Goal: Feedback & Contribution: Submit feedback/report problem

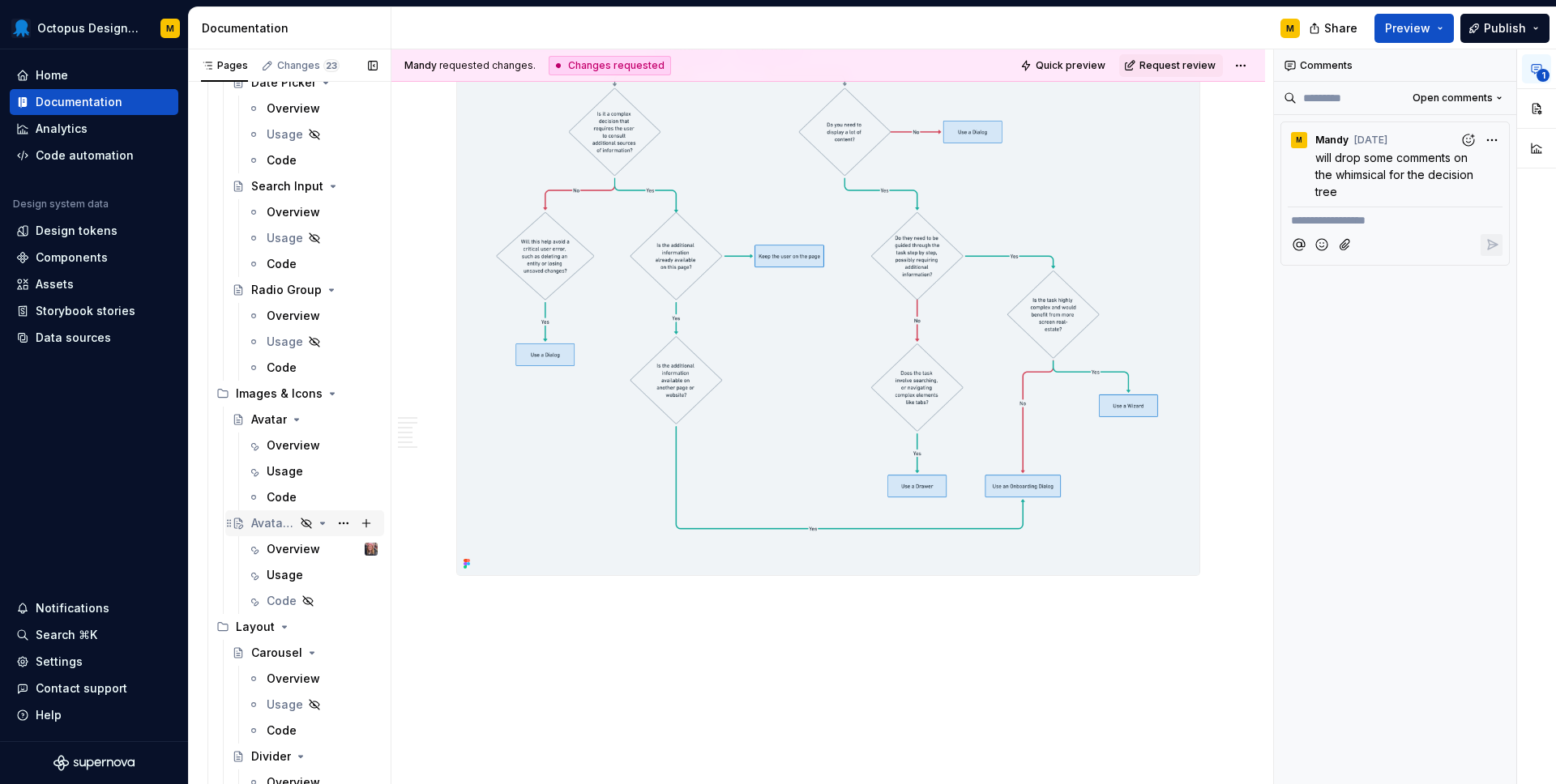
scroll to position [1876, 0]
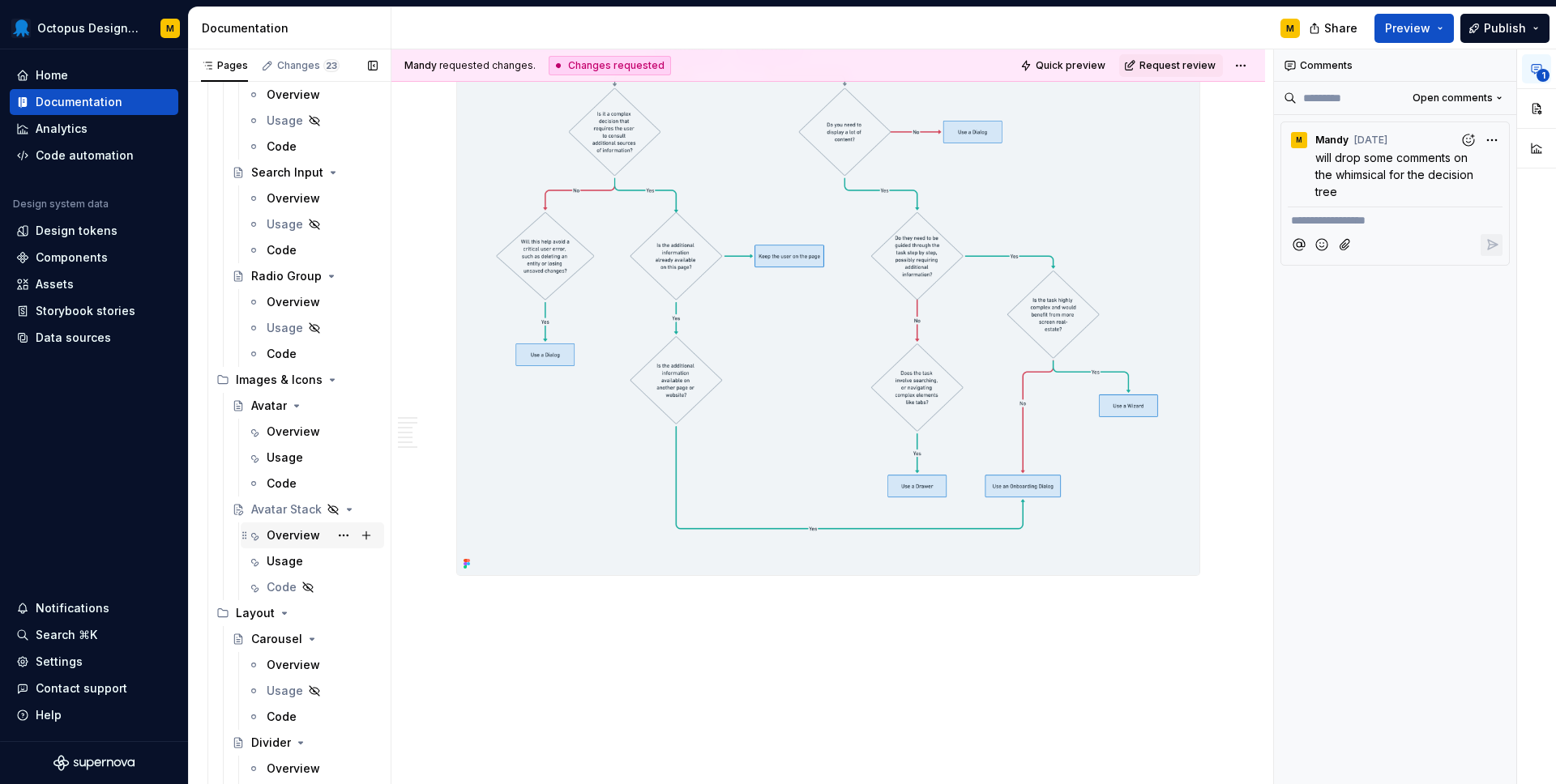
click at [289, 530] on div "Overview" at bounding box center [293, 536] width 54 height 17
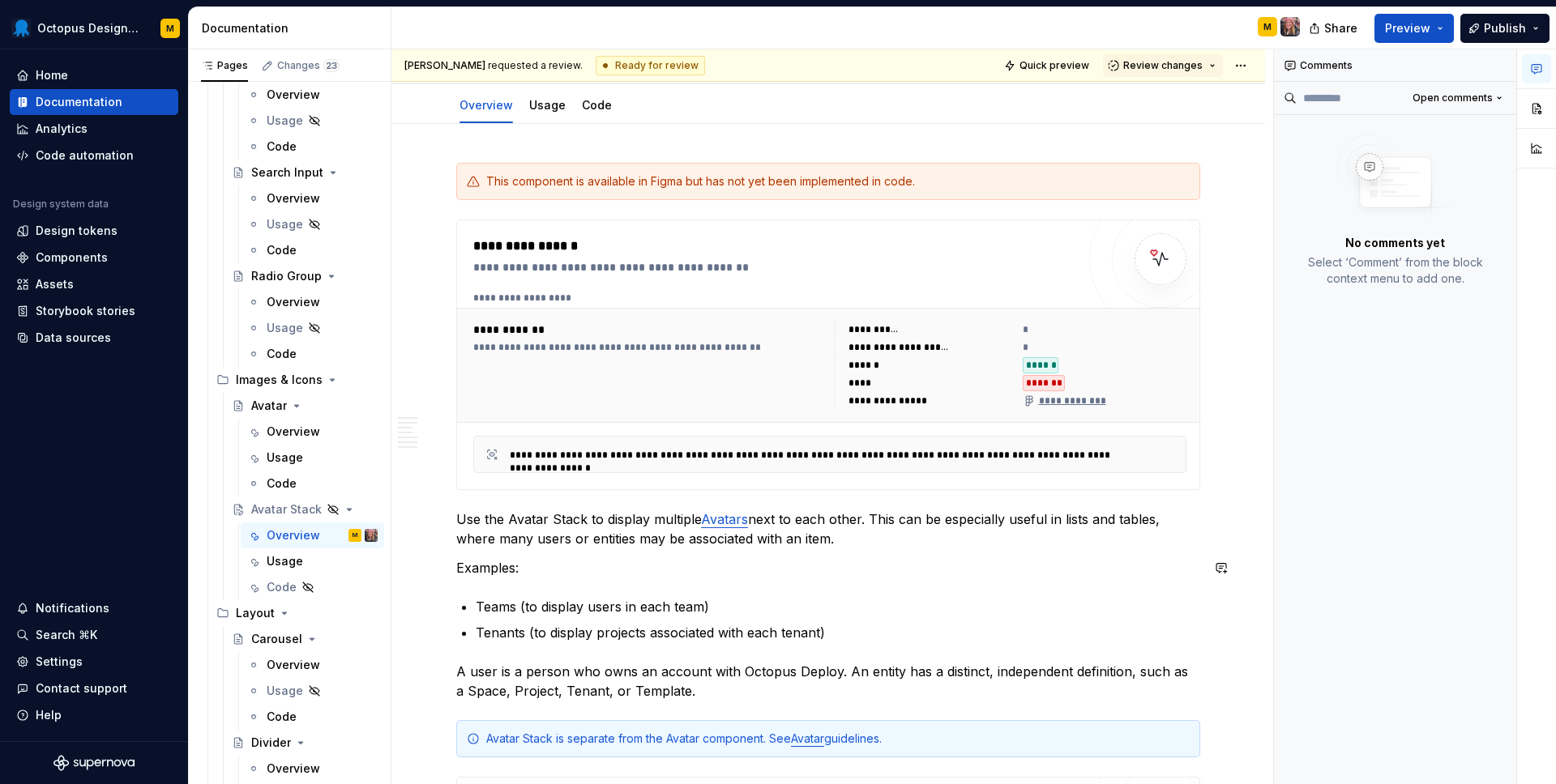
scroll to position [220, 0]
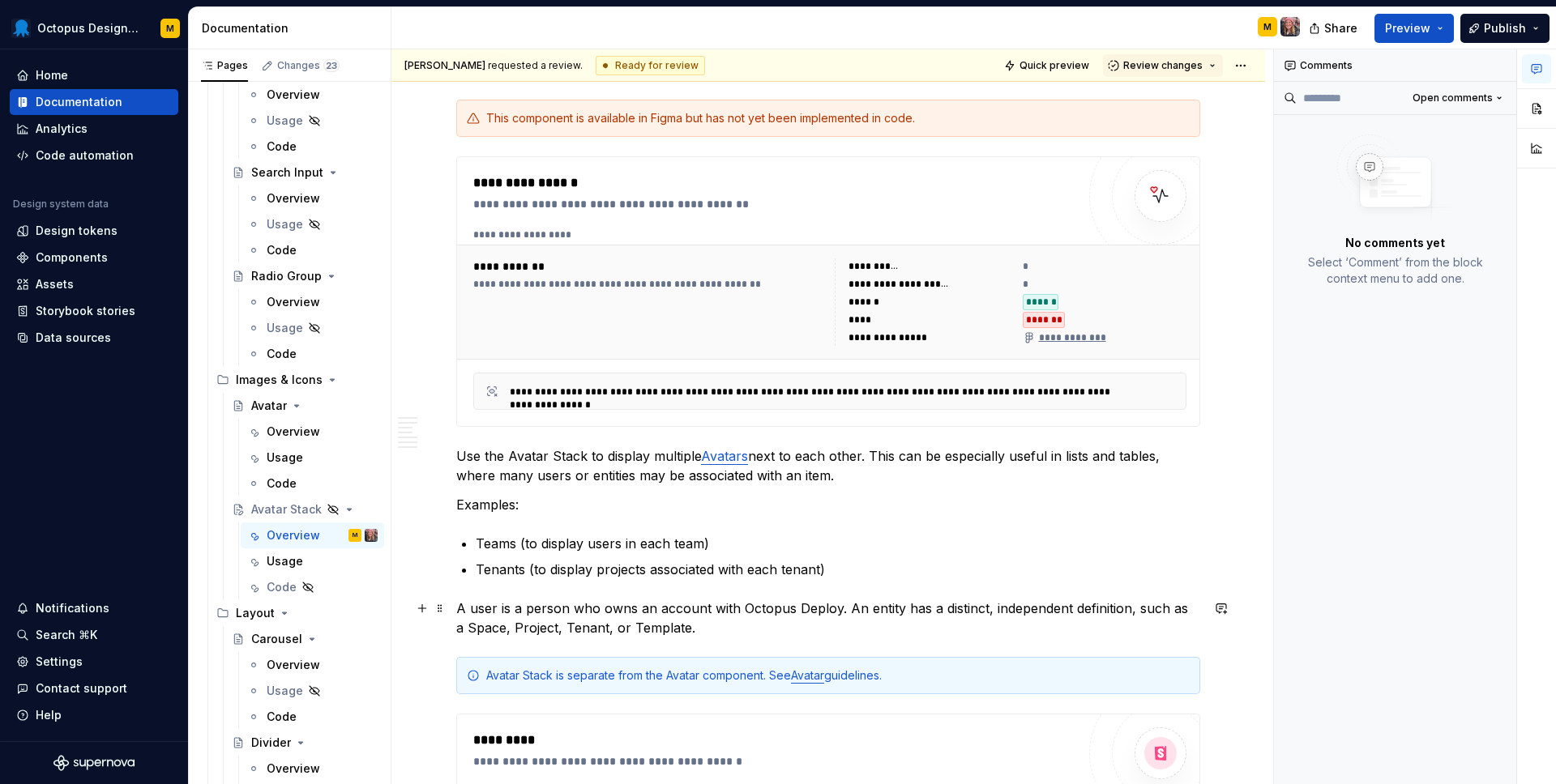
type textarea "*"
click at [671, 615] on p "A user is a person who owns an account with Octopus Deploy. An entity has a dis…" at bounding box center [828, 617] width 744 height 39
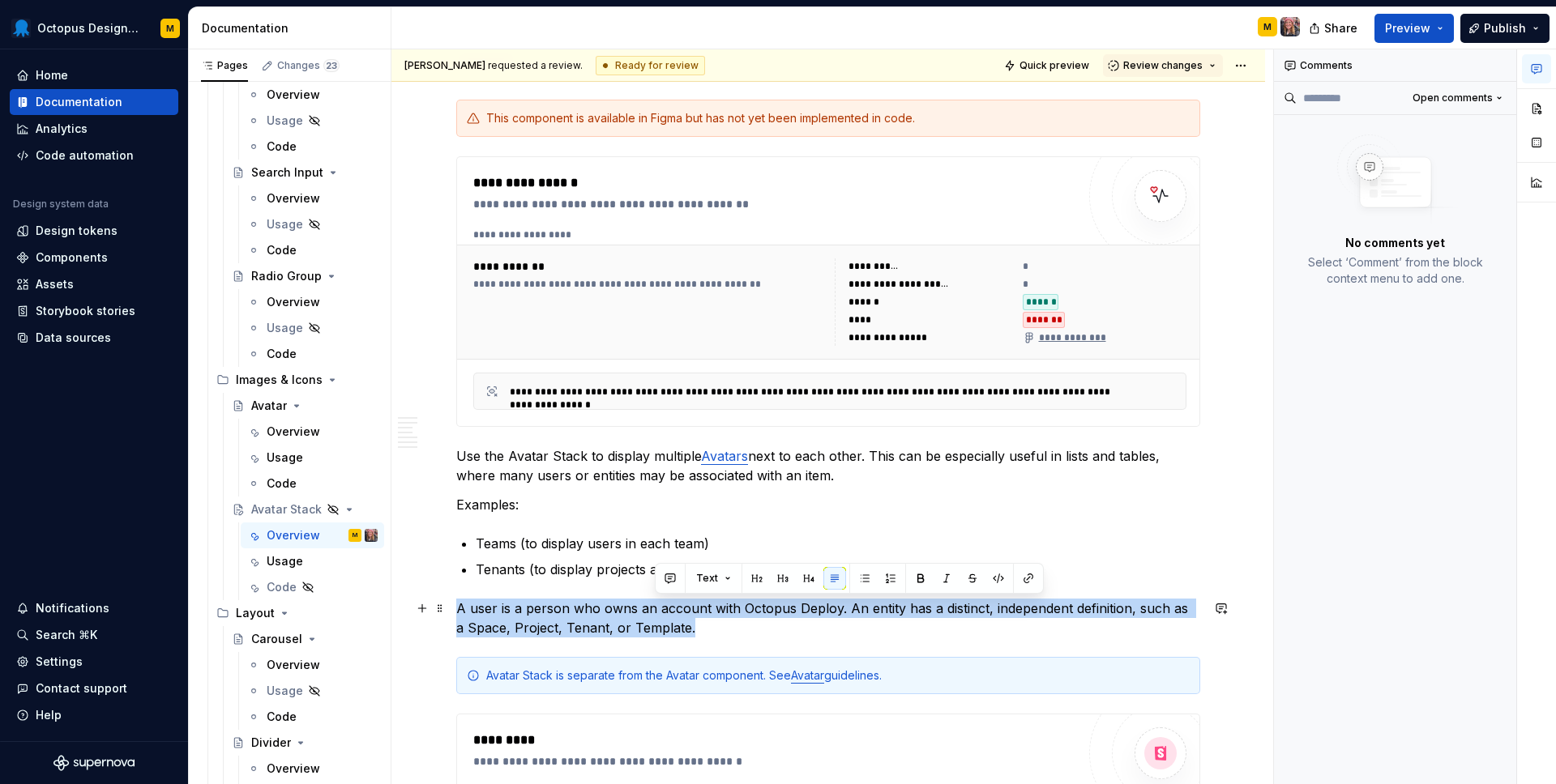
click at [671, 615] on p "A user is a person who owns an account with Octopus Deploy. An entity has a dis…" at bounding box center [828, 617] width 744 height 39
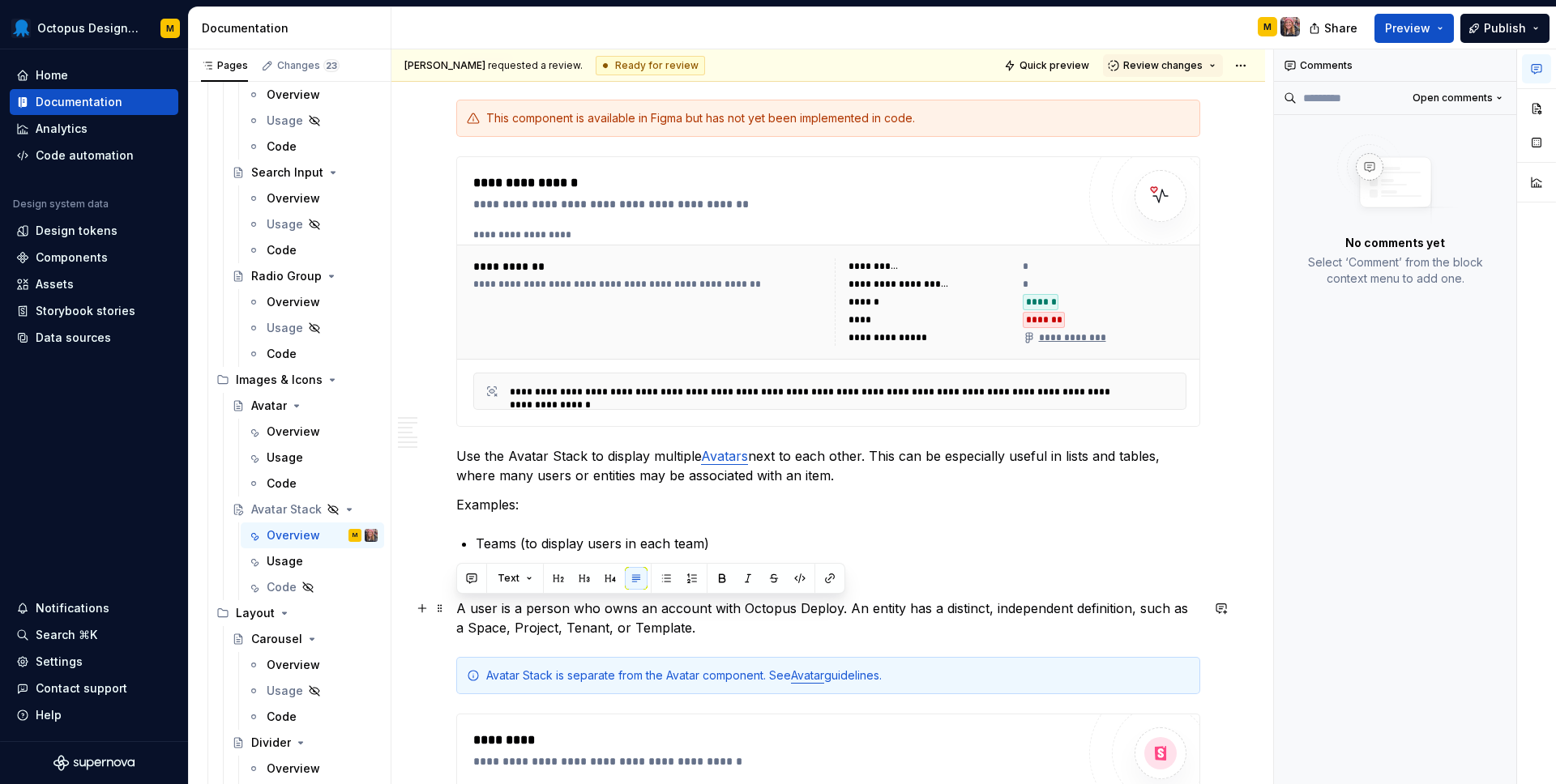
click at [727, 622] on p "A user is a person who owns an account with Octopus Deploy. An entity has a dis…" at bounding box center [828, 617] width 744 height 39
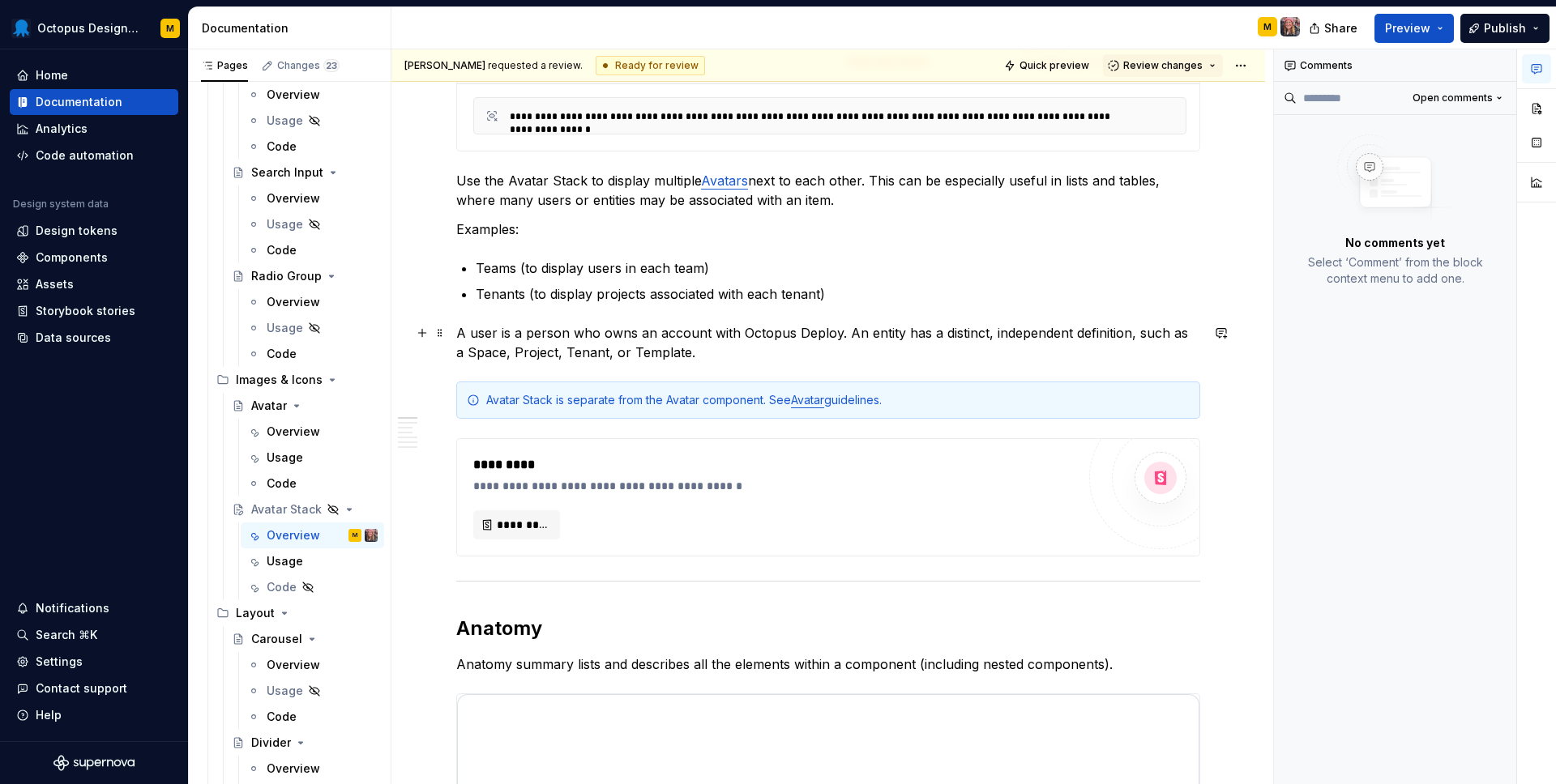
scroll to position [409, 0]
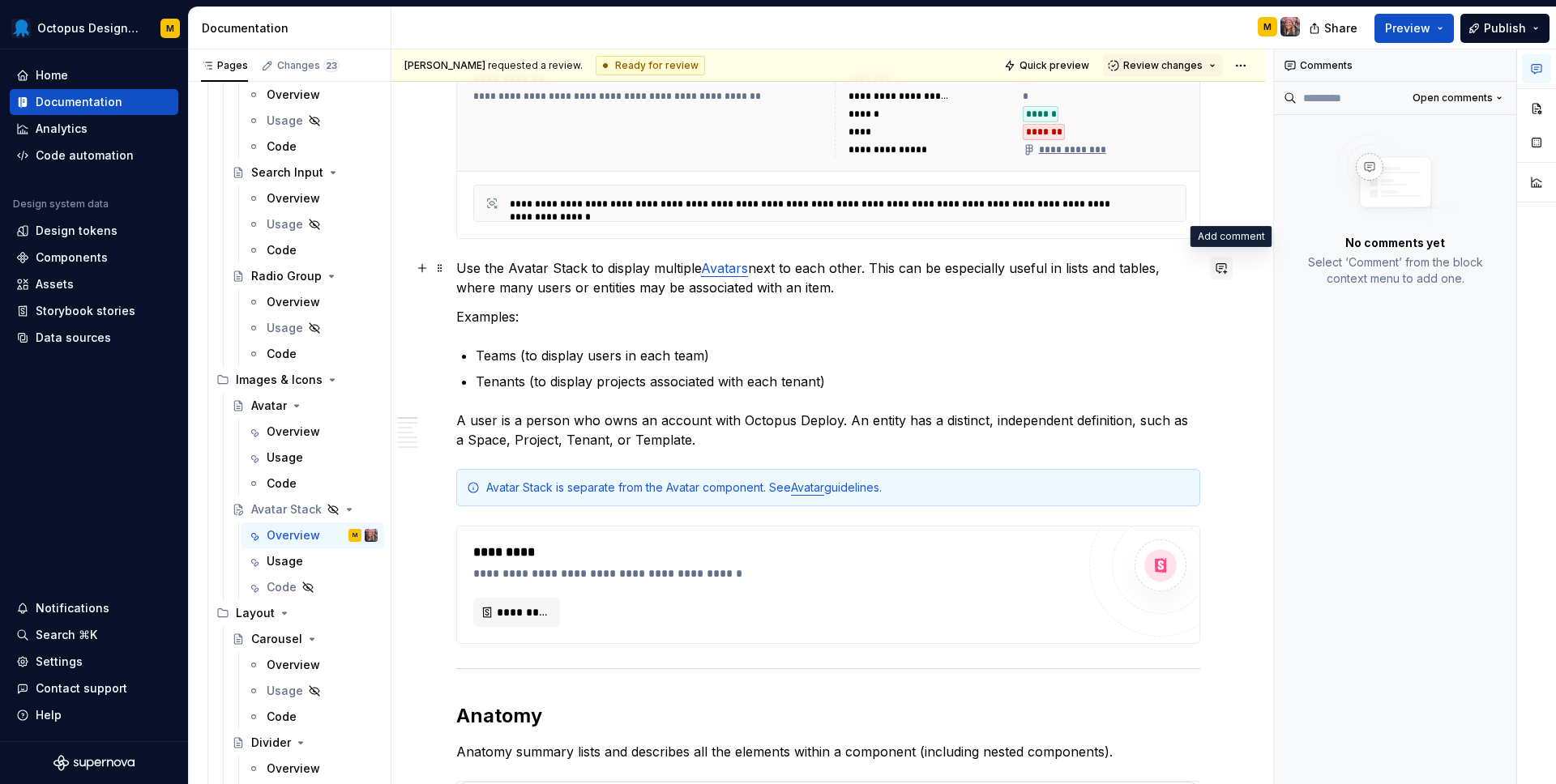
click at [1232, 267] on button "button" at bounding box center [1221, 267] width 22 height 22
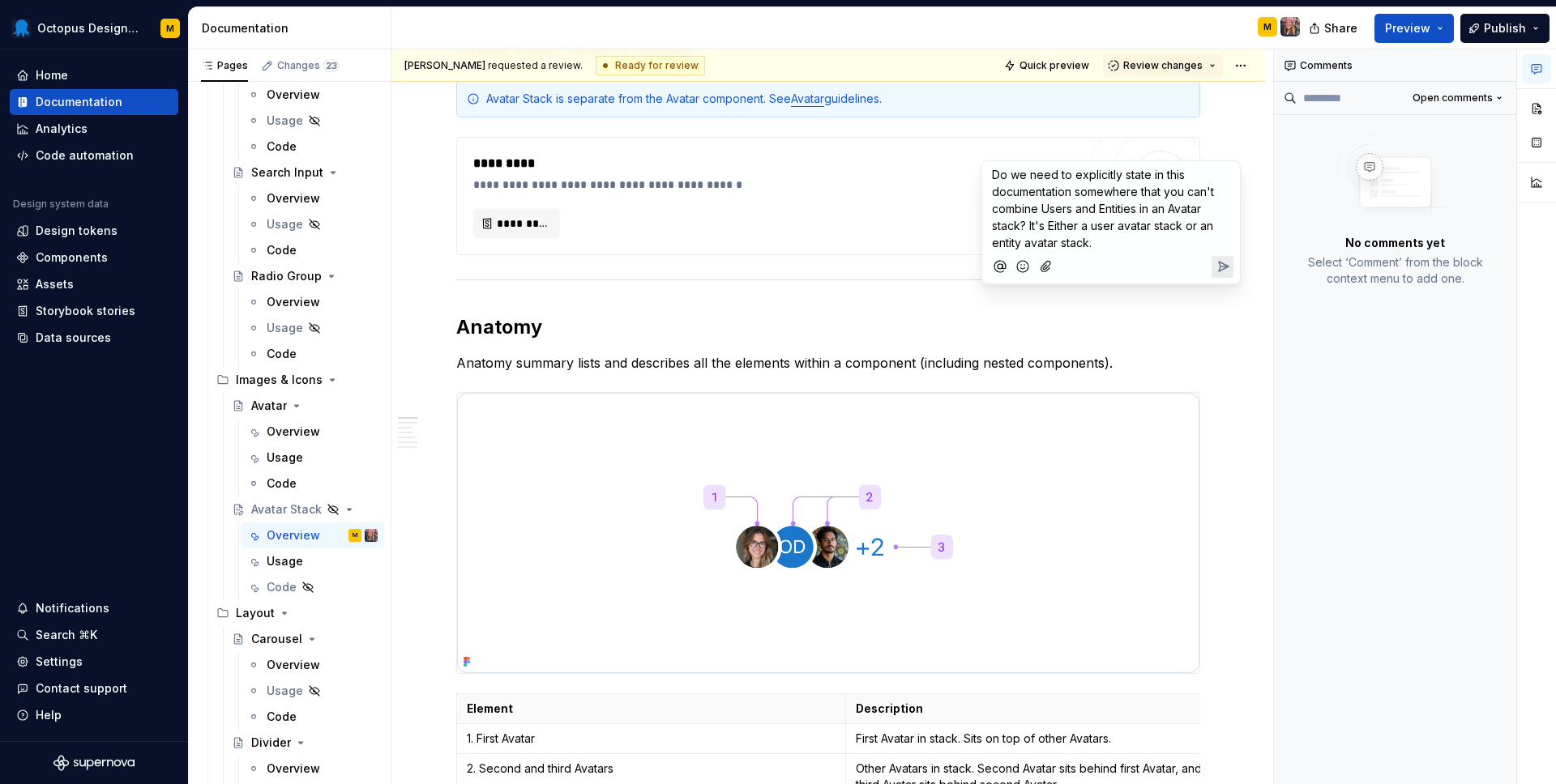
scroll to position [310, 0]
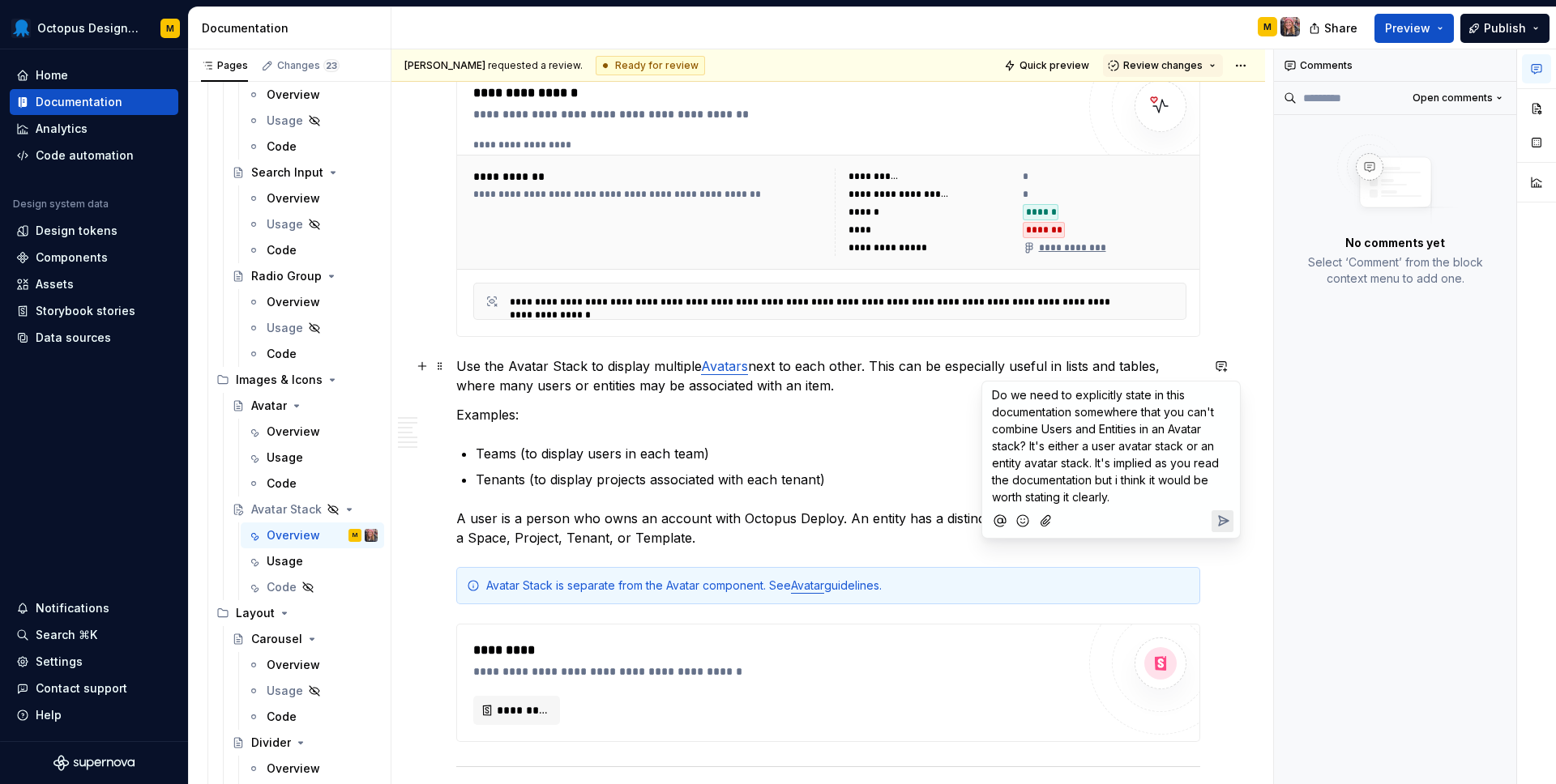
click at [1222, 520] on icon "Send" at bounding box center [1223, 521] width 10 height 10
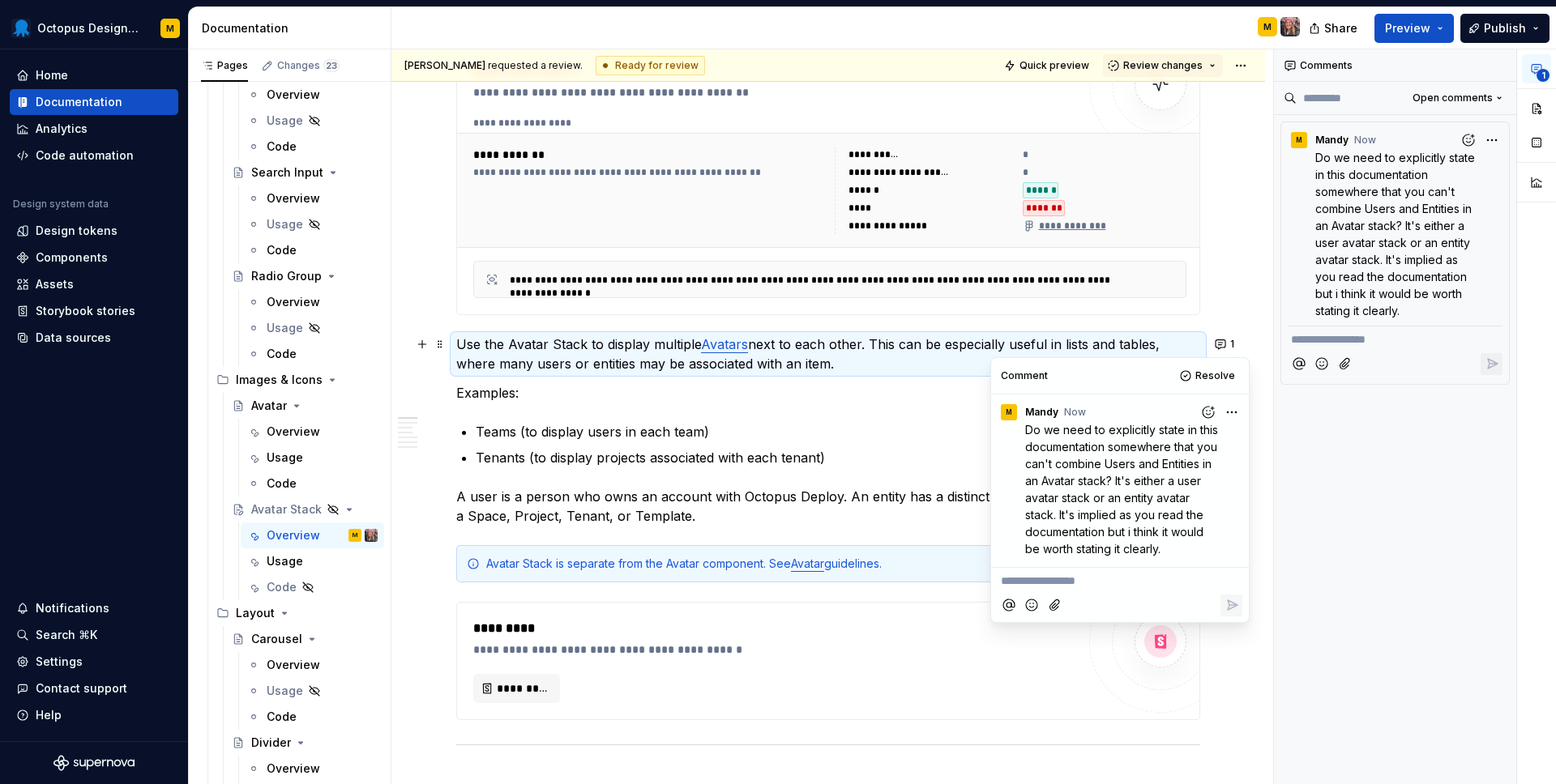
scroll to position [338, 0]
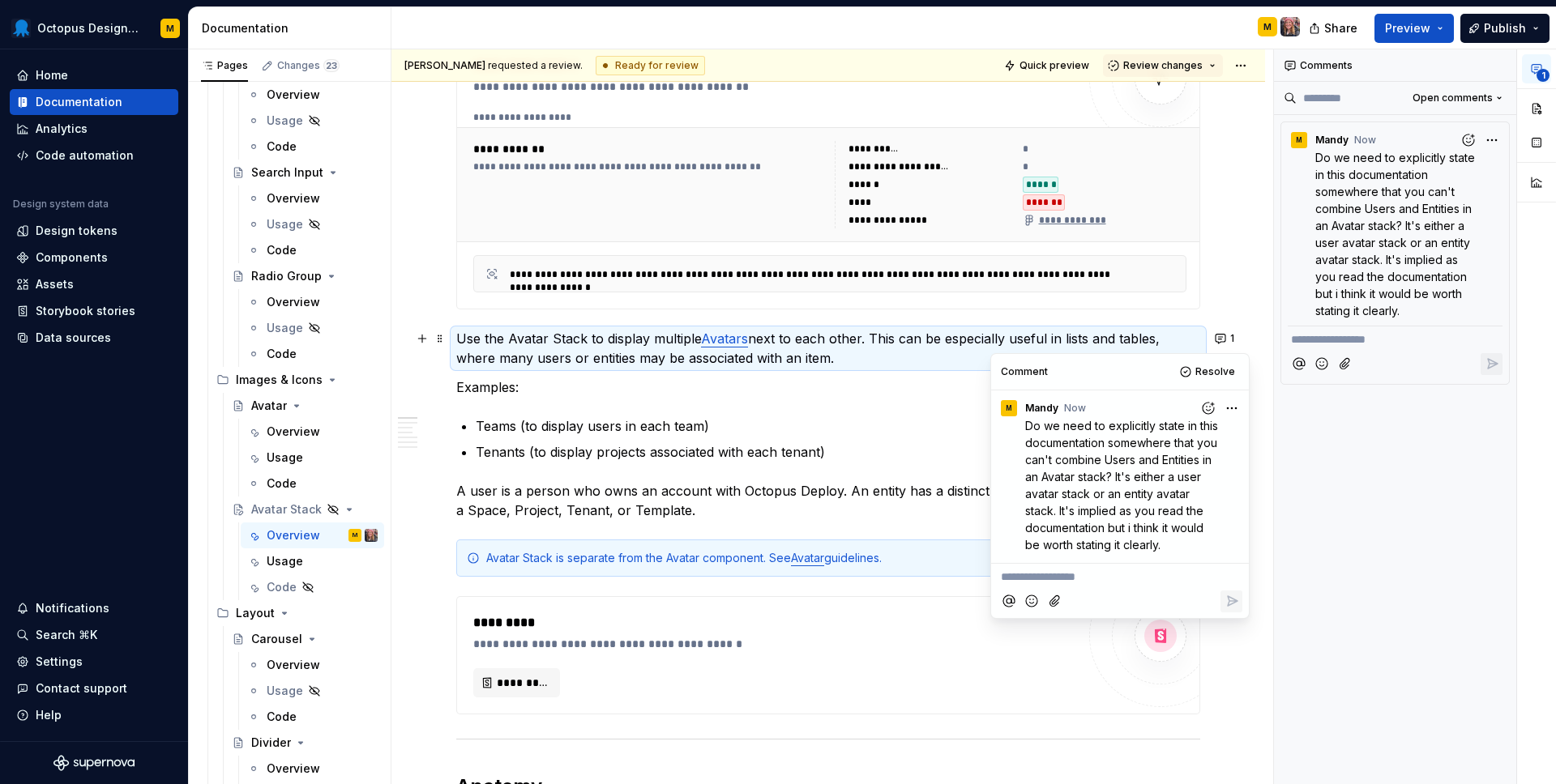
click at [717, 423] on p "Teams (to display users in each team)" at bounding box center [838, 427] width 725 height 20
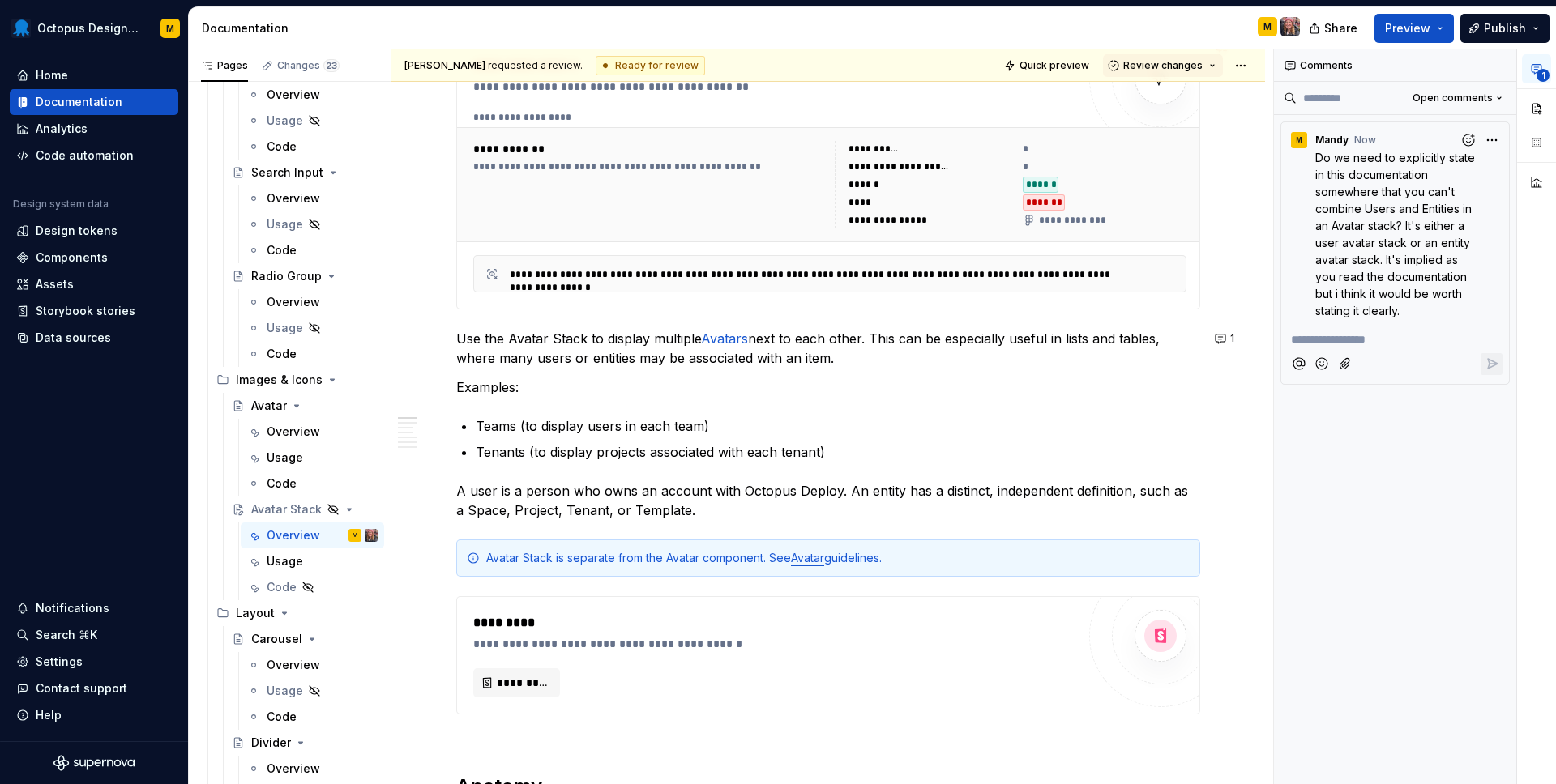
type textarea "*"
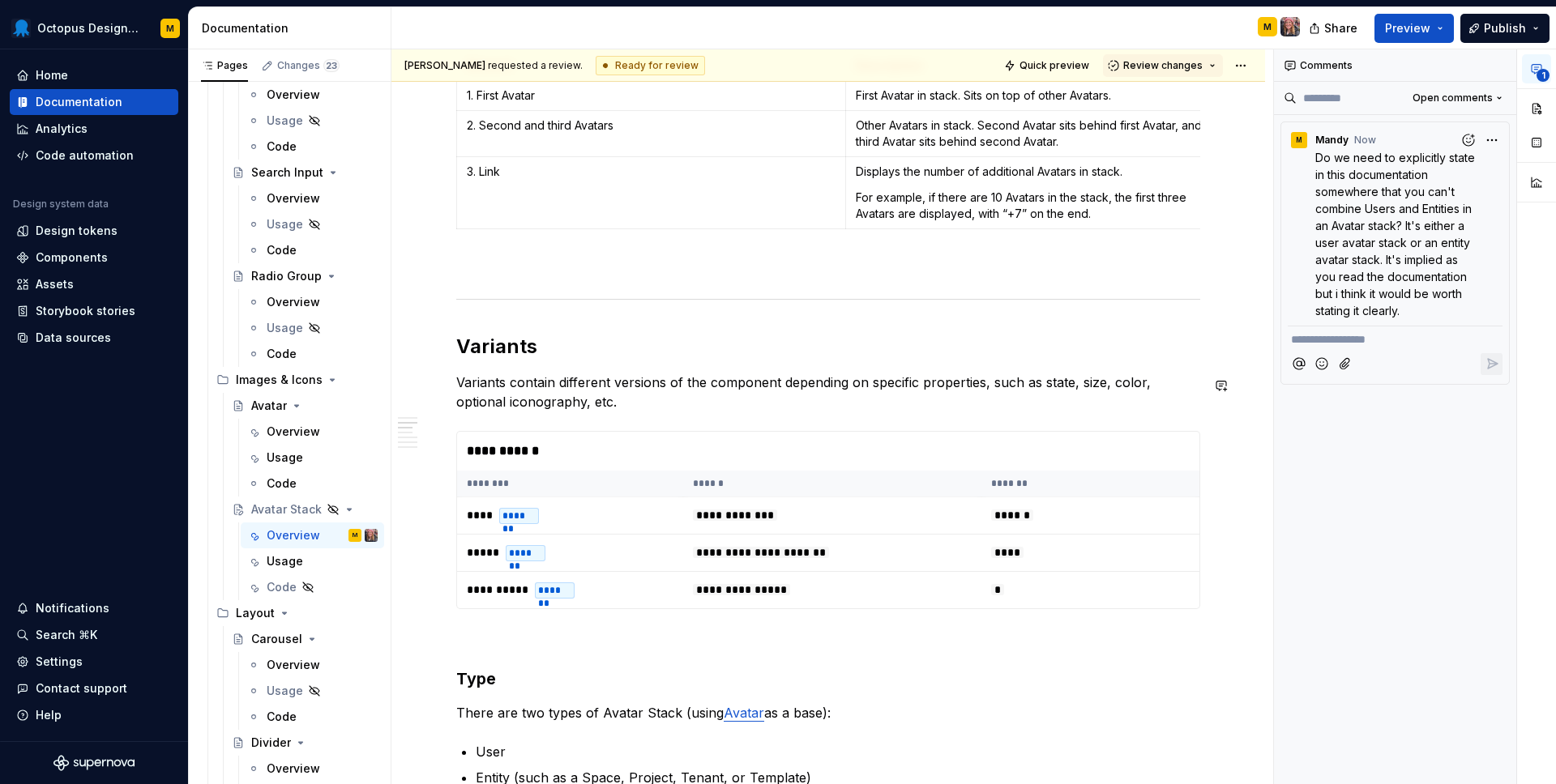
scroll to position [1512, 0]
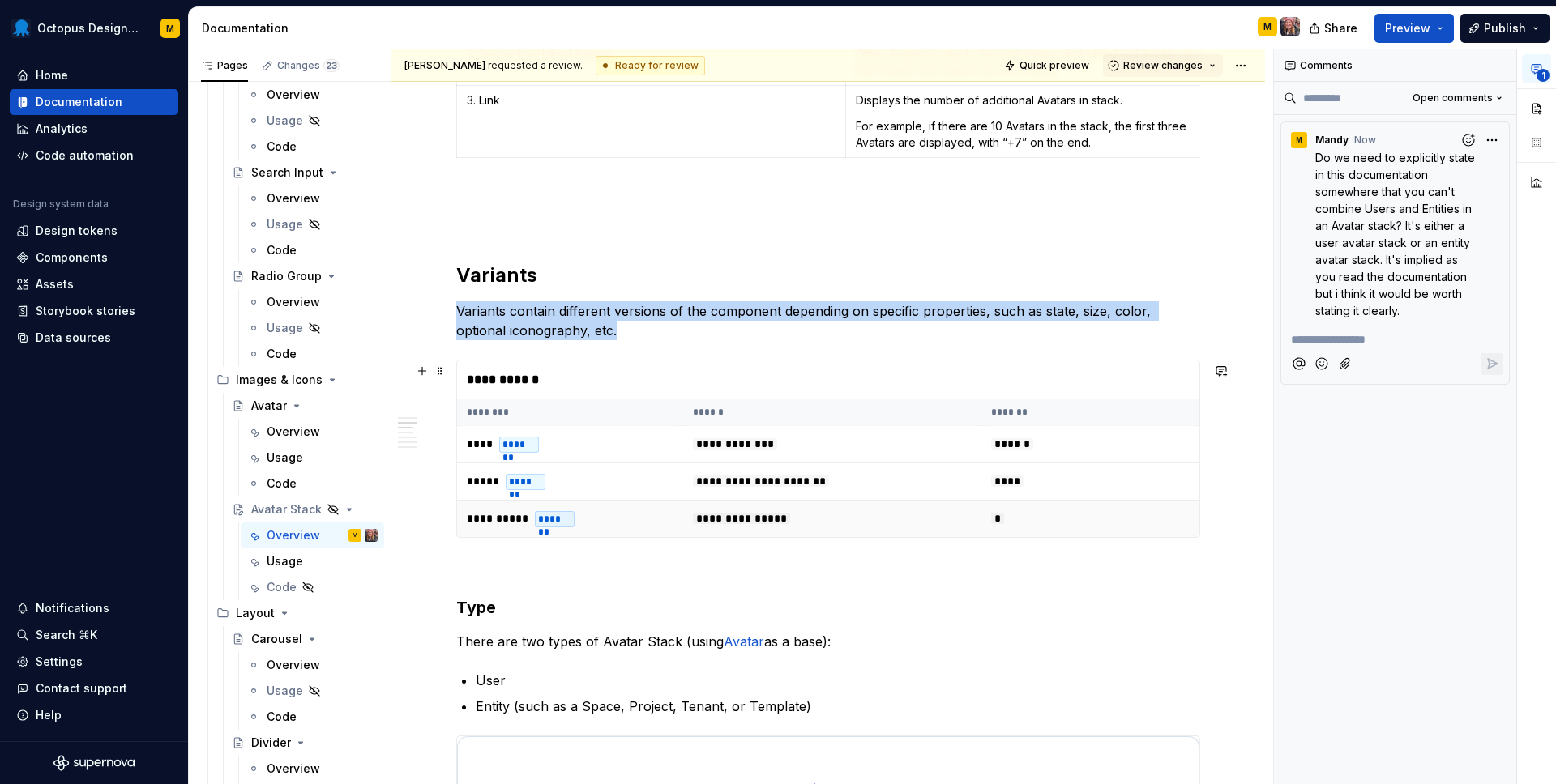
click at [786, 524] on span "**********" at bounding box center [741, 518] width 97 height 12
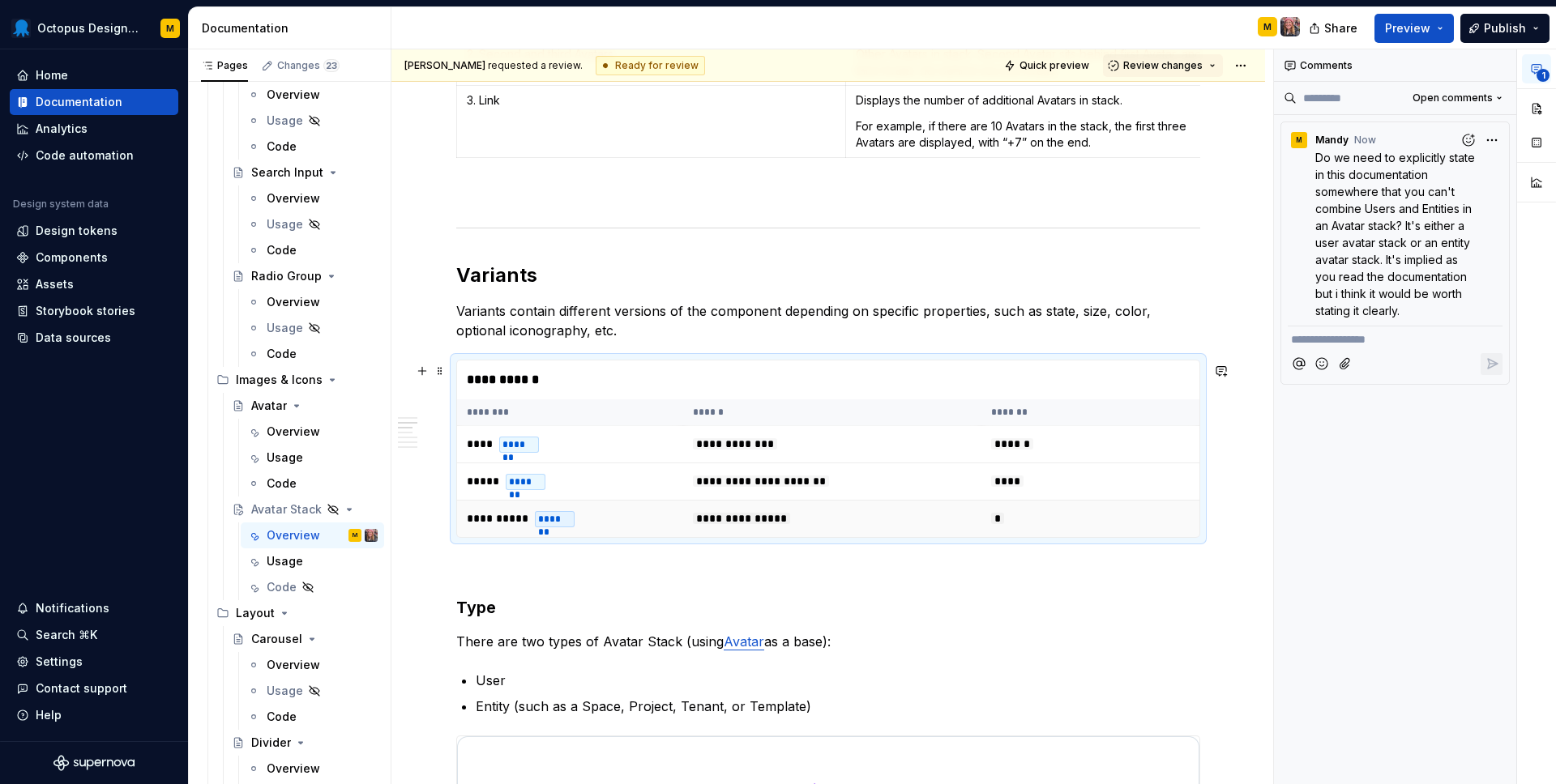
click at [786, 524] on span "**********" at bounding box center [741, 518] width 97 height 12
click at [1224, 370] on button "button" at bounding box center [1221, 371] width 22 height 22
drag, startPoint x: 1000, startPoint y: 445, endPoint x: 984, endPoint y: 404, distance: 44.0
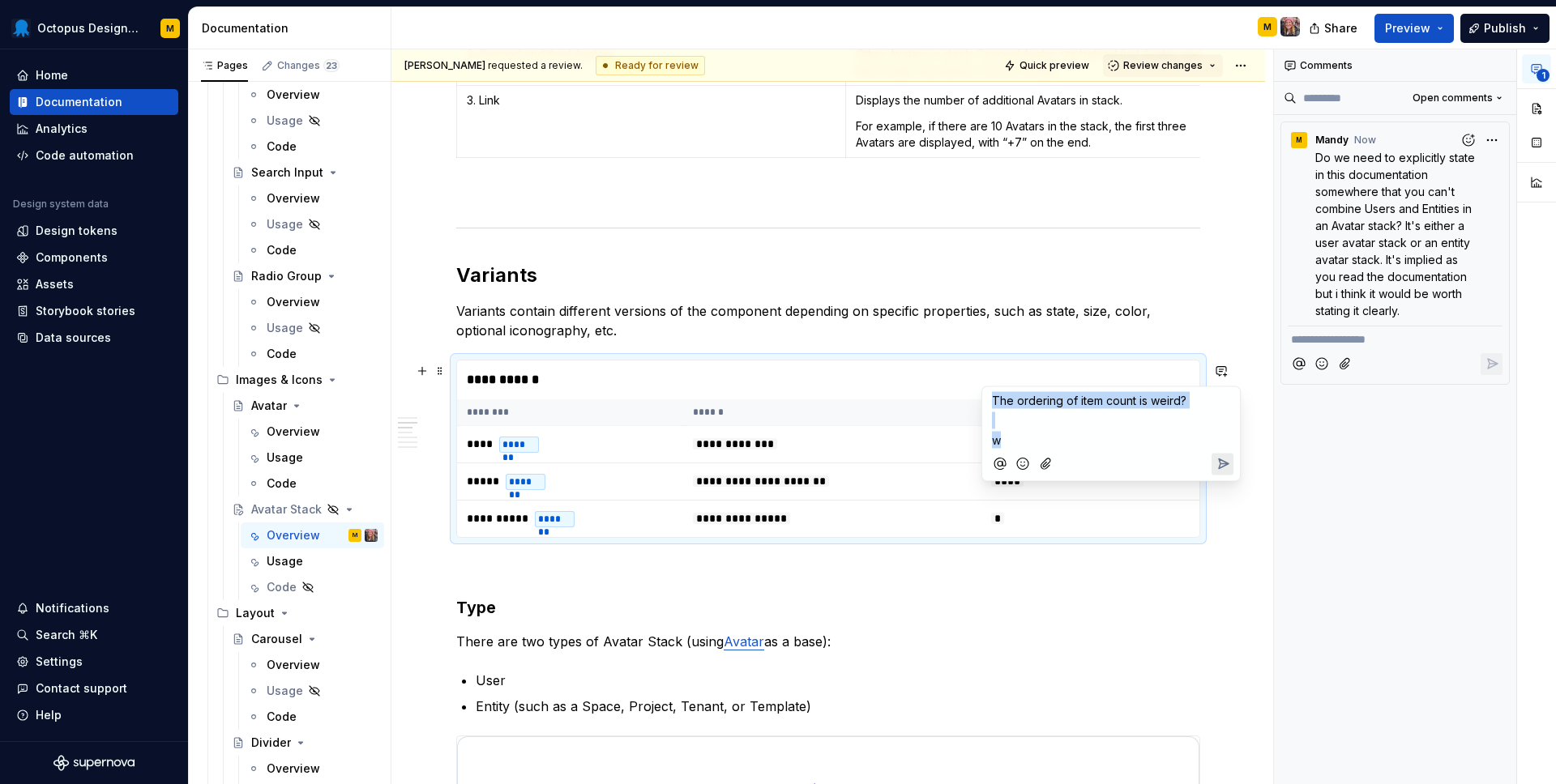
click at [984, 404] on div "The ordering of item count is weird? ﻿ w" at bounding box center [1111, 434] width 259 height 96
drag, startPoint x: 1172, startPoint y: 453, endPoint x: 1142, endPoint y: 398, distance: 62.6
click at [1142, 398] on div "The item count is a bit weird, would it be 2 | 3 | 3 + ﻿ why would we have 1 it…" at bounding box center [1111, 426] width 244 height 78
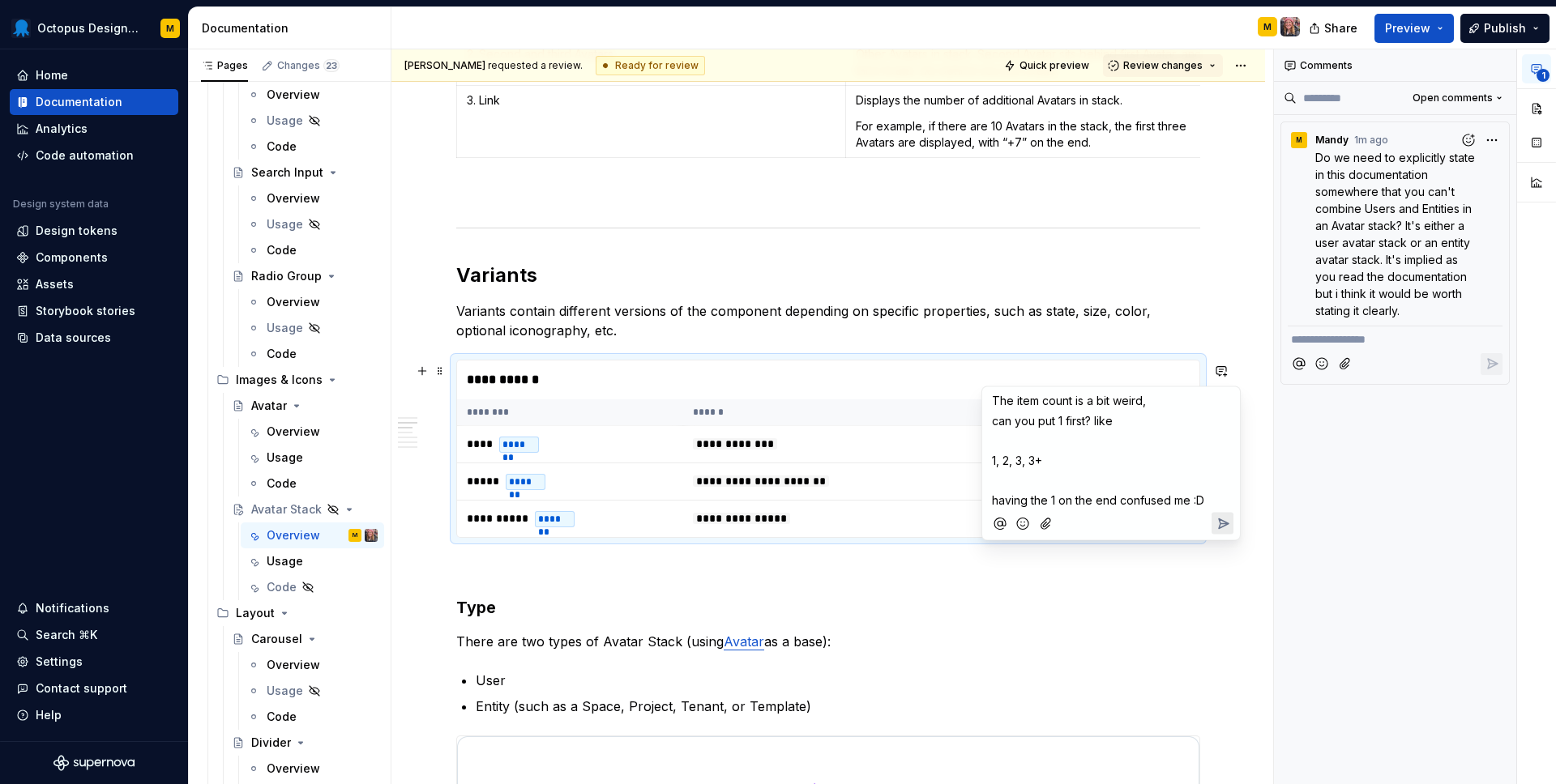
click at [1204, 495] on span "having the 1 on the end confused me :D" at bounding box center [1098, 499] width 212 height 14
click at [1224, 527] on icon "Send" at bounding box center [1223, 523] width 17 height 17
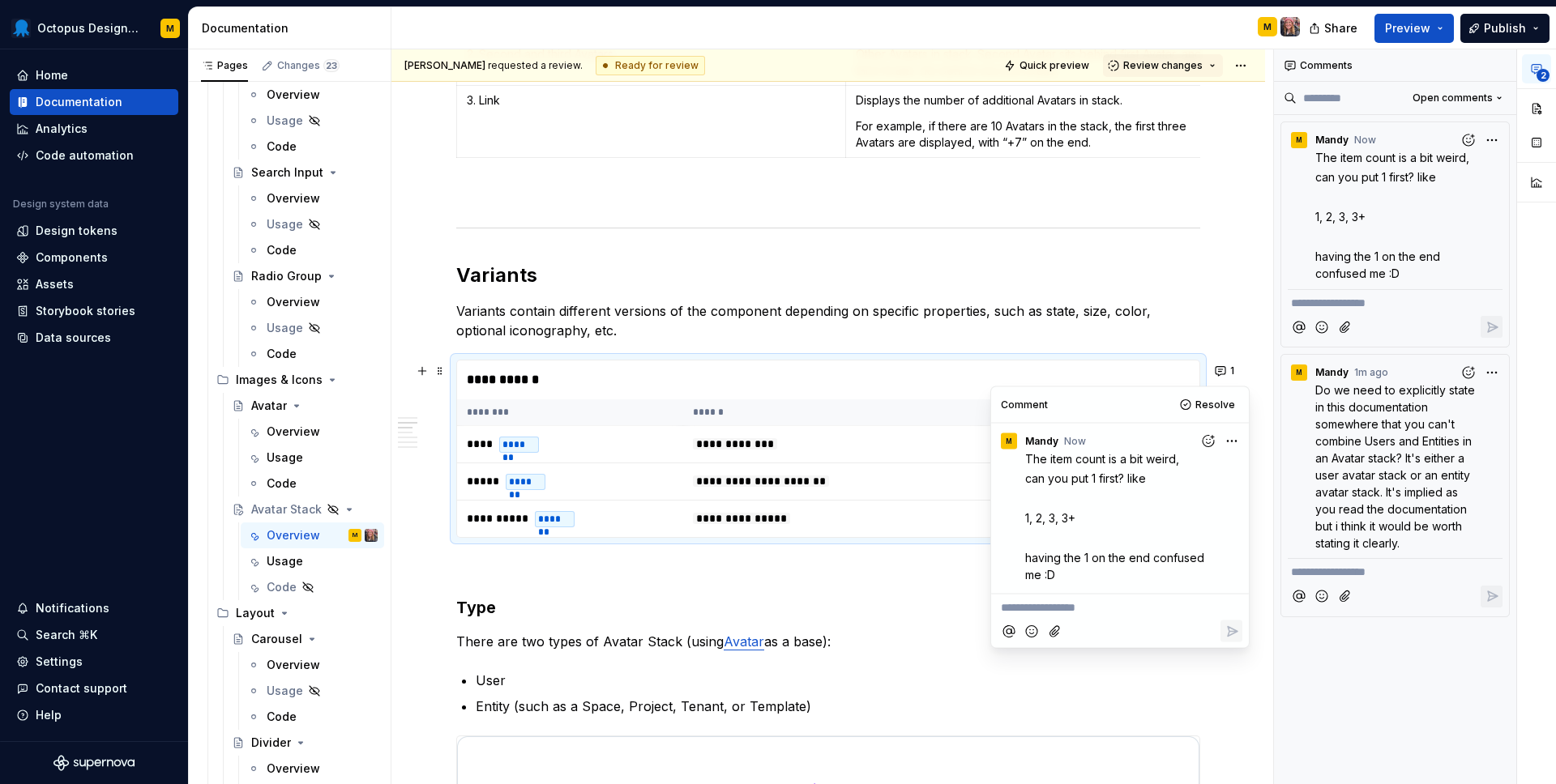
click at [860, 605] on h3 "Type" at bounding box center [828, 607] width 744 height 22
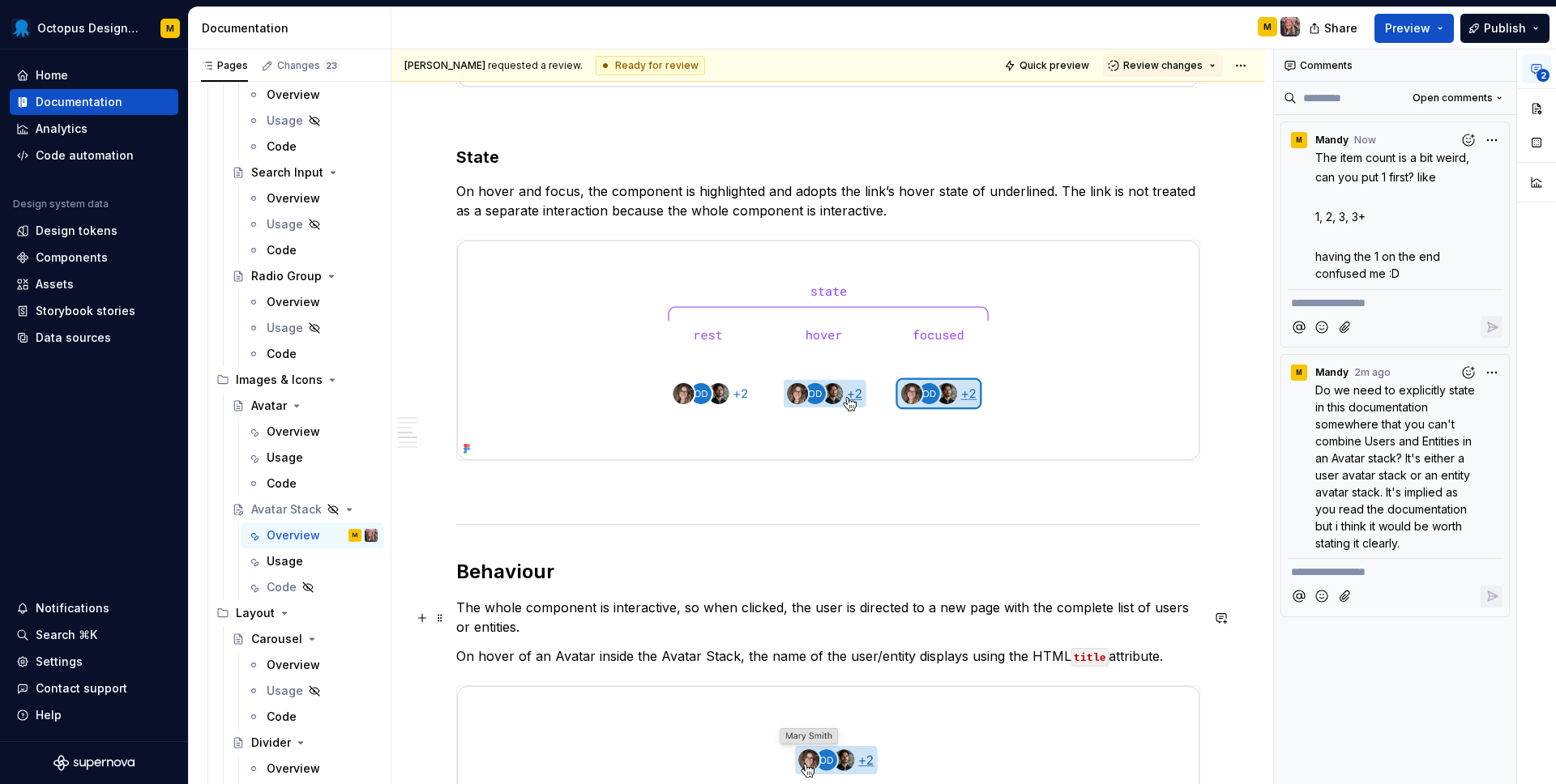
scroll to position [2593, 0]
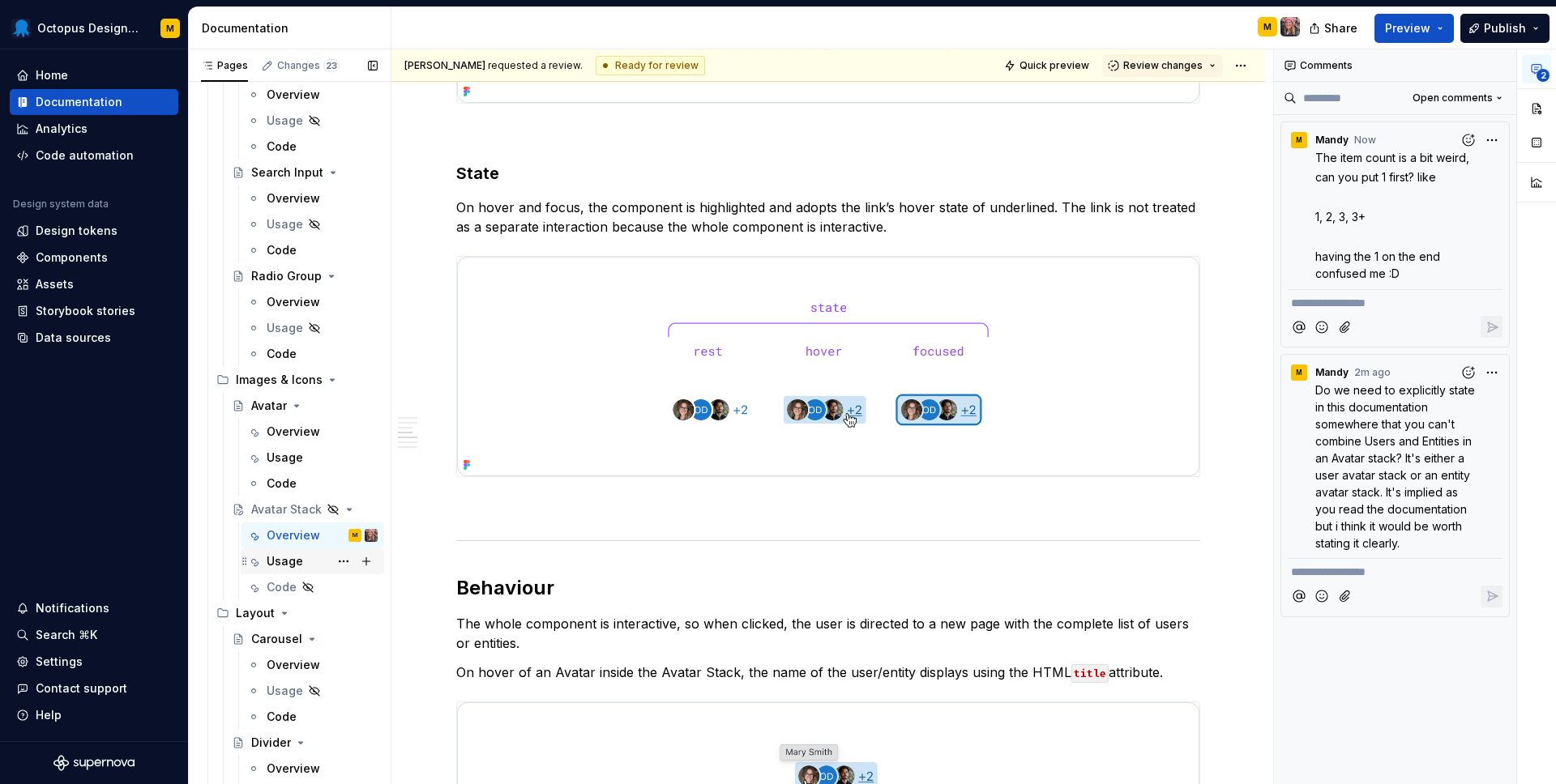
click at [276, 563] on div "Usage" at bounding box center [285, 561] width 36 height 17
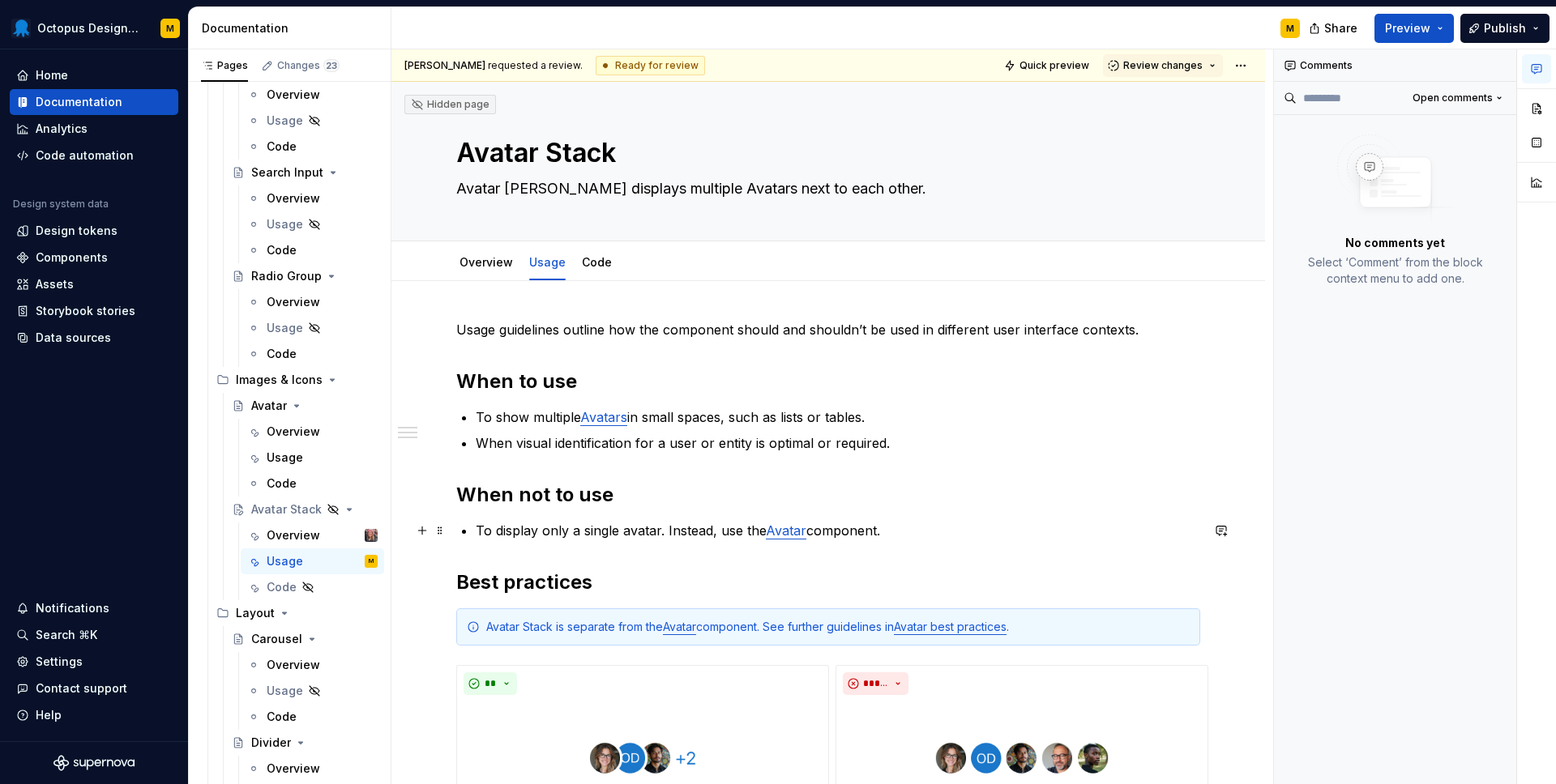
click at [575, 521] on p "To display only a single avatar. Instead, use the Avatar component." at bounding box center [838, 531] width 725 height 20
type textarea "*"
click at [575, 521] on p "To display only a single avatar. Instead, use the Avatar component." at bounding box center [838, 531] width 725 height 20
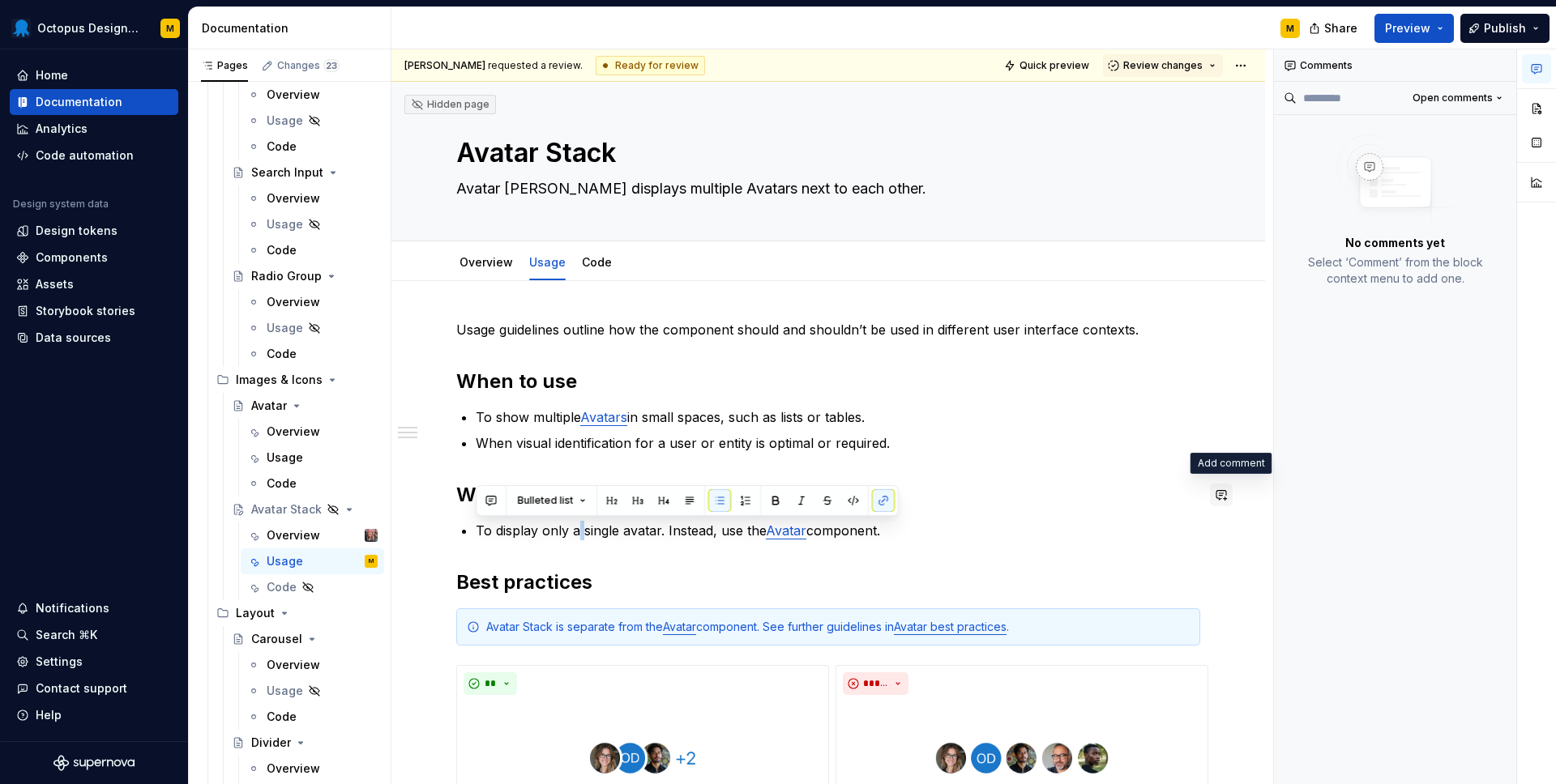
click at [1232, 503] on button "button" at bounding box center [1221, 494] width 22 height 22
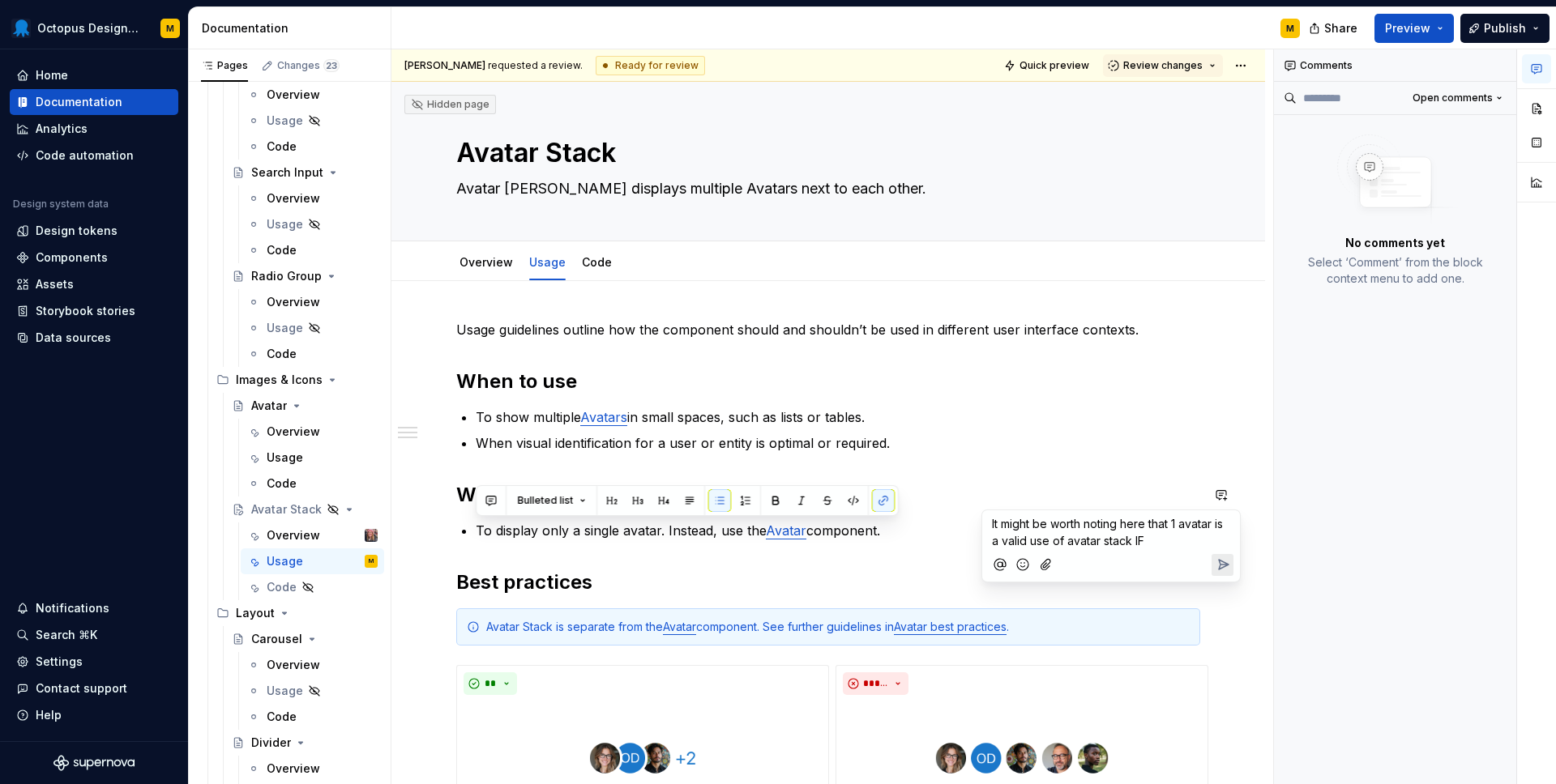
click at [1152, 543] on p "It might be worth noting here that 1 avatar is a valid use of avatar stack IF" at bounding box center [1111, 531] width 239 height 34
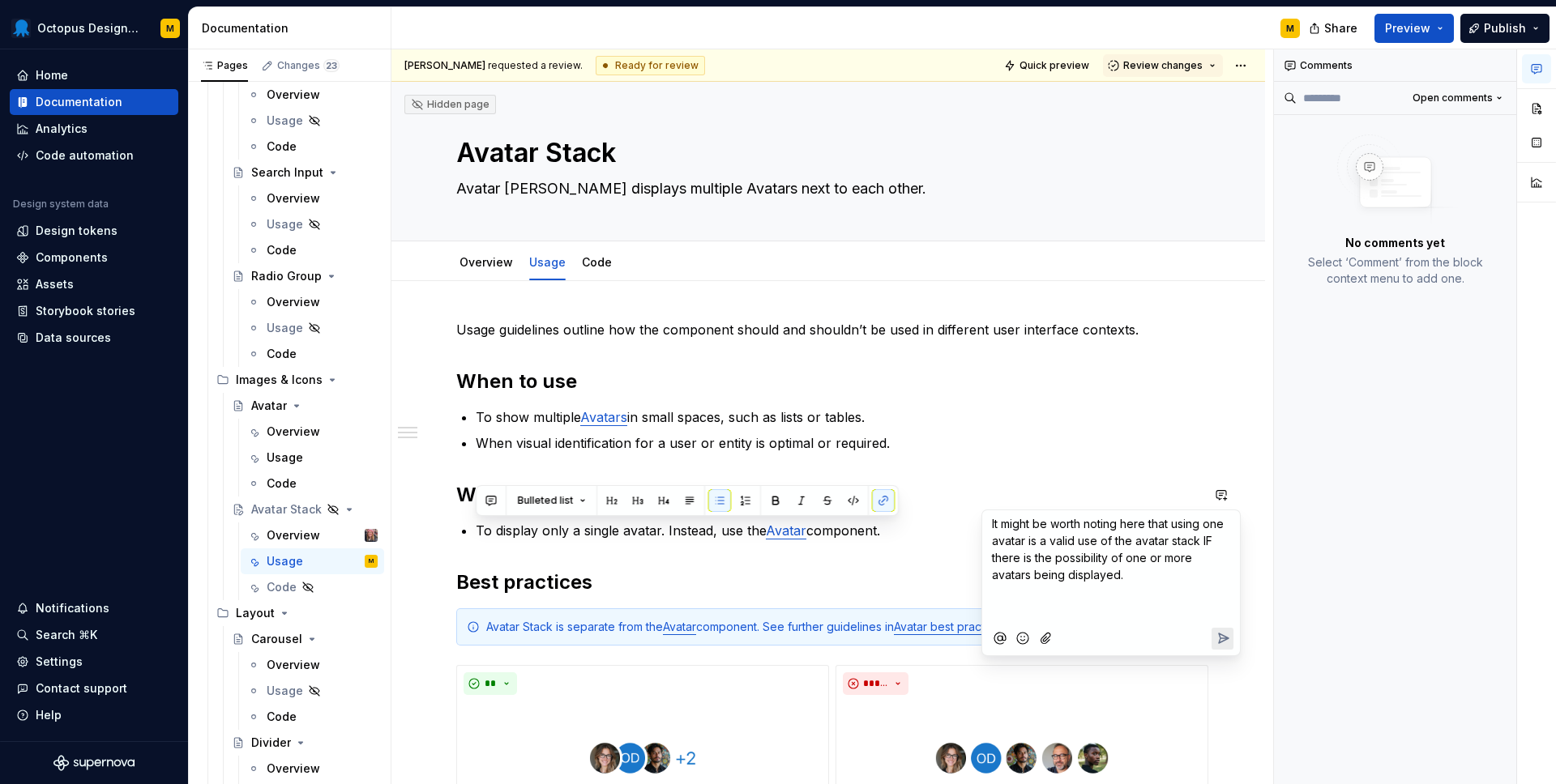
click at [1056, 590] on p "﻿" at bounding box center [1111, 595] width 239 height 17
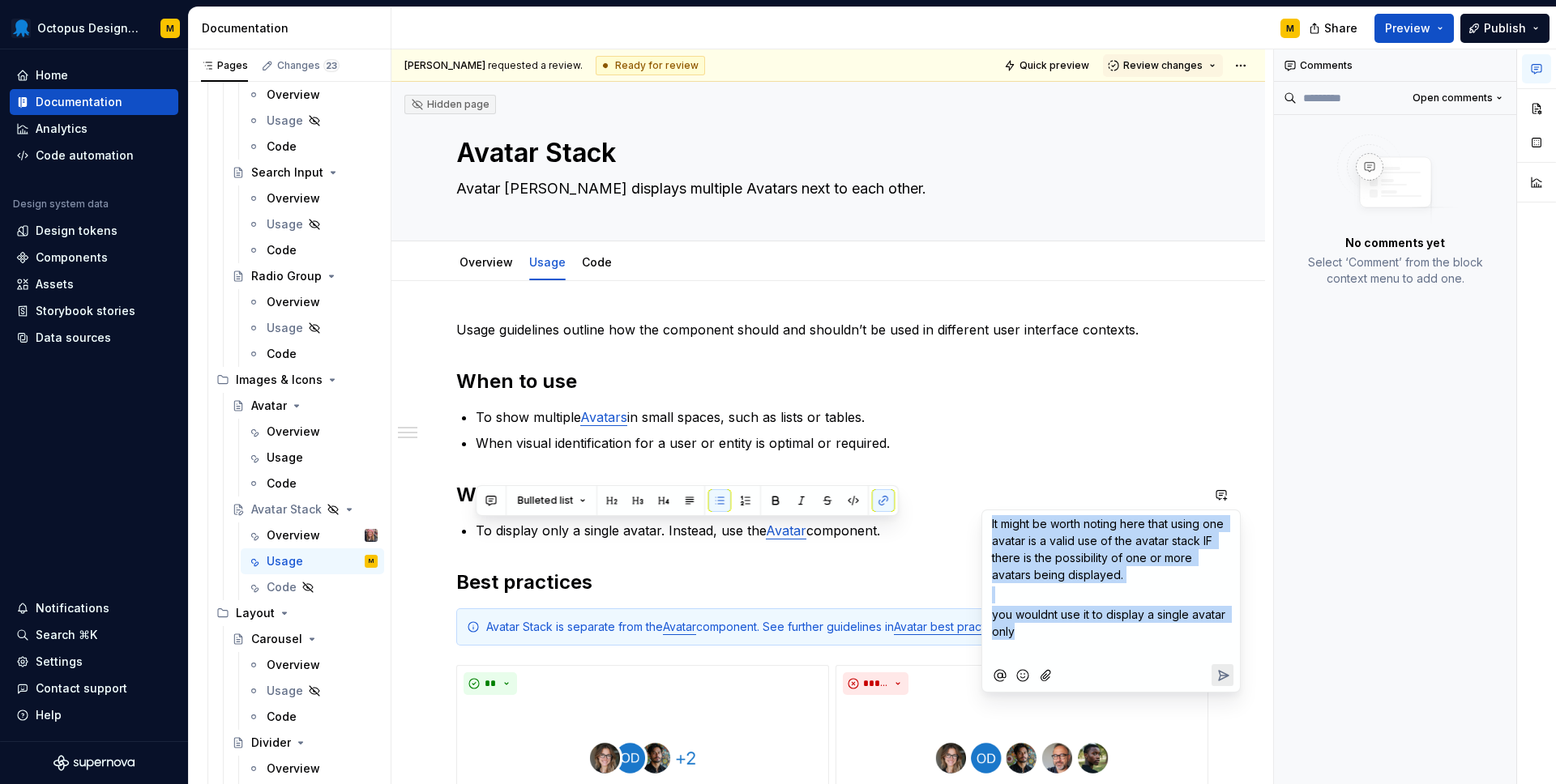
drag, startPoint x: 991, startPoint y: 524, endPoint x: 1039, endPoint y: 635, distance: 120.9
click at [1039, 635] on div "It might be worth noting here that using one avatar is a valid use of the avata…" at bounding box center [1111, 585] width 244 height 150
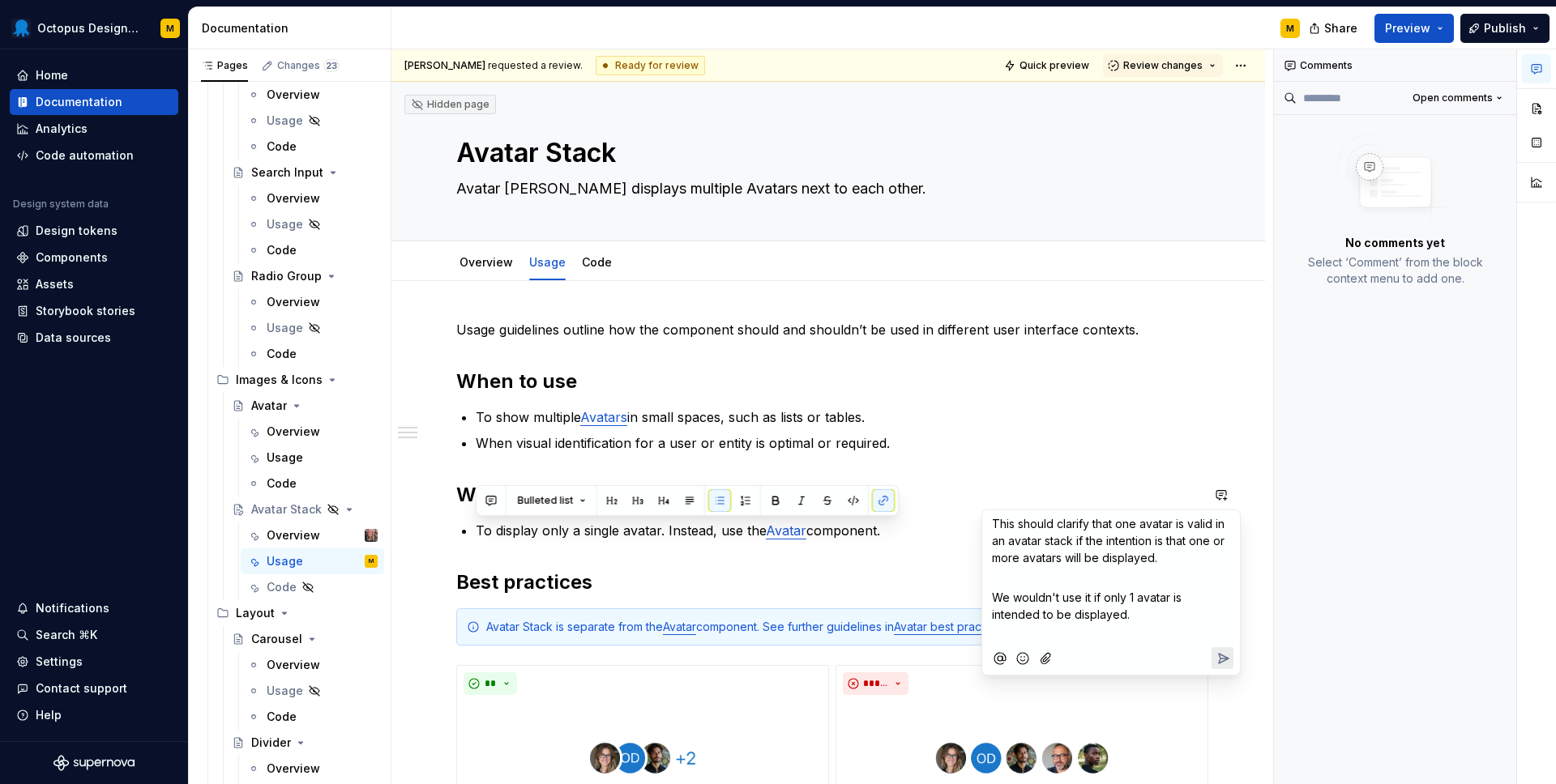
click at [1067, 560] on span "This should clarify that one avatar is valid in an avatar stack if the intentio…" at bounding box center [1110, 541] width 236 height 48
click at [1095, 598] on span "We wouldn't use it if only one avatar is intended to be displayed." at bounding box center [1097, 606] width 210 height 31
drag, startPoint x: 1050, startPoint y: 638, endPoint x: 1042, endPoint y: 614, distance: 25.3
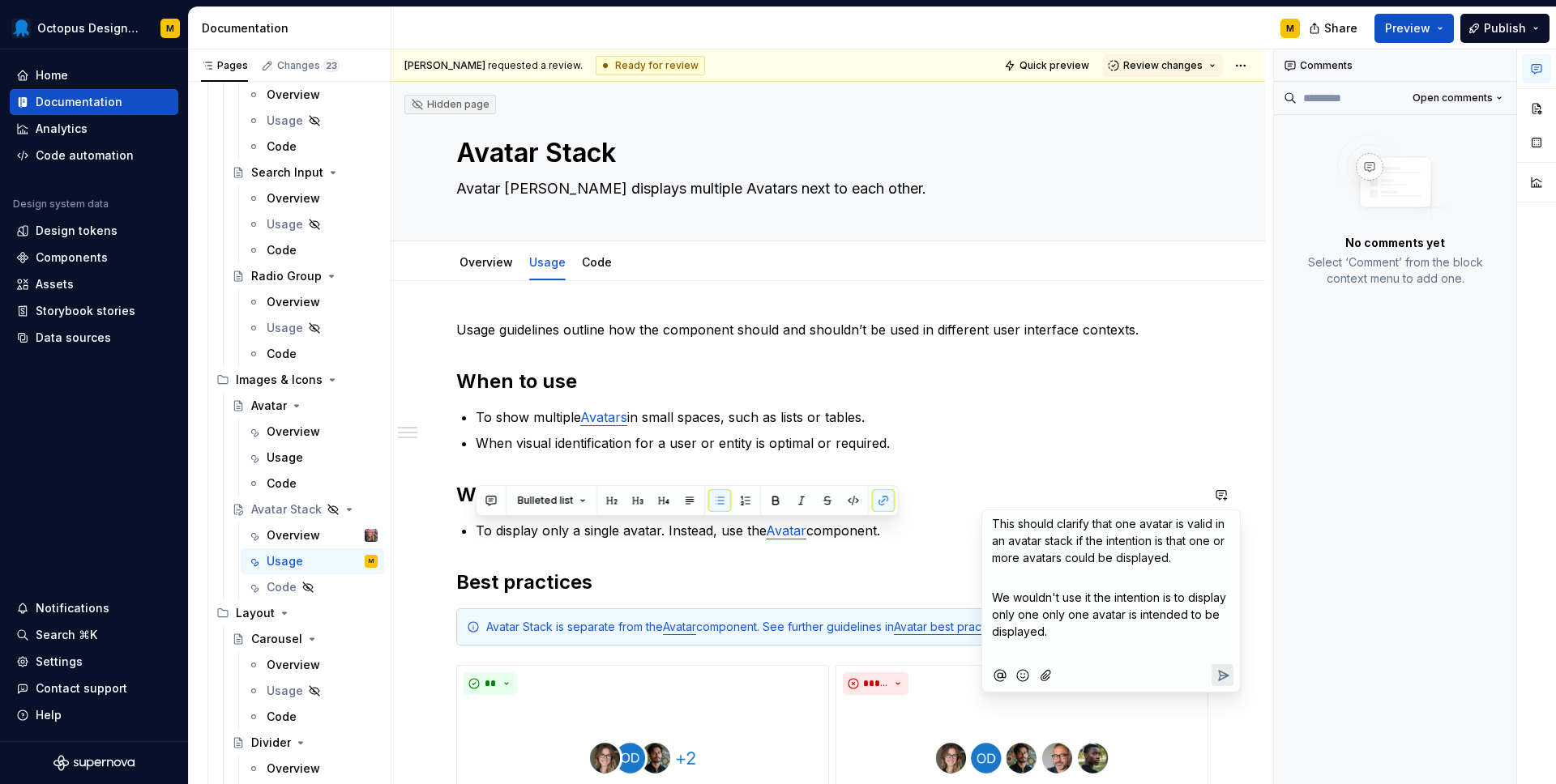
click at [1042, 614] on p "We wouldn't use it the intention is to display only one only one avatar is inte…" at bounding box center [1111, 615] width 239 height 51
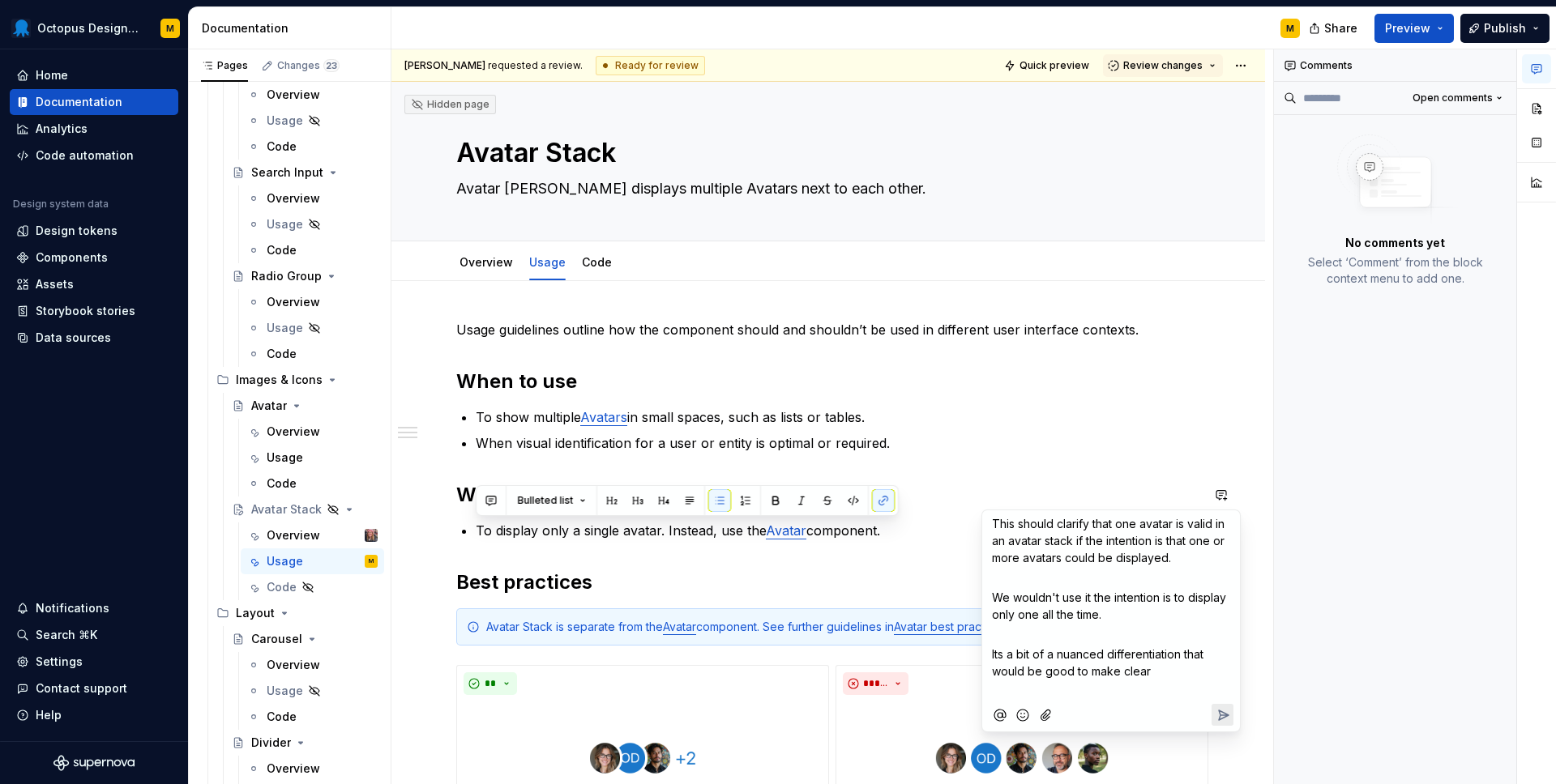
click at [1214, 708] on icon "Send" at bounding box center [1223, 716] width 17 height 17
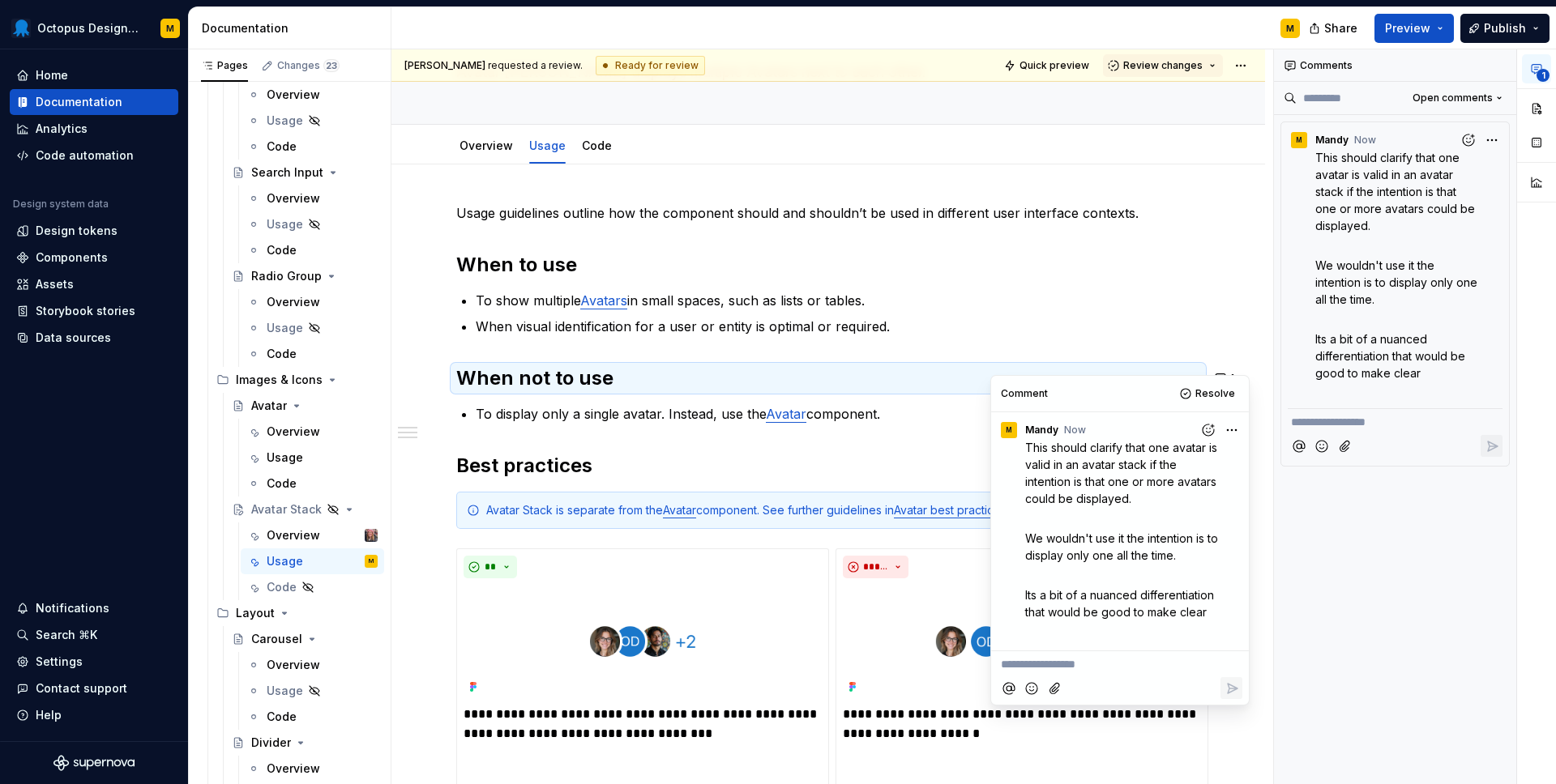
type textarea "*"
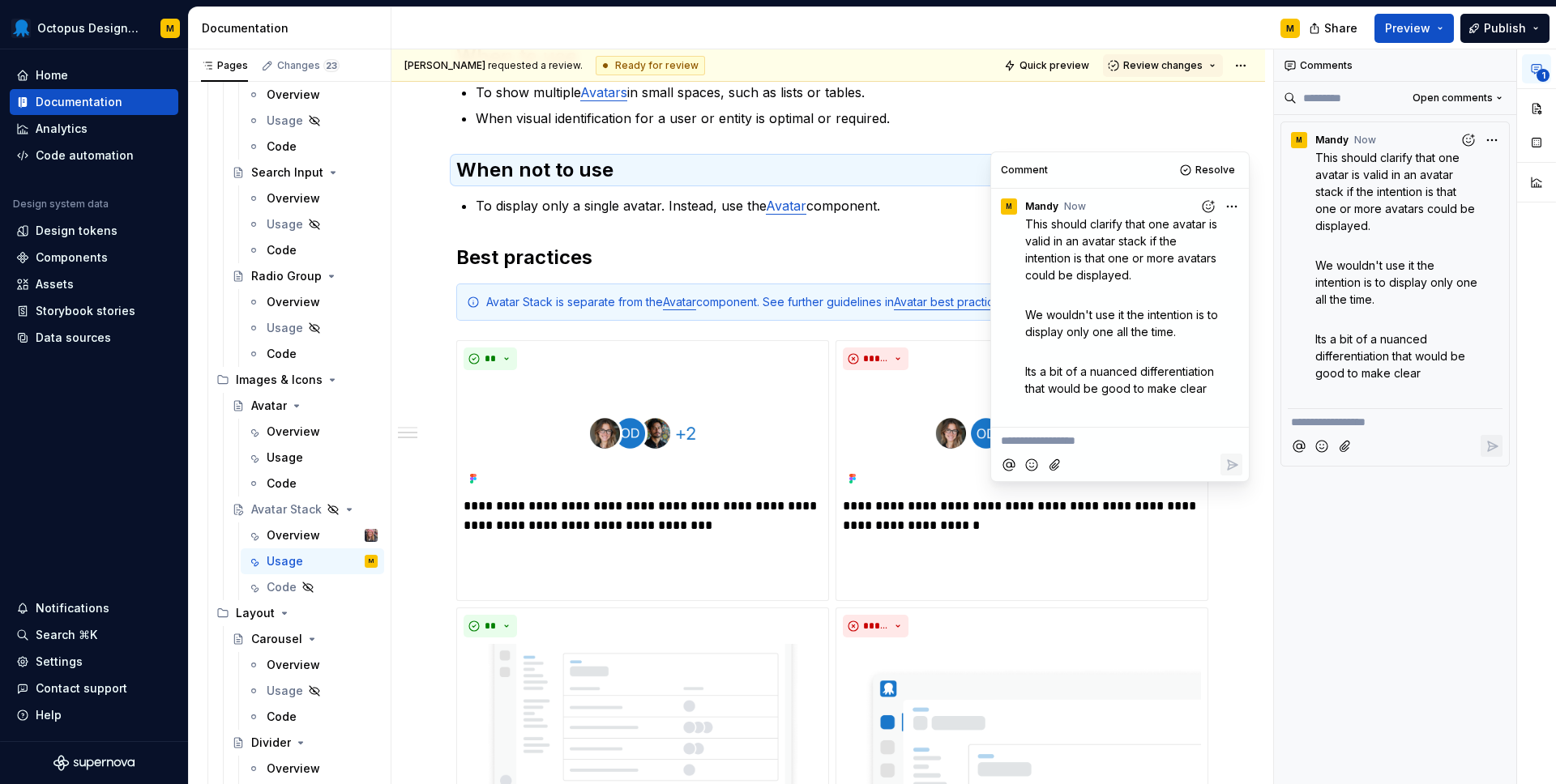
scroll to position [403, 0]
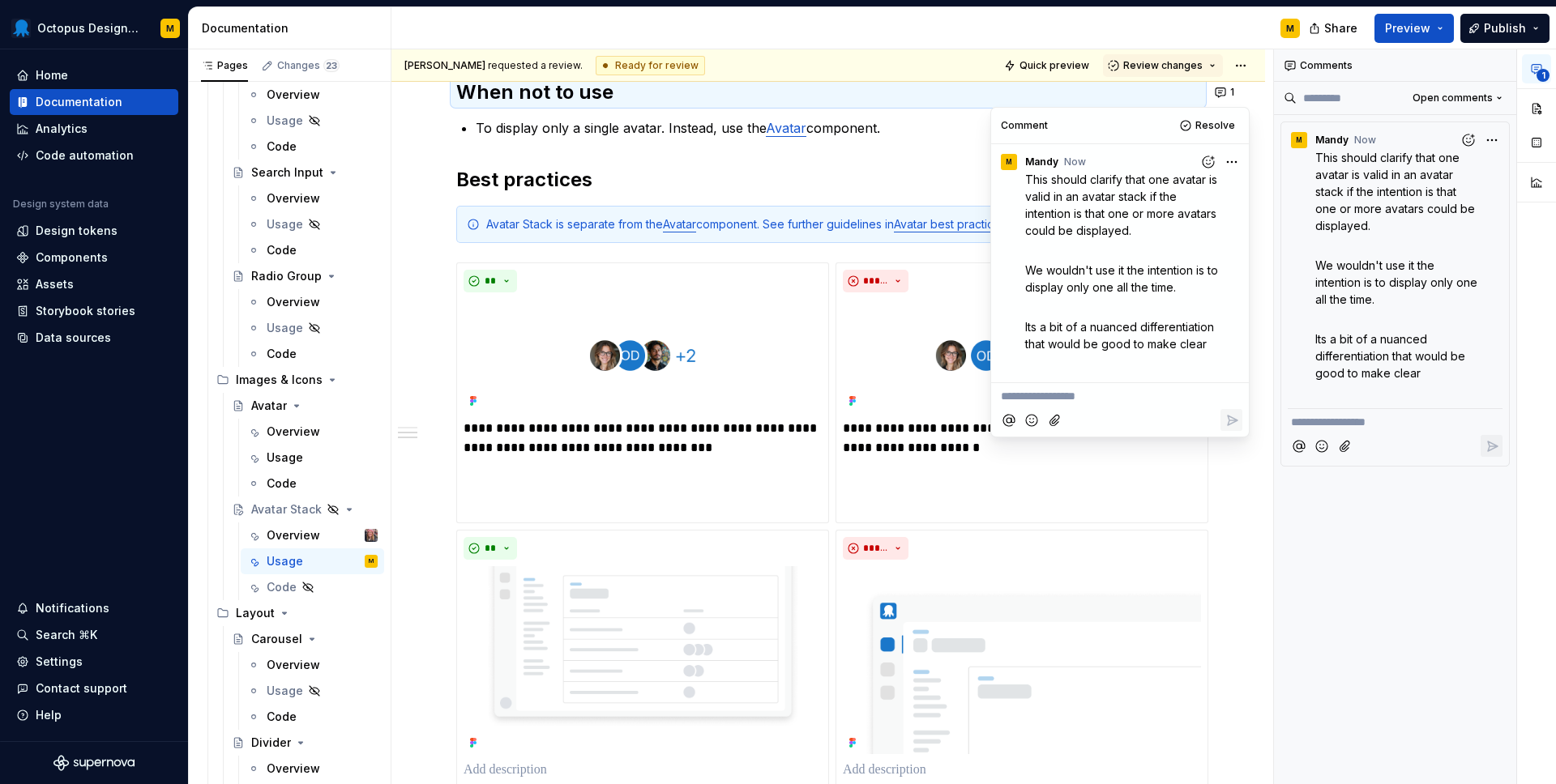
click at [1336, 576] on div "**********" at bounding box center [1395, 417] width 243 height 735
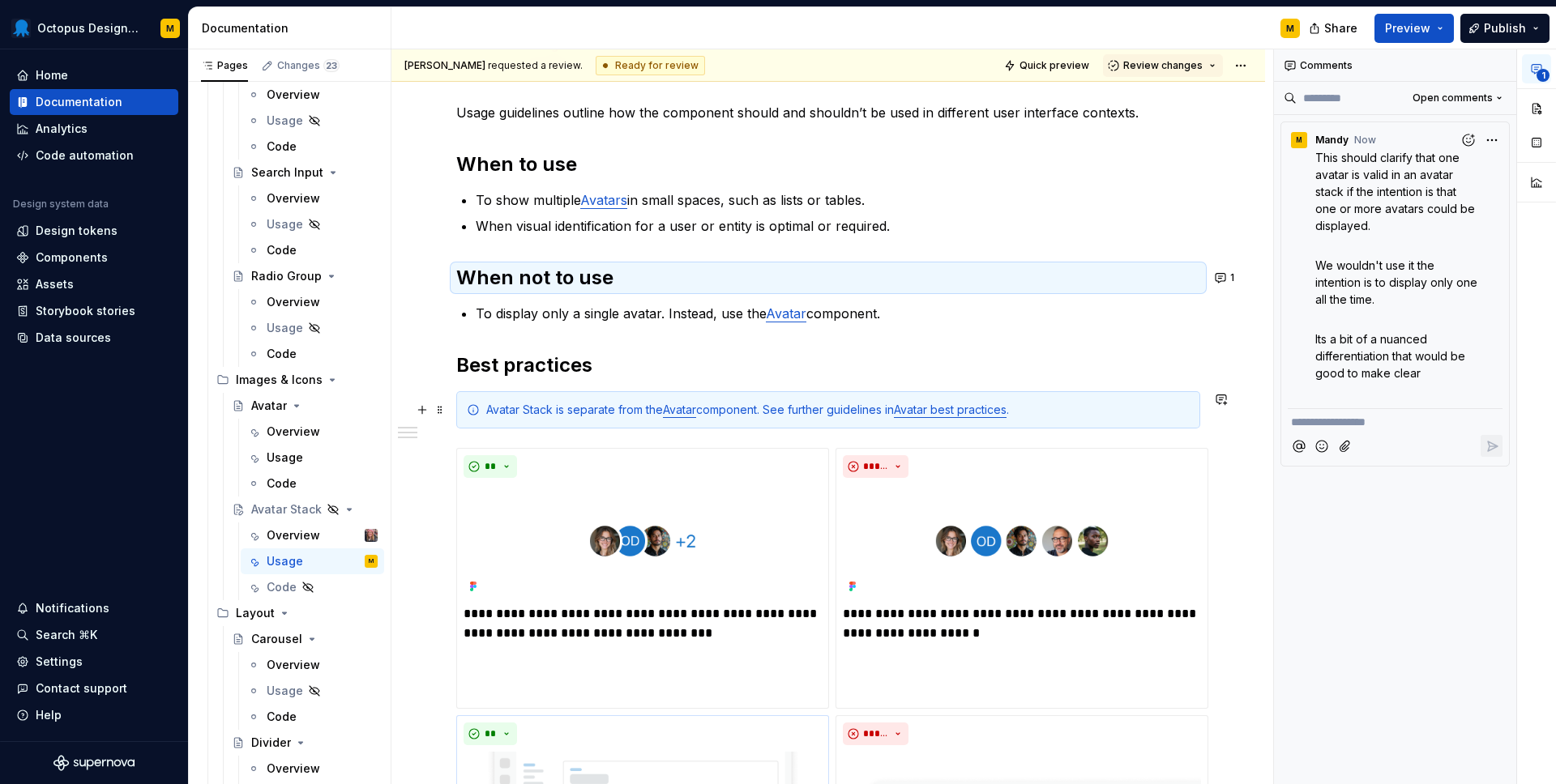
scroll to position [219, 0]
click at [1234, 272] on button "1" at bounding box center [1226, 276] width 31 height 22
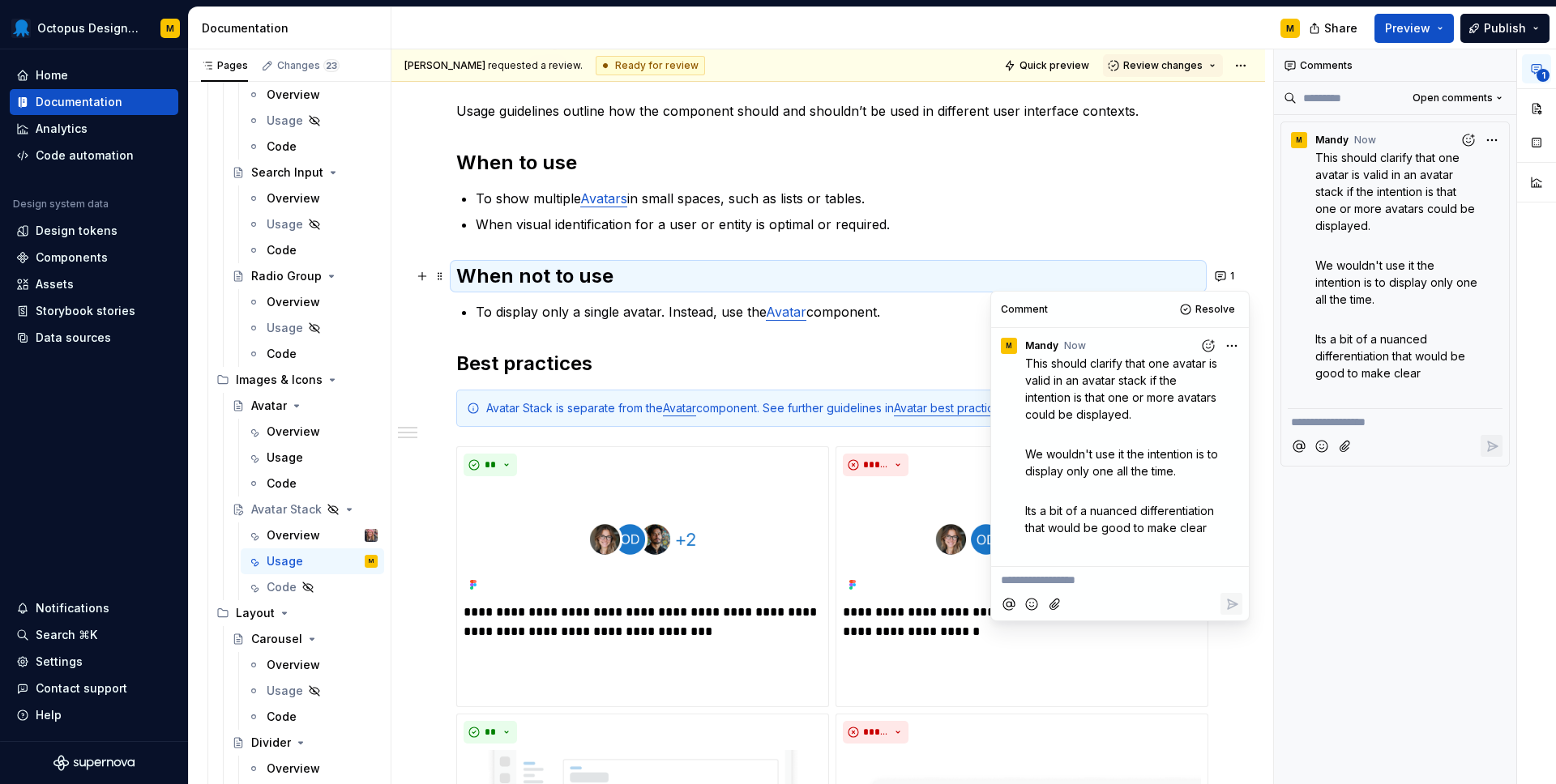
click at [1240, 345] on html "Octopus Design System M Home Documentation Analytics Code automation Design sys…" at bounding box center [778, 392] width 1556 height 784
click at [1168, 375] on span "Edit comment" at bounding box center [1180, 376] width 76 height 17
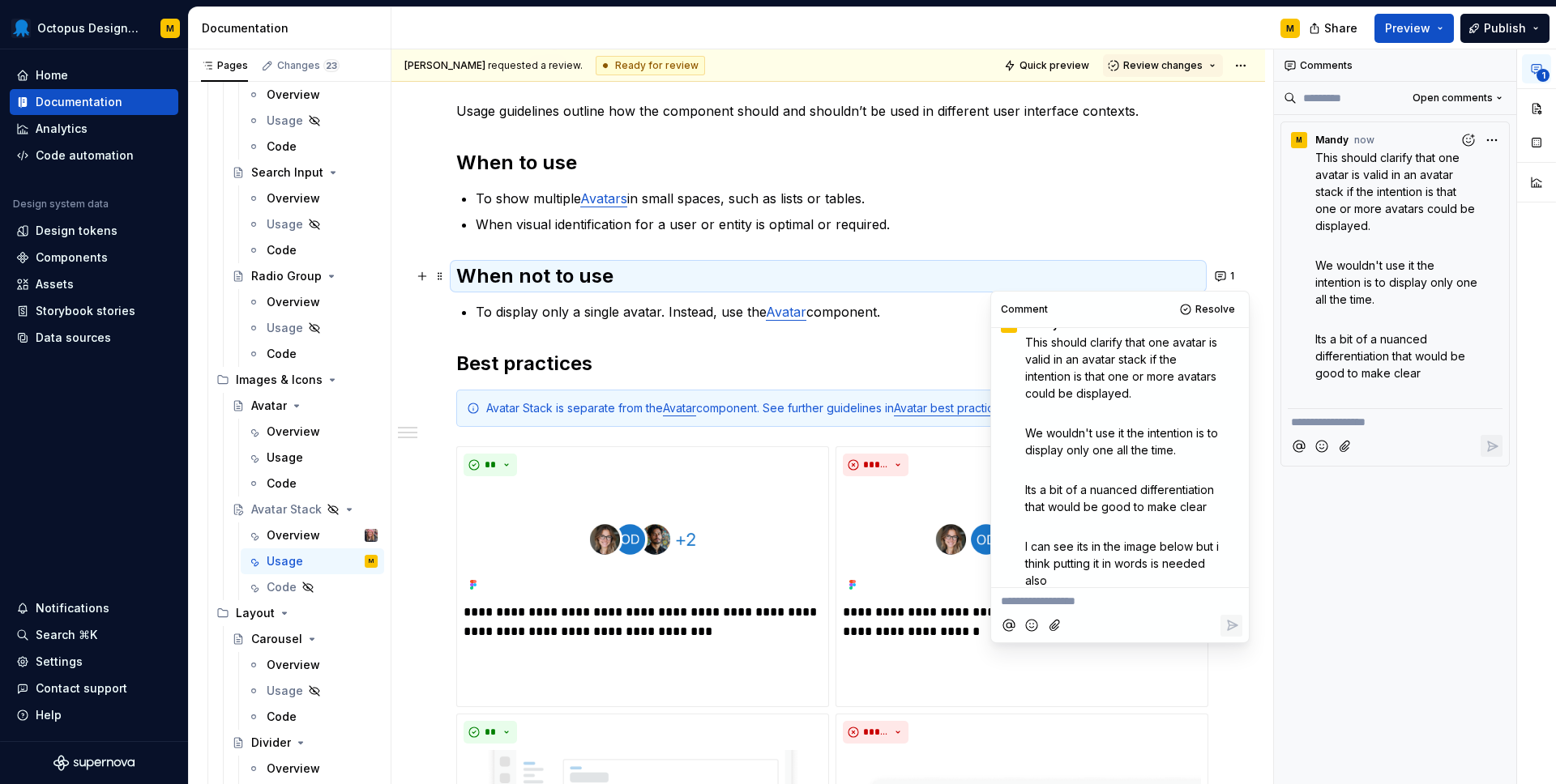
scroll to position [32, 0]
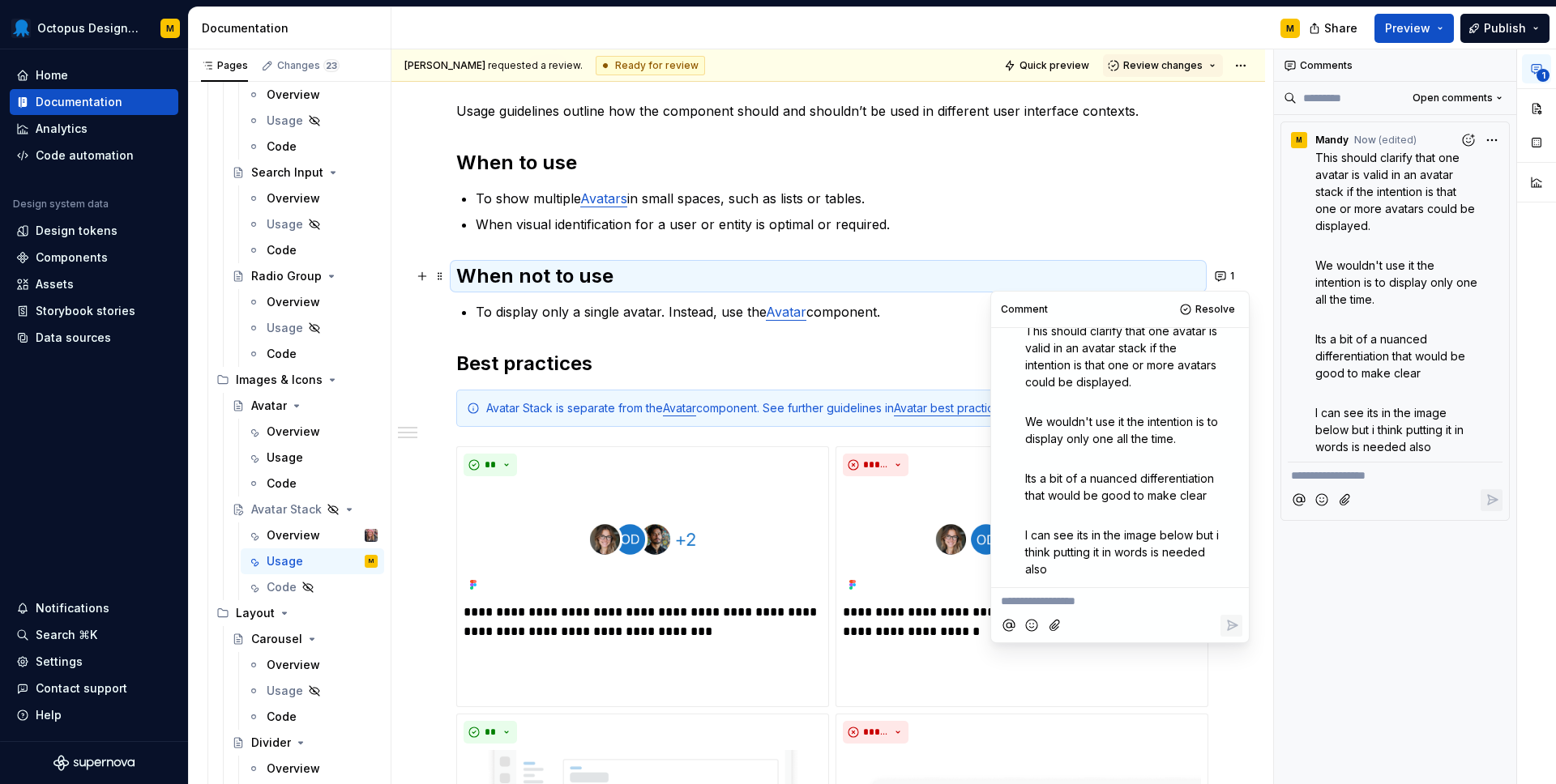
click at [1184, 197] on p "To show multiple Avatars in small spaces, such as lists or tables." at bounding box center [838, 199] width 725 height 20
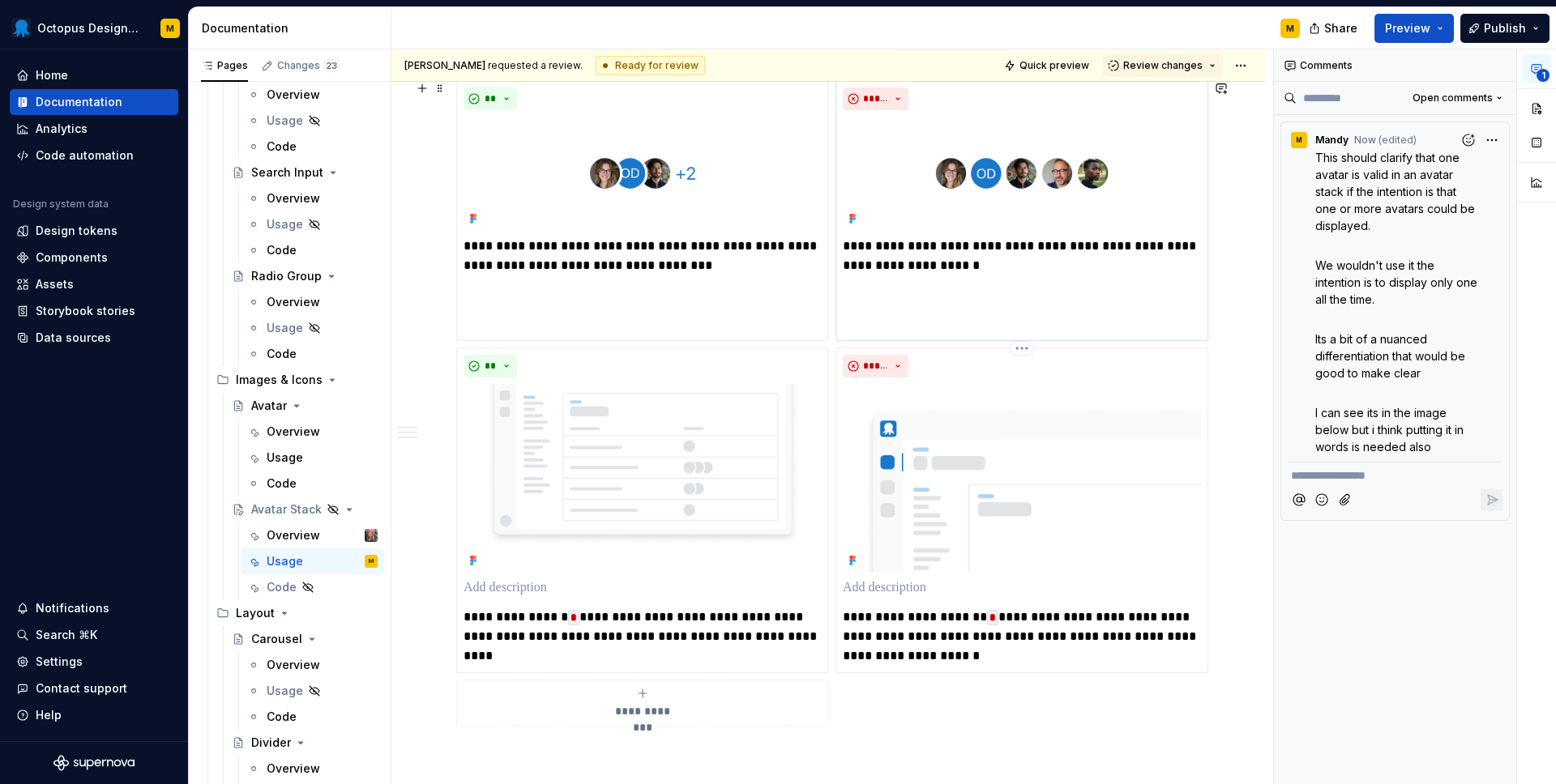
scroll to position [763, 0]
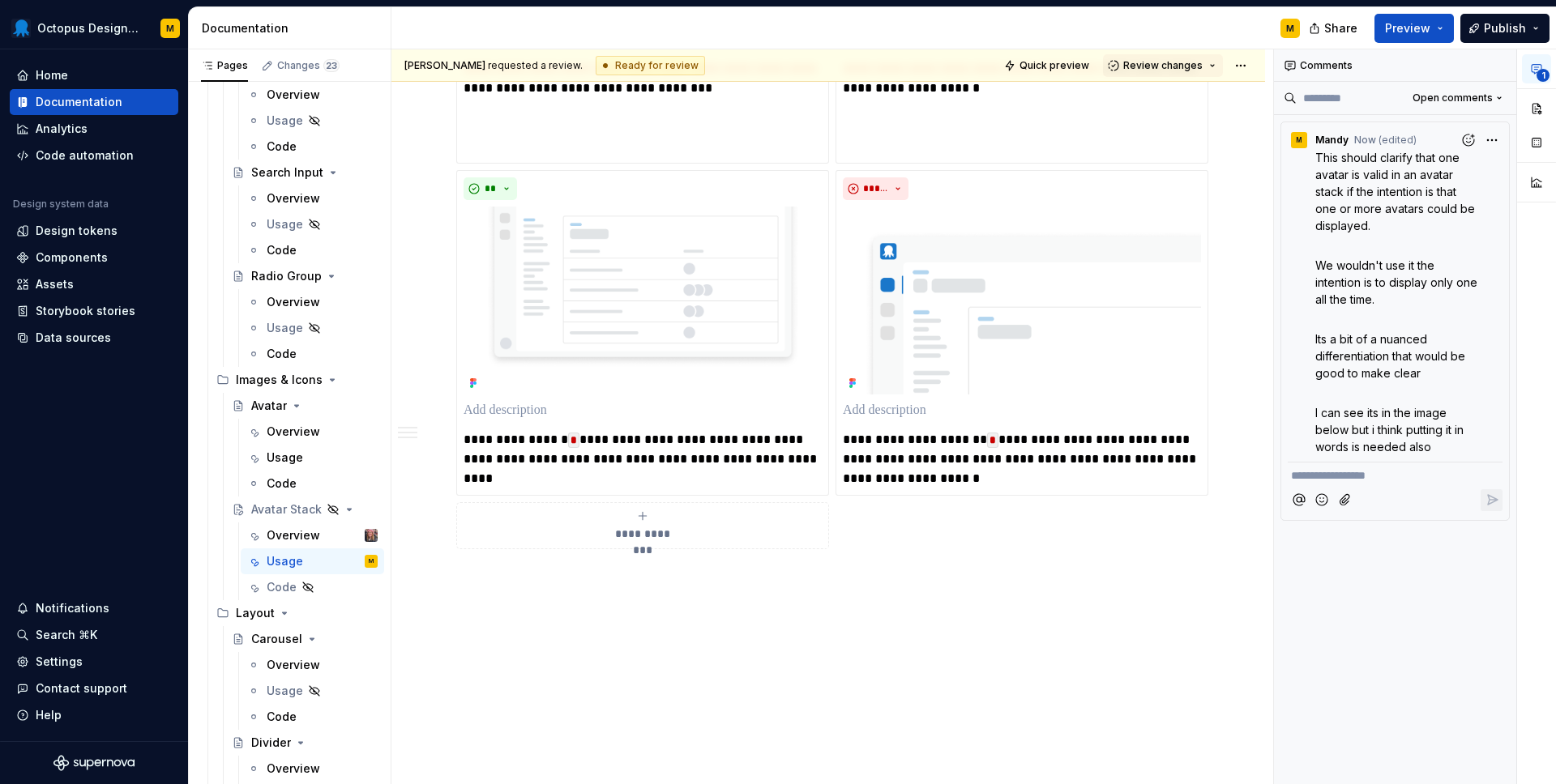
click at [944, 610] on div "**********" at bounding box center [828, 162] width 873 height 1286
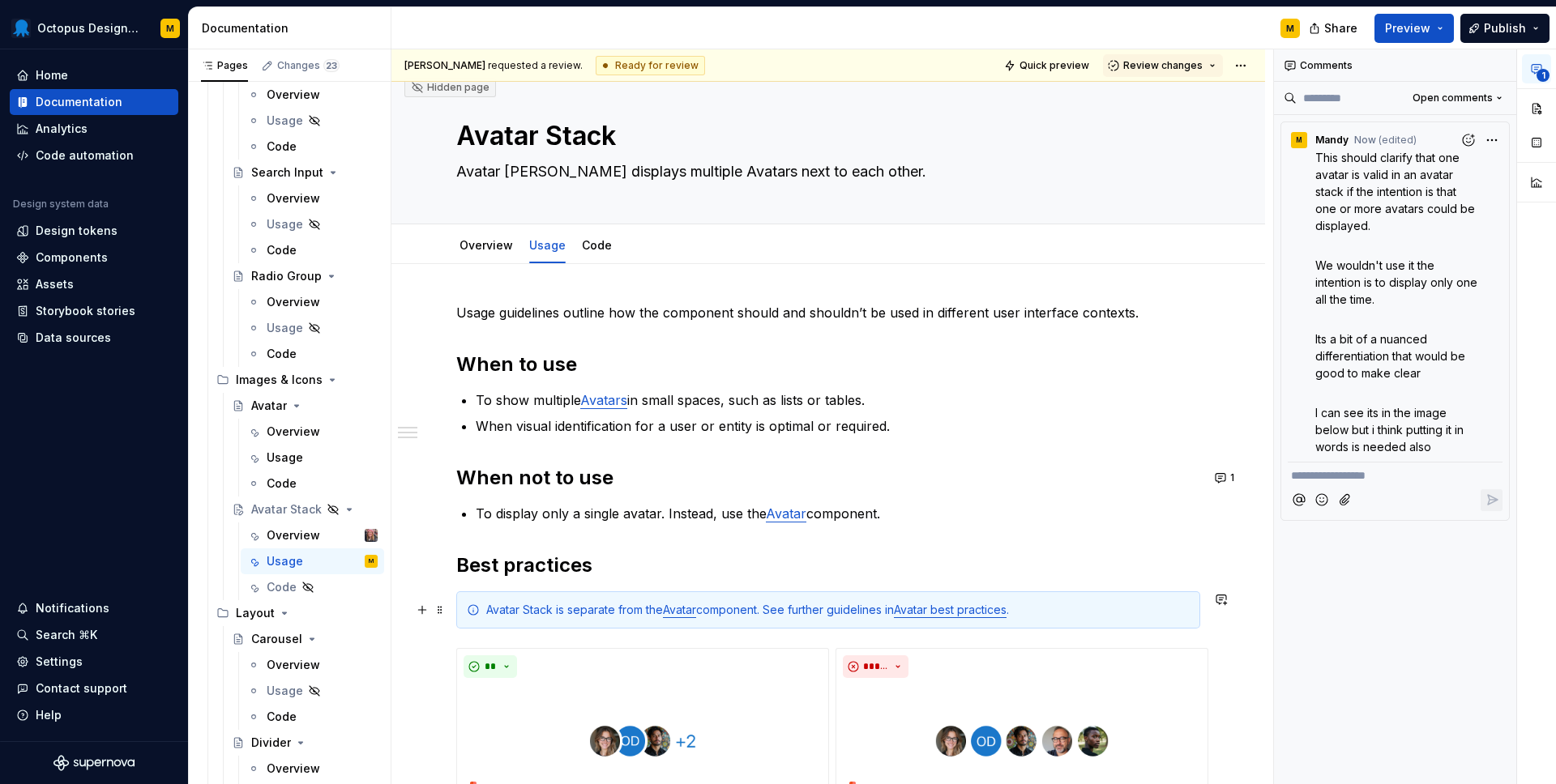
scroll to position [0, 0]
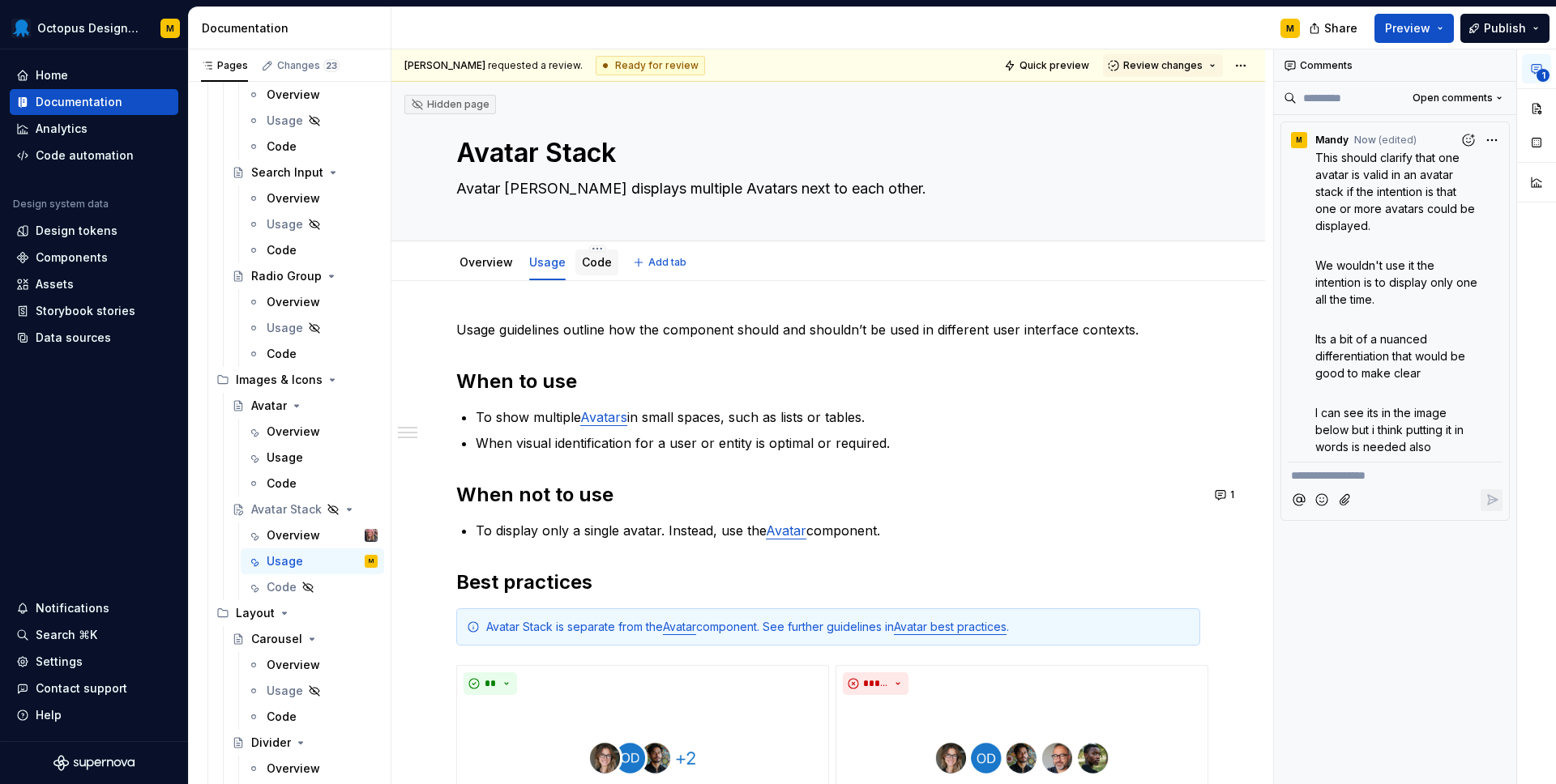
click at [588, 264] on link "Code" at bounding box center [597, 262] width 30 height 14
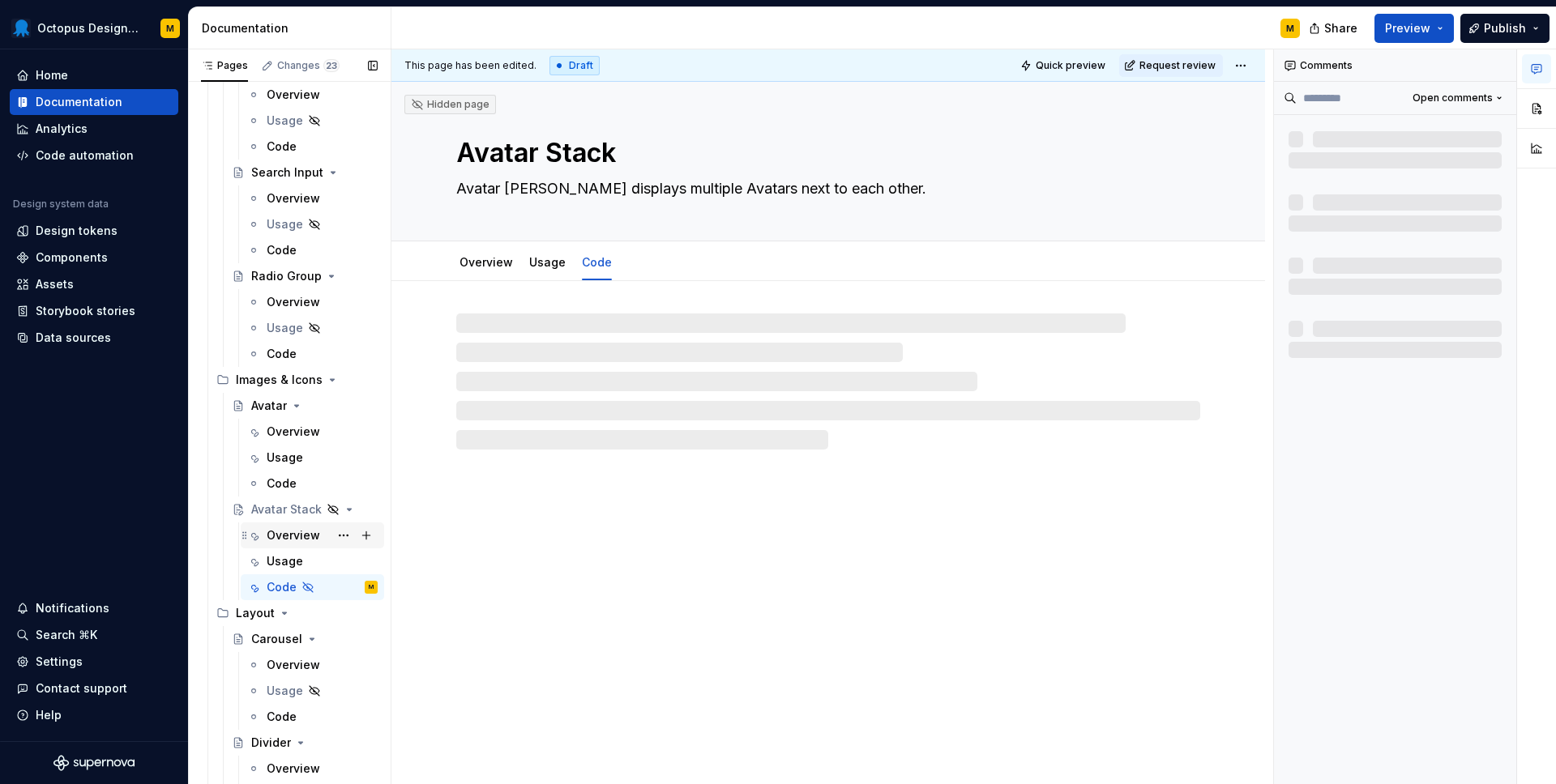
click at [294, 538] on div "Overview" at bounding box center [293, 536] width 54 height 17
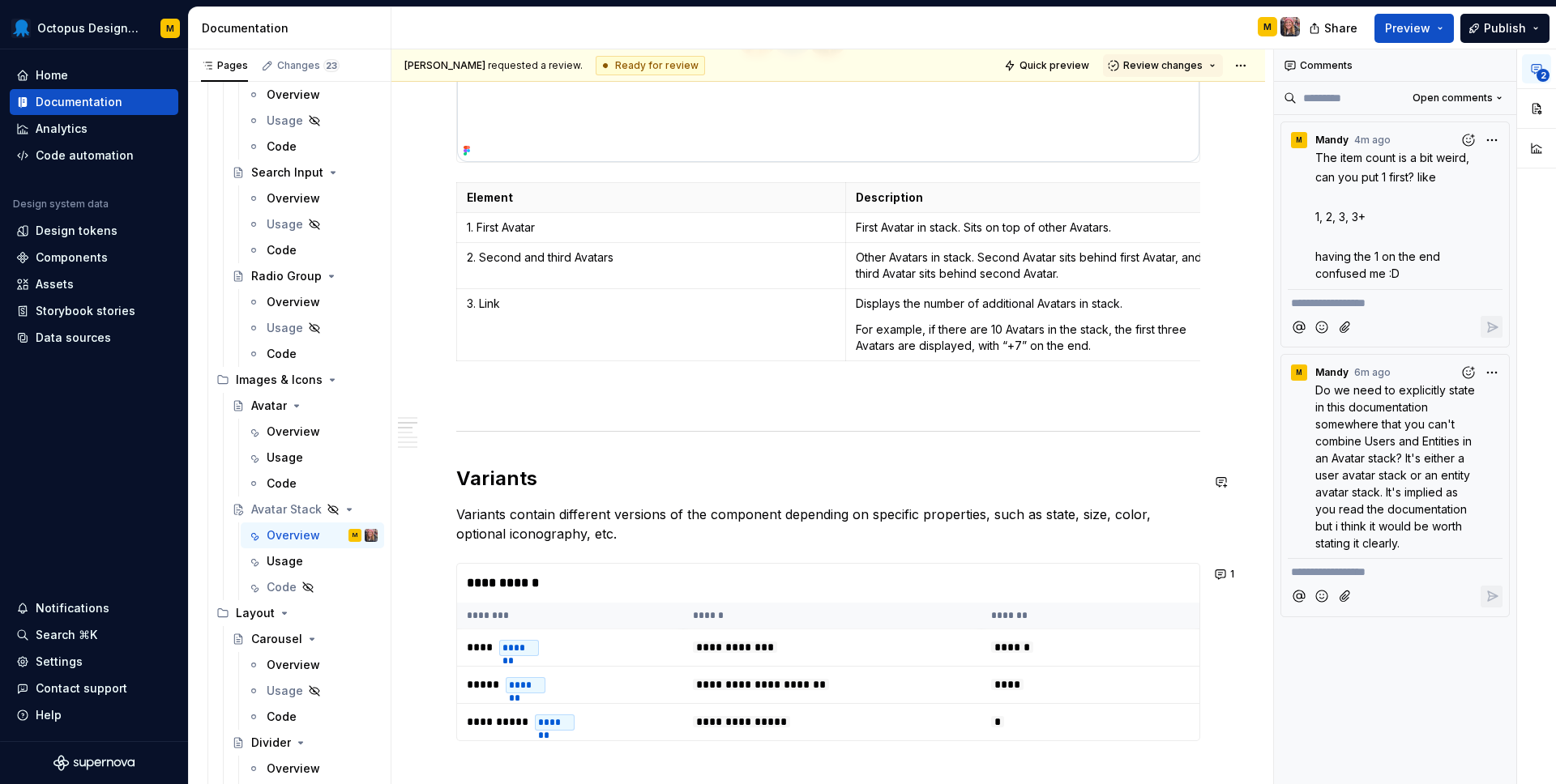
scroll to position [1406, 0]
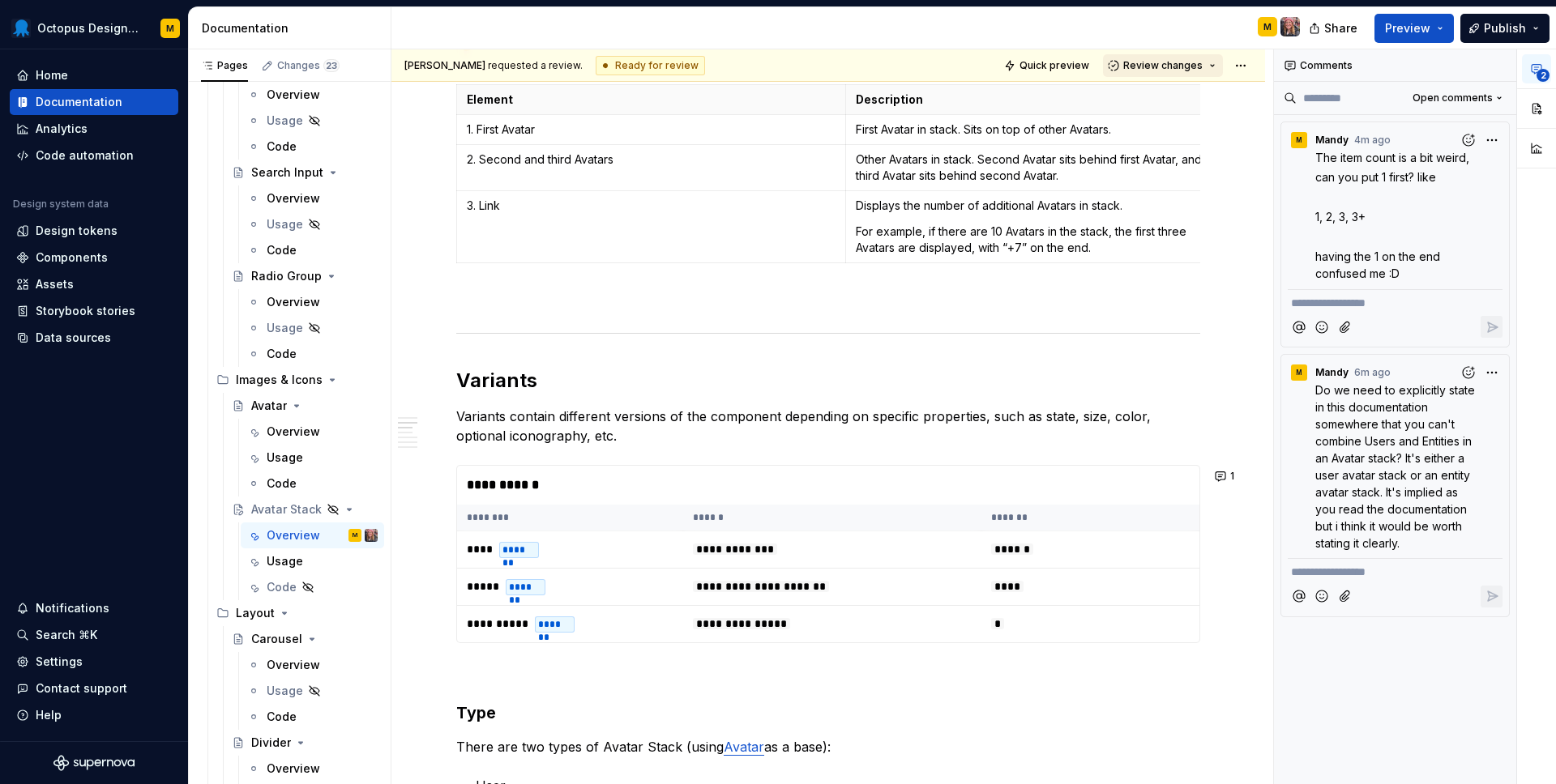
click at [1198, 59] on span "Review changes" at bounding box center [1163, 66] width 79 height 13
click at [1176, 153] on div "Submit feedback to be addressed." at bounding box center [1229, 154] width 168 height 13
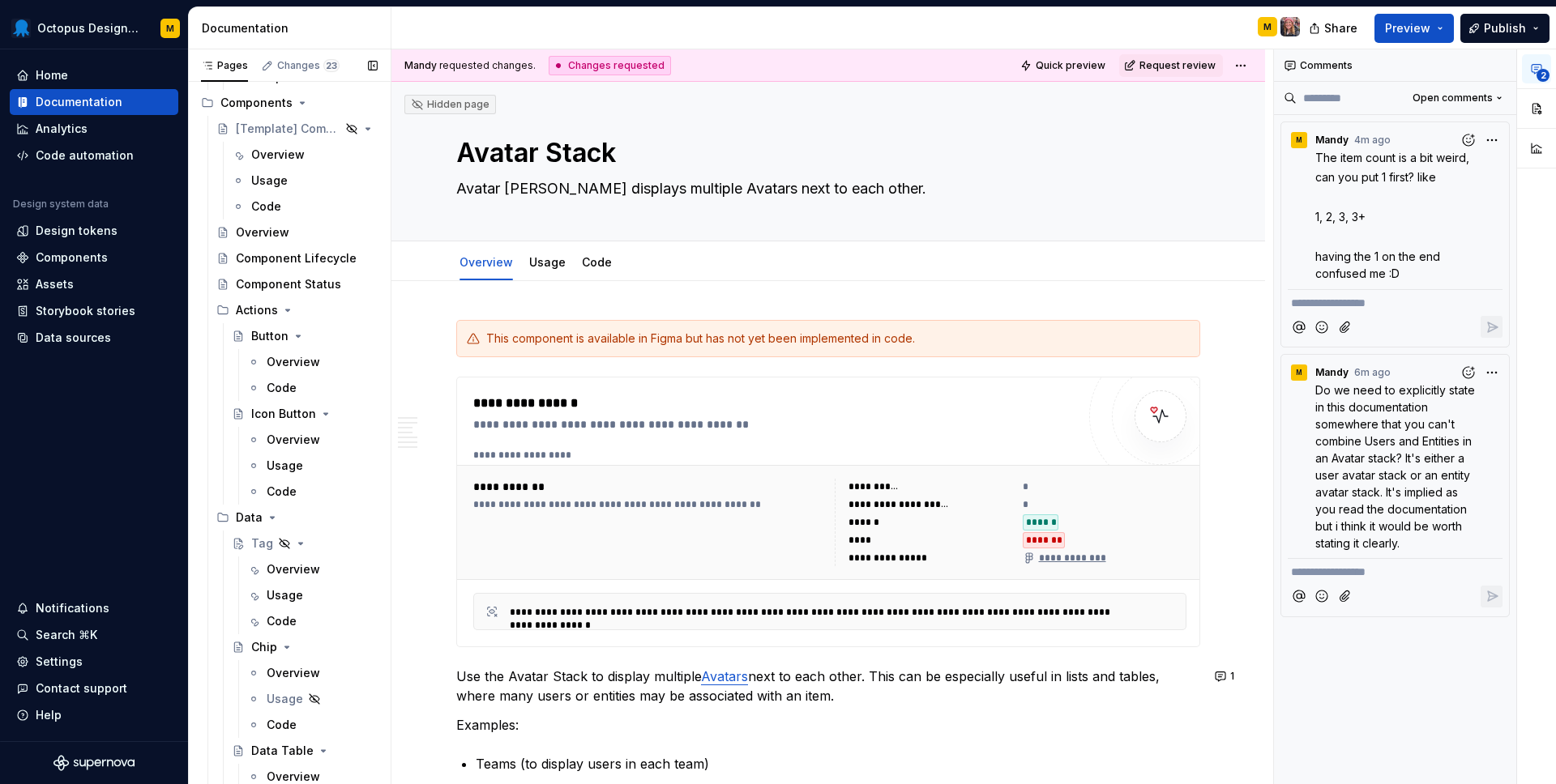
scroll to position [959, 0]
click at [281, 235] on div "Overview" at bounding box center [262, 234] width 54 height 17
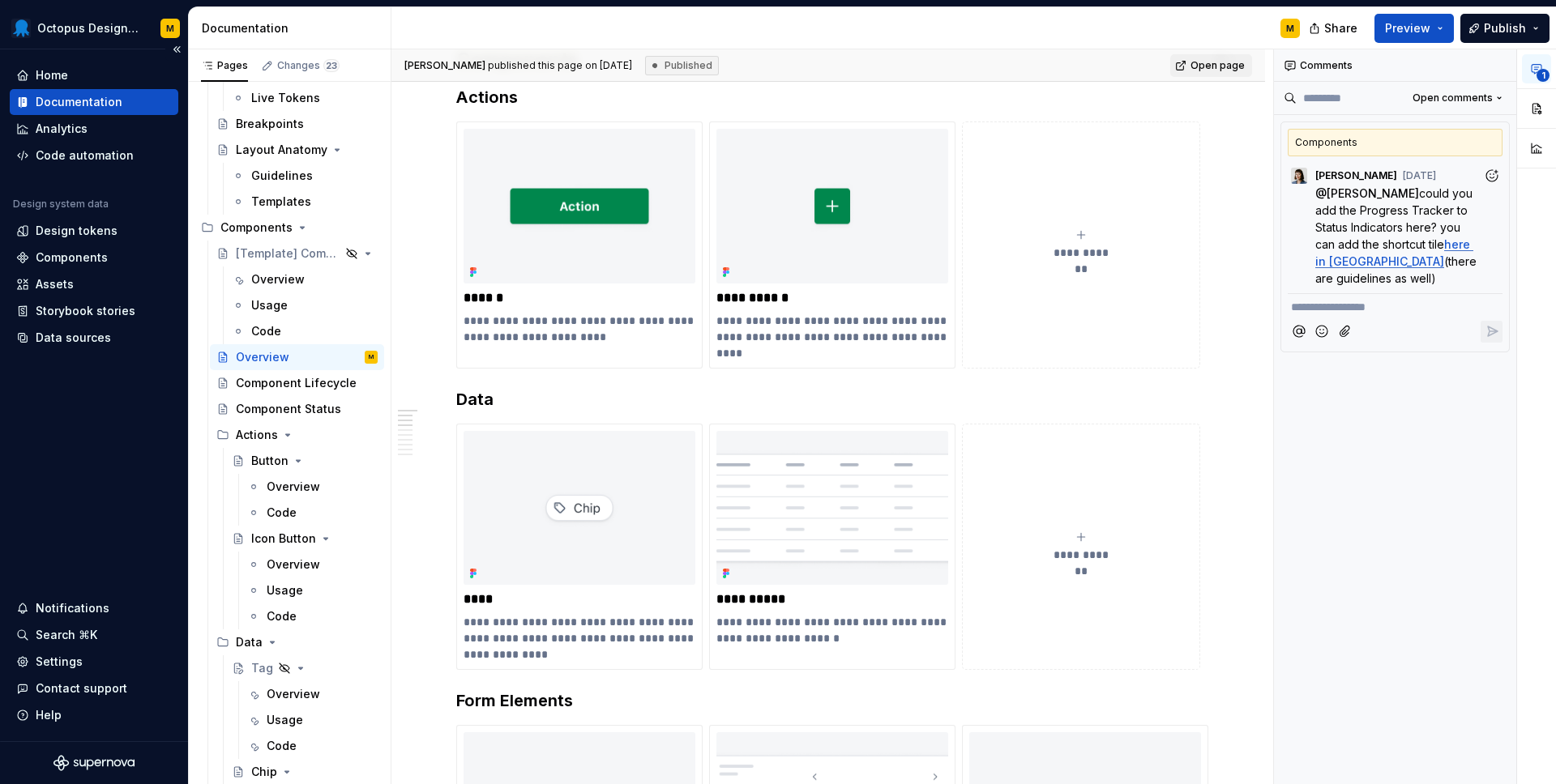
scroll to position [817, 0]
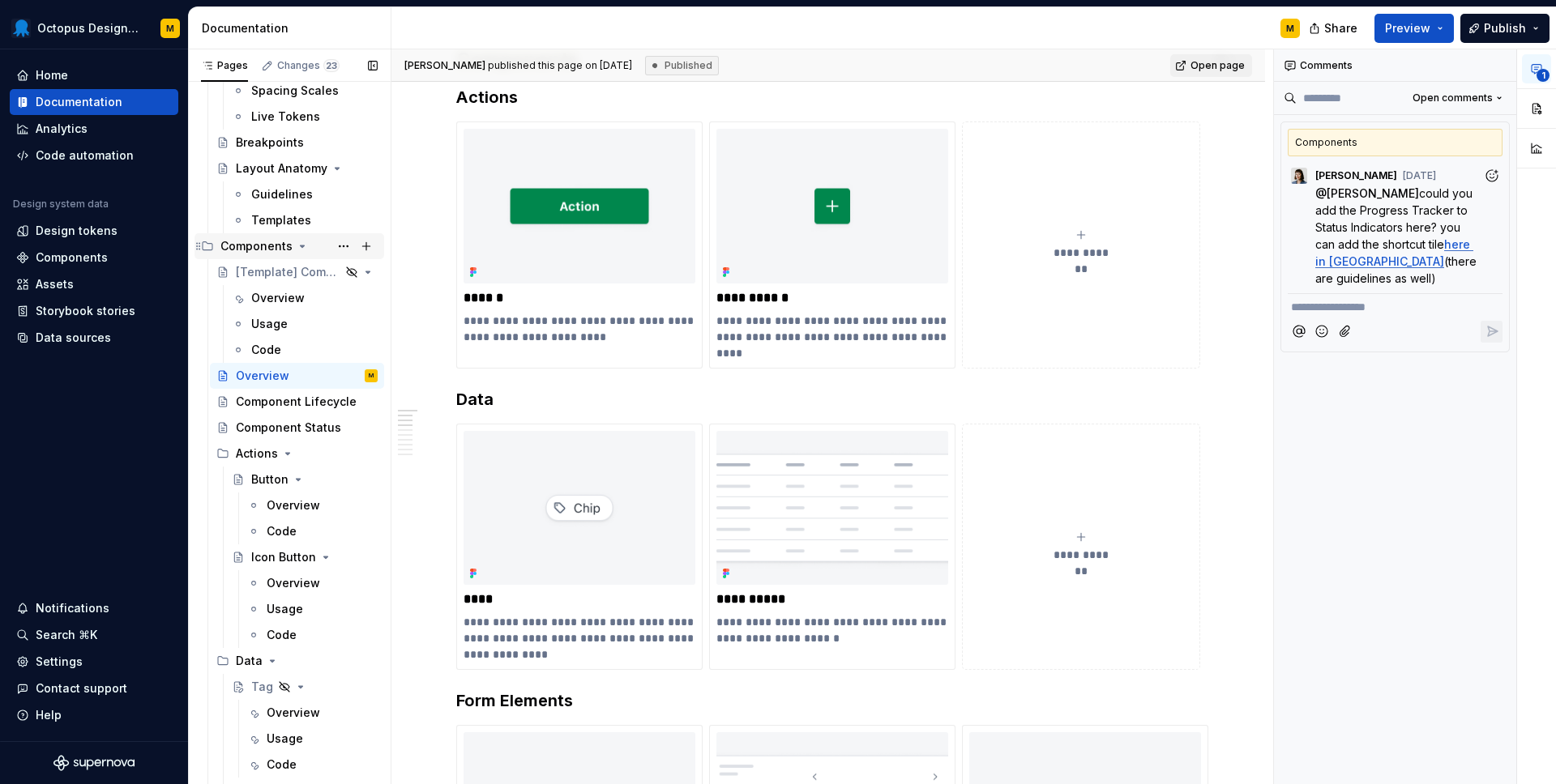
click at [261, 248] on div "Components" at bounding box center [256, 247] width 72 height 17
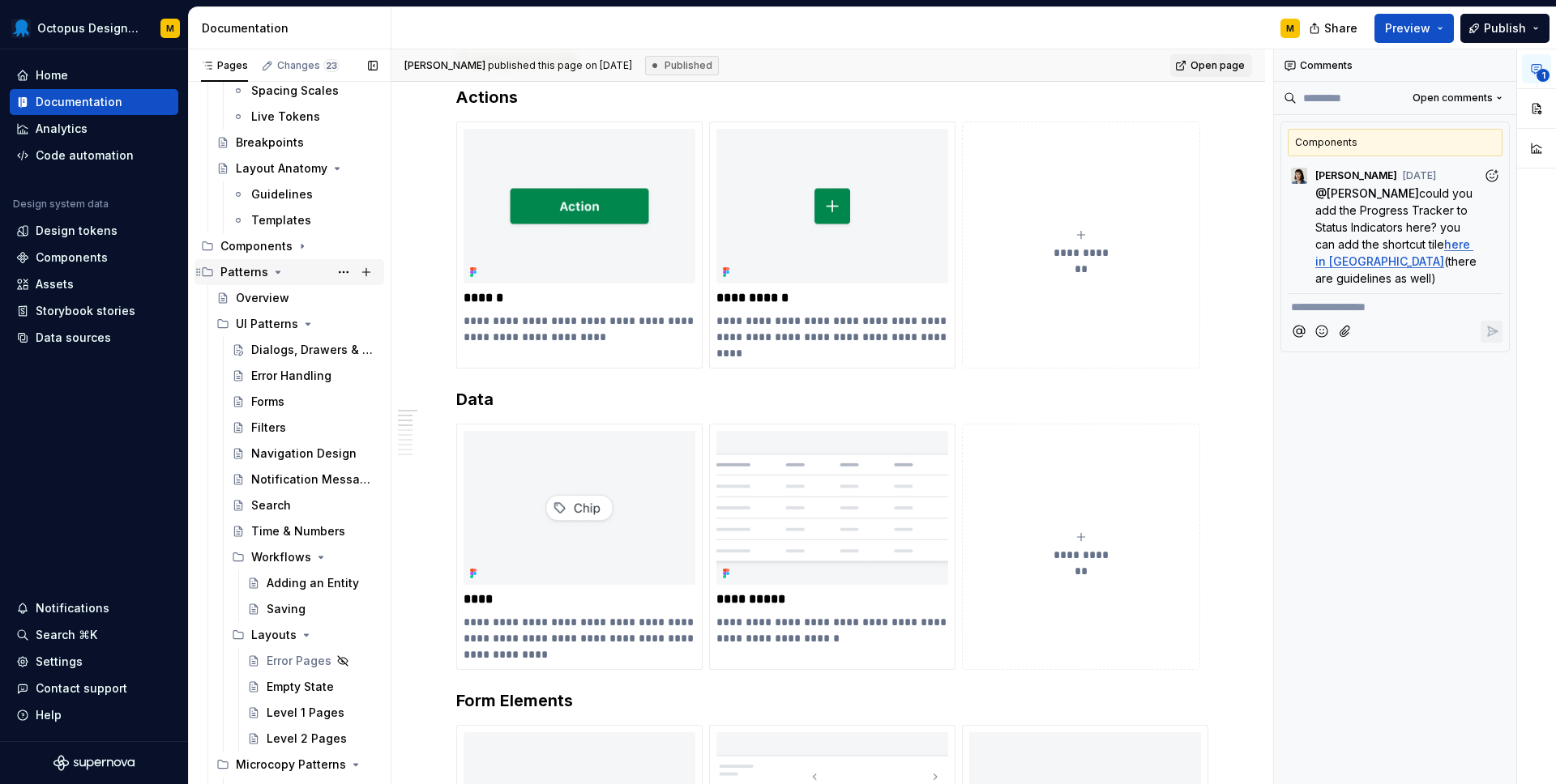
click at [252, 277] on div "Patterns" at bounding box center [244, 272] width 48 height 17
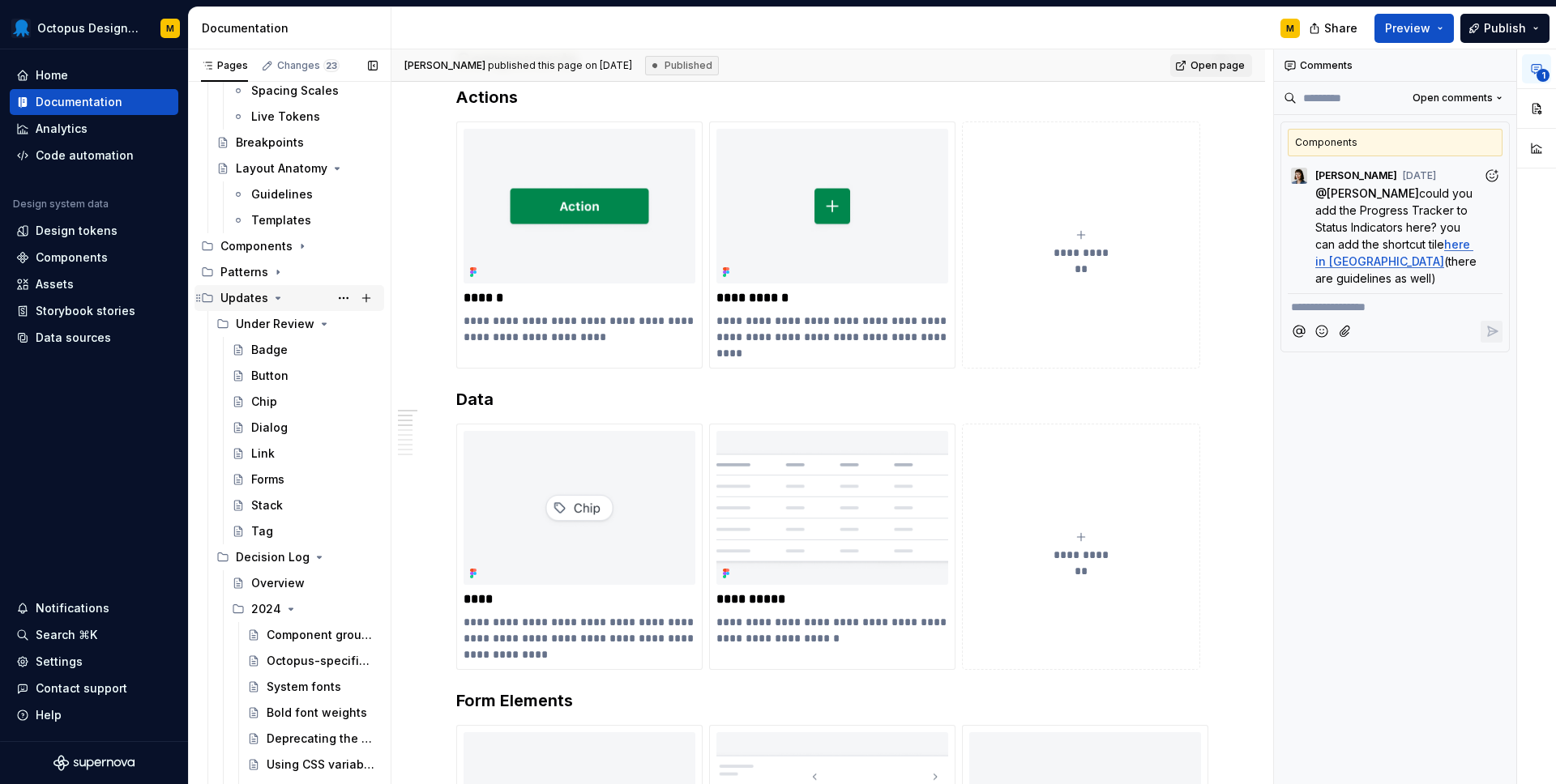
click at [249, 299] on div "Updates" at bounding box center [244, 298] width 48 height 17
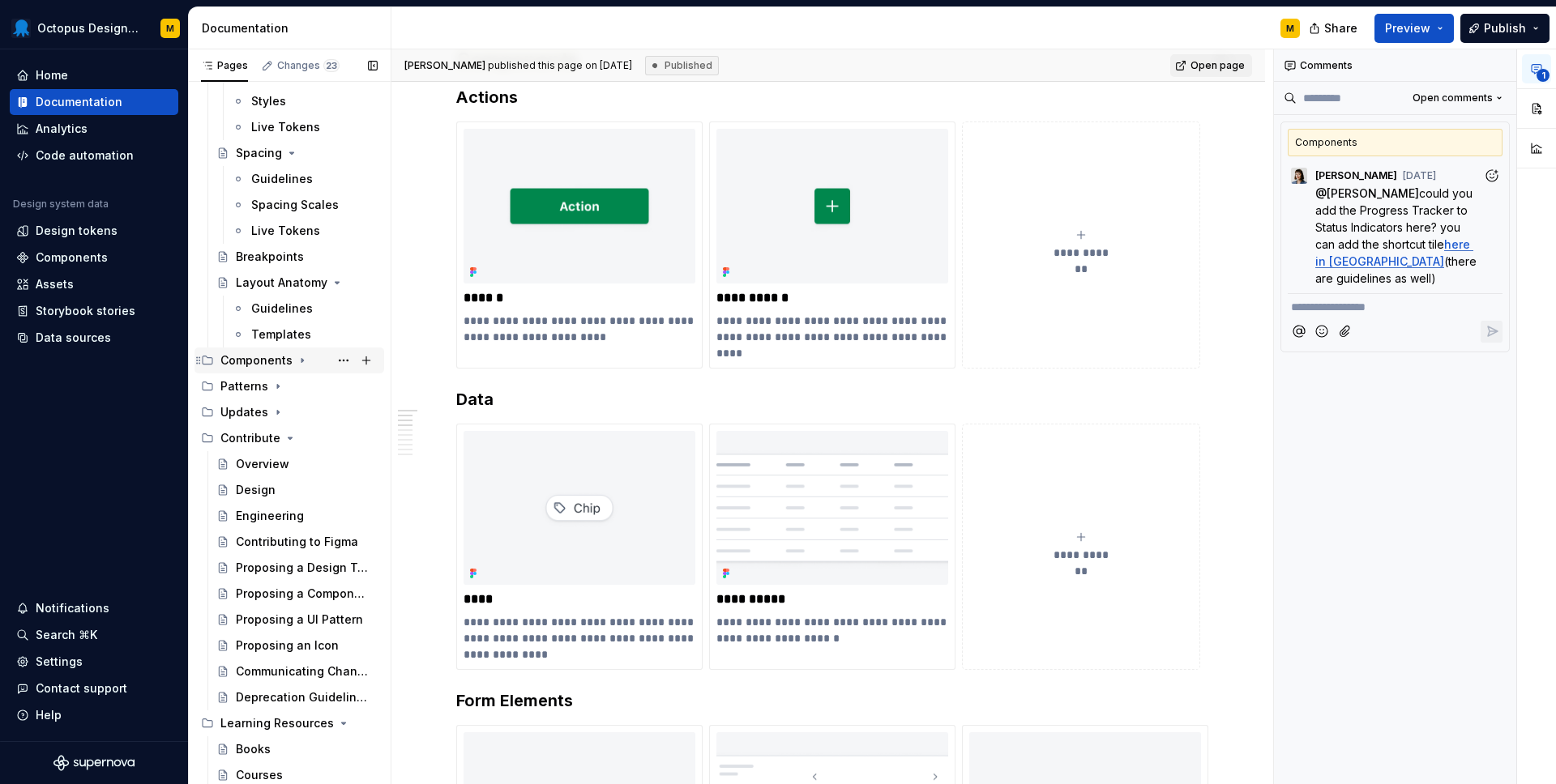
click at [301, 361] on icon "Page tree" at bounding box center [302, 361] width 2 height 4
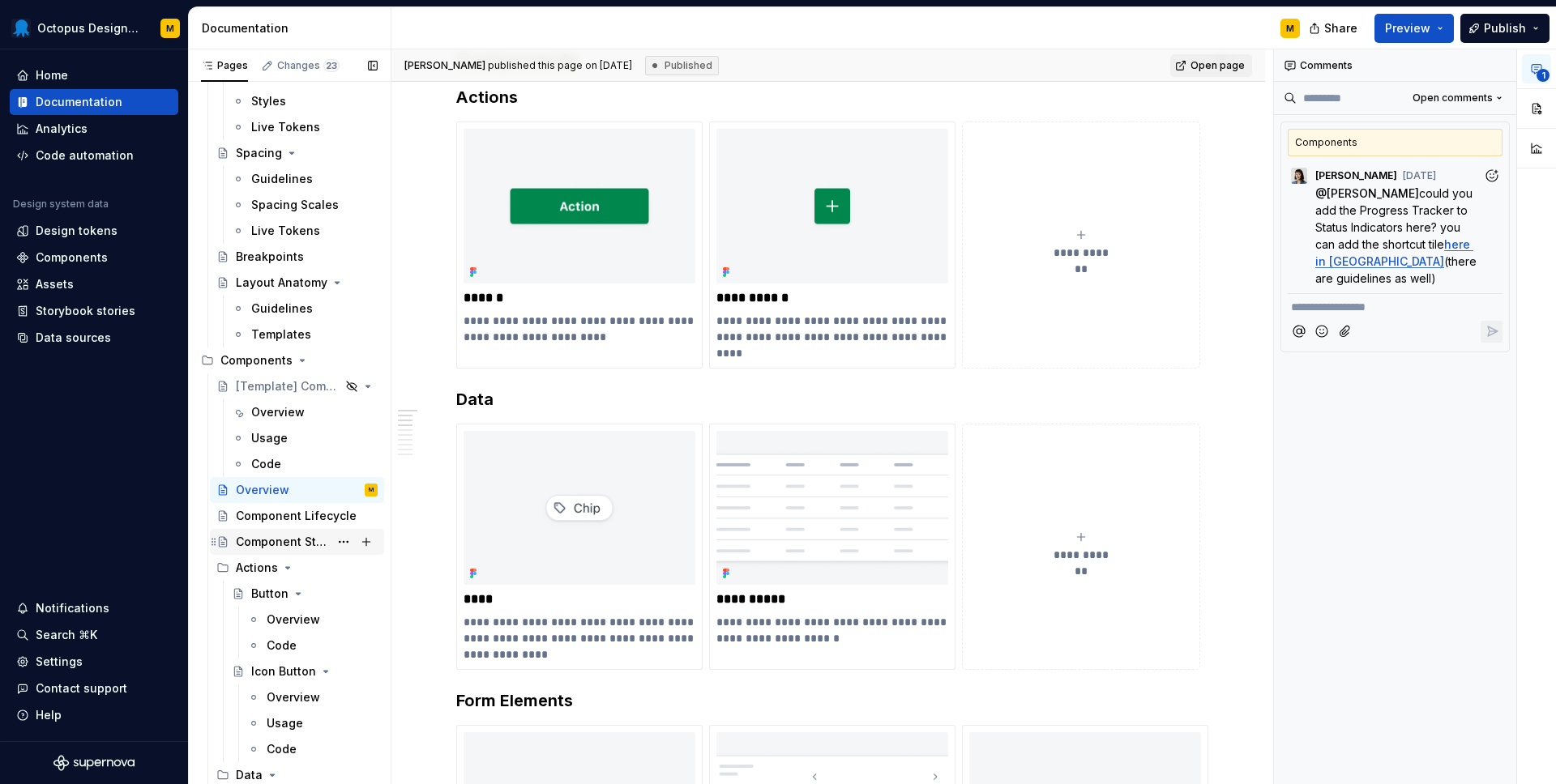
click at [278, 549] on div "Component Status" at bounding box center [282, 542] width 93 height 17
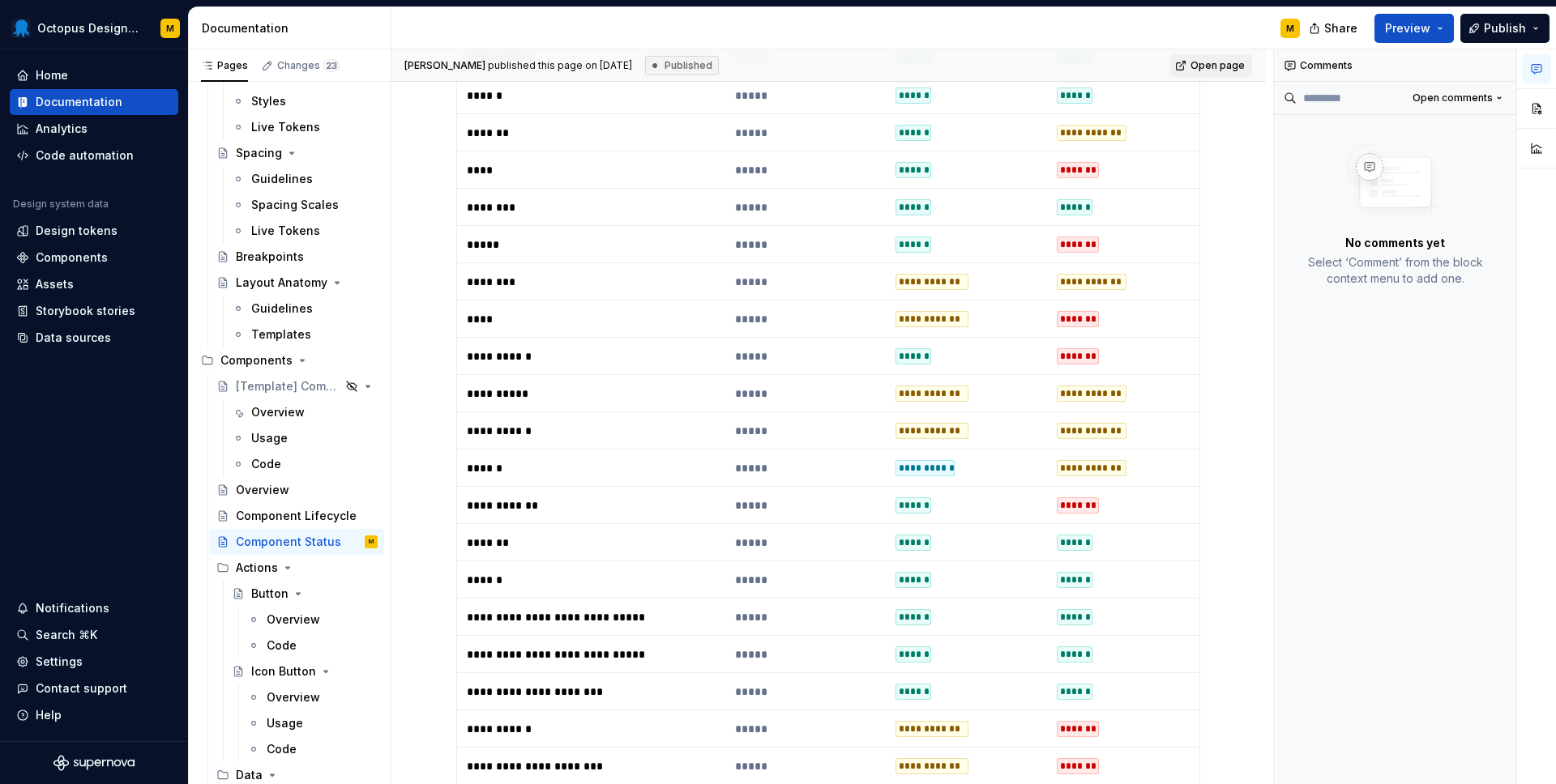
scroll to position [606, 0]
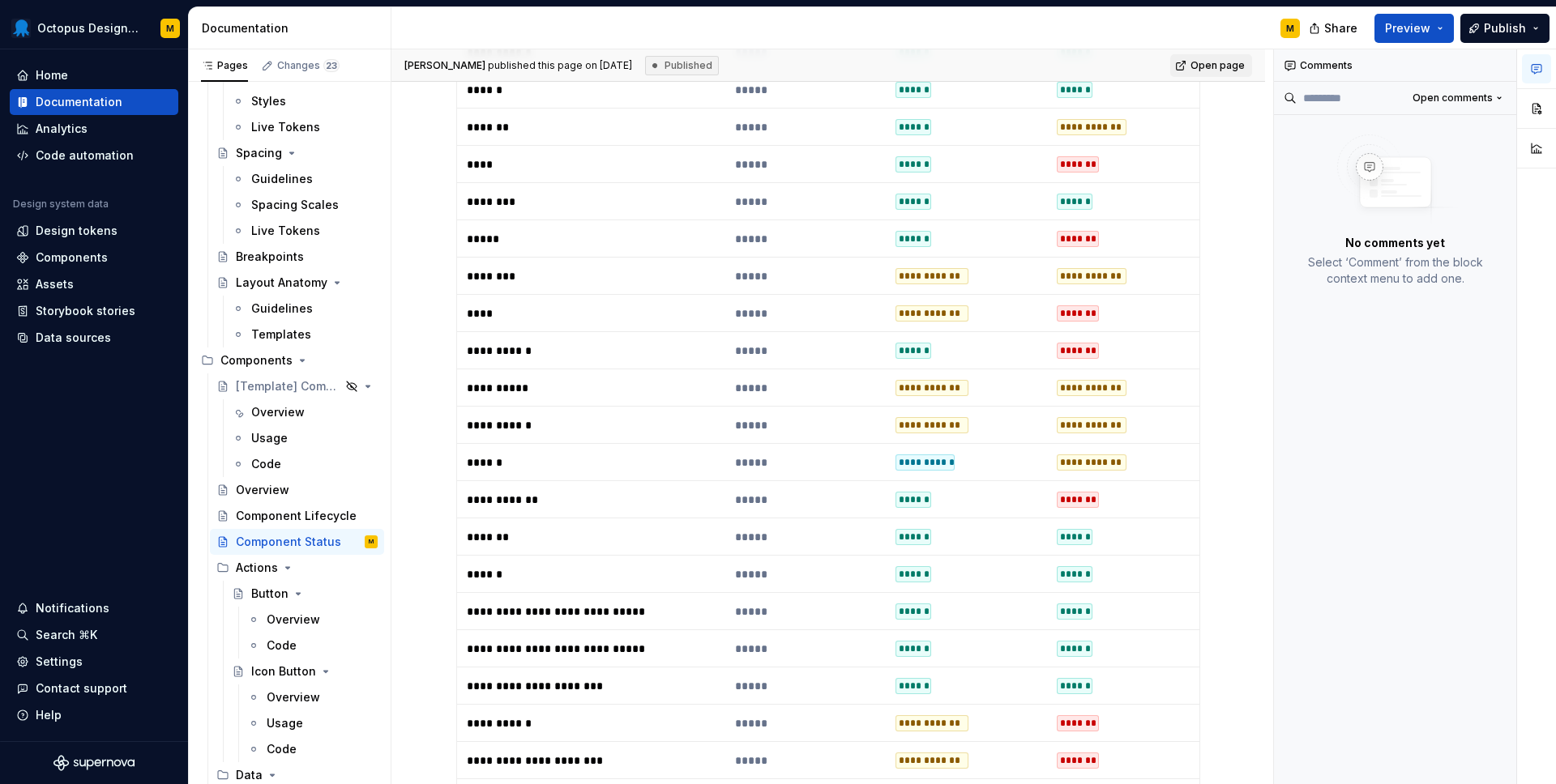
click at [1076, 462] on div "**********" at bounding box center [1091, 463] width 69 height 17
click at [1097, 463] on div "**********" at bounding box center [1091, 463] width 69 height 17
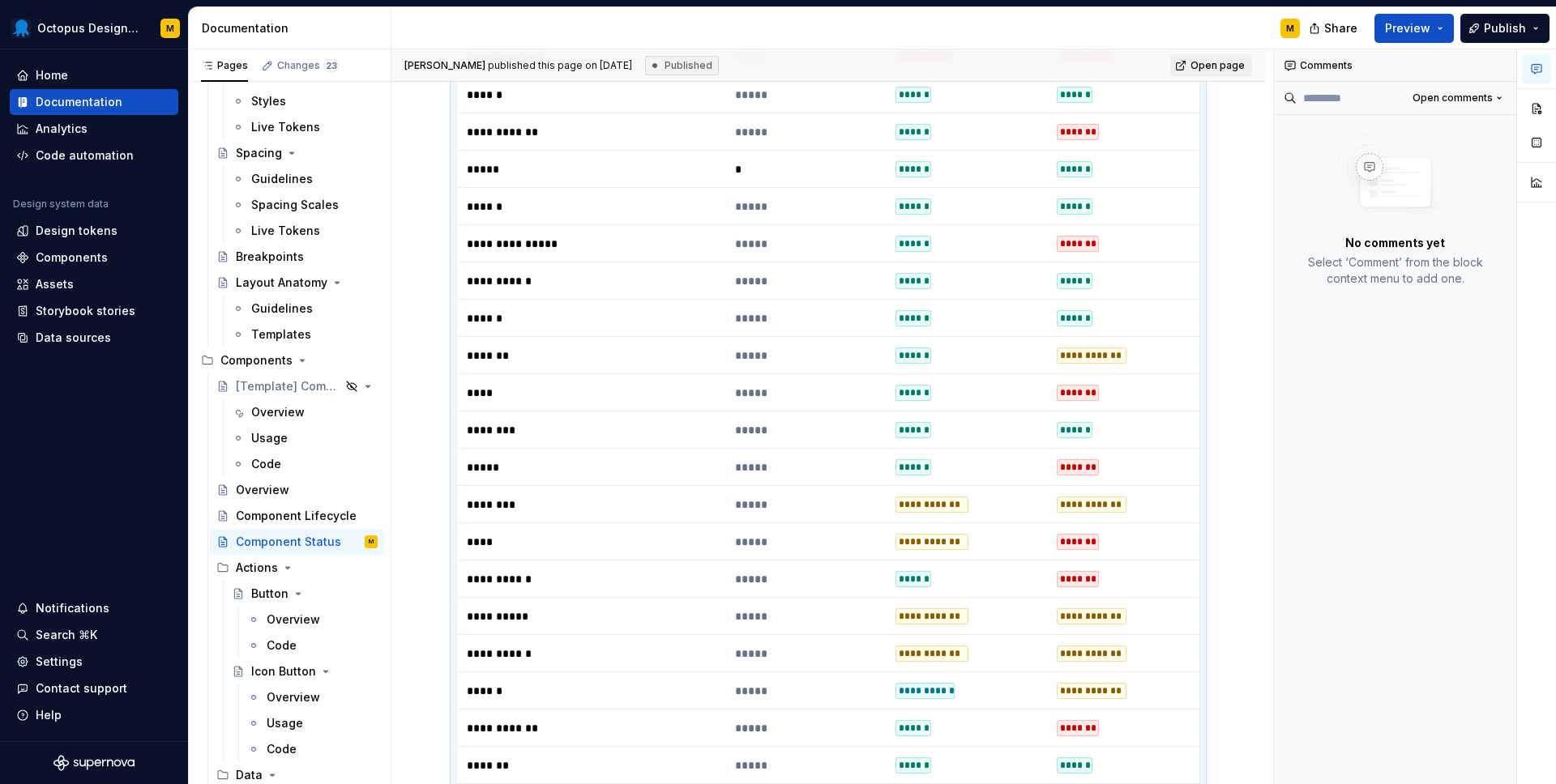
scroll to position [424, 0]
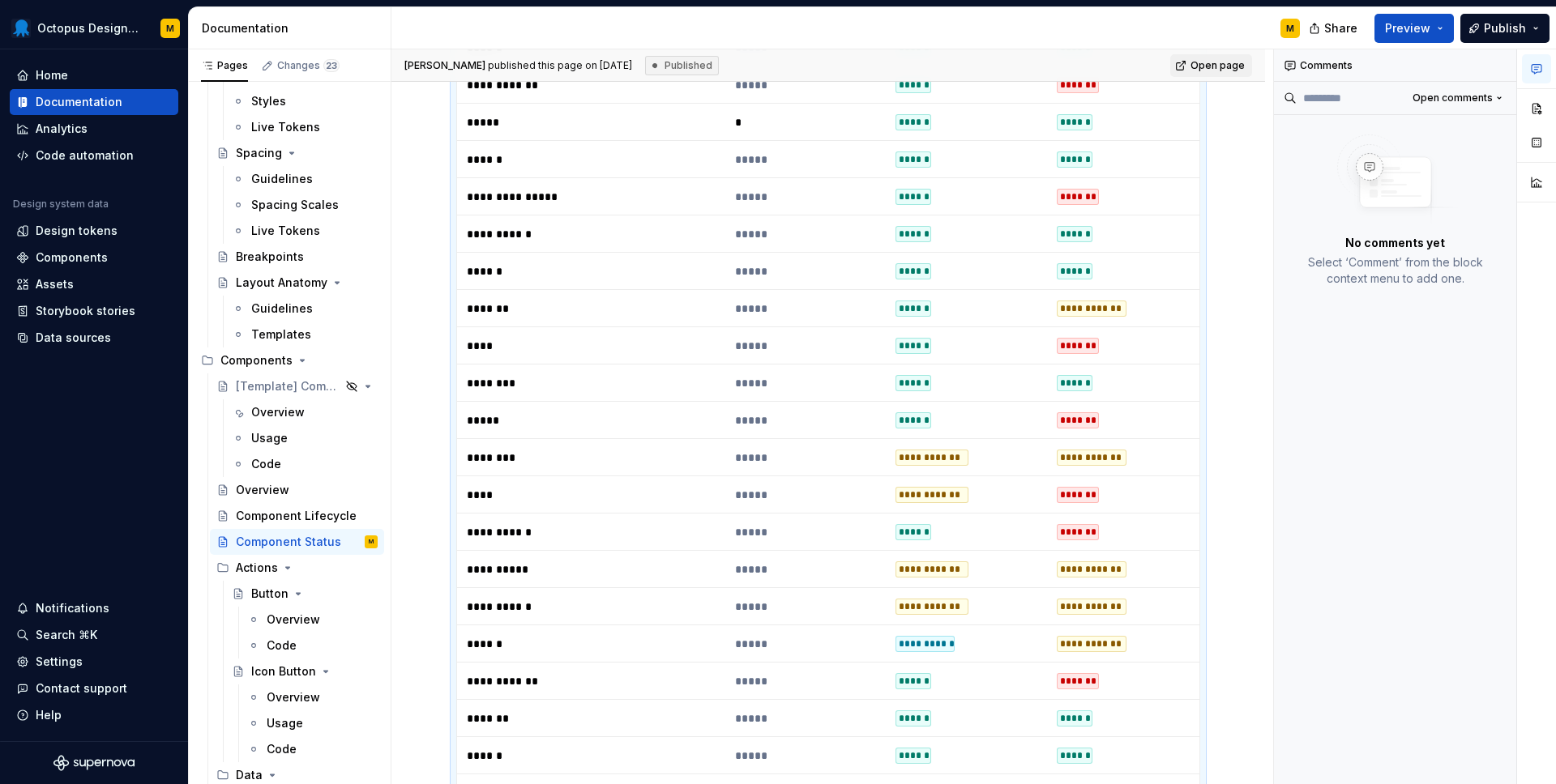
click at [1091, 644] on div "**********" at bounding box center [1091, 645] width 69 height 17
click at [1090, 644] on div "**********" at bounding box center [1091, 645] width 69 height 17
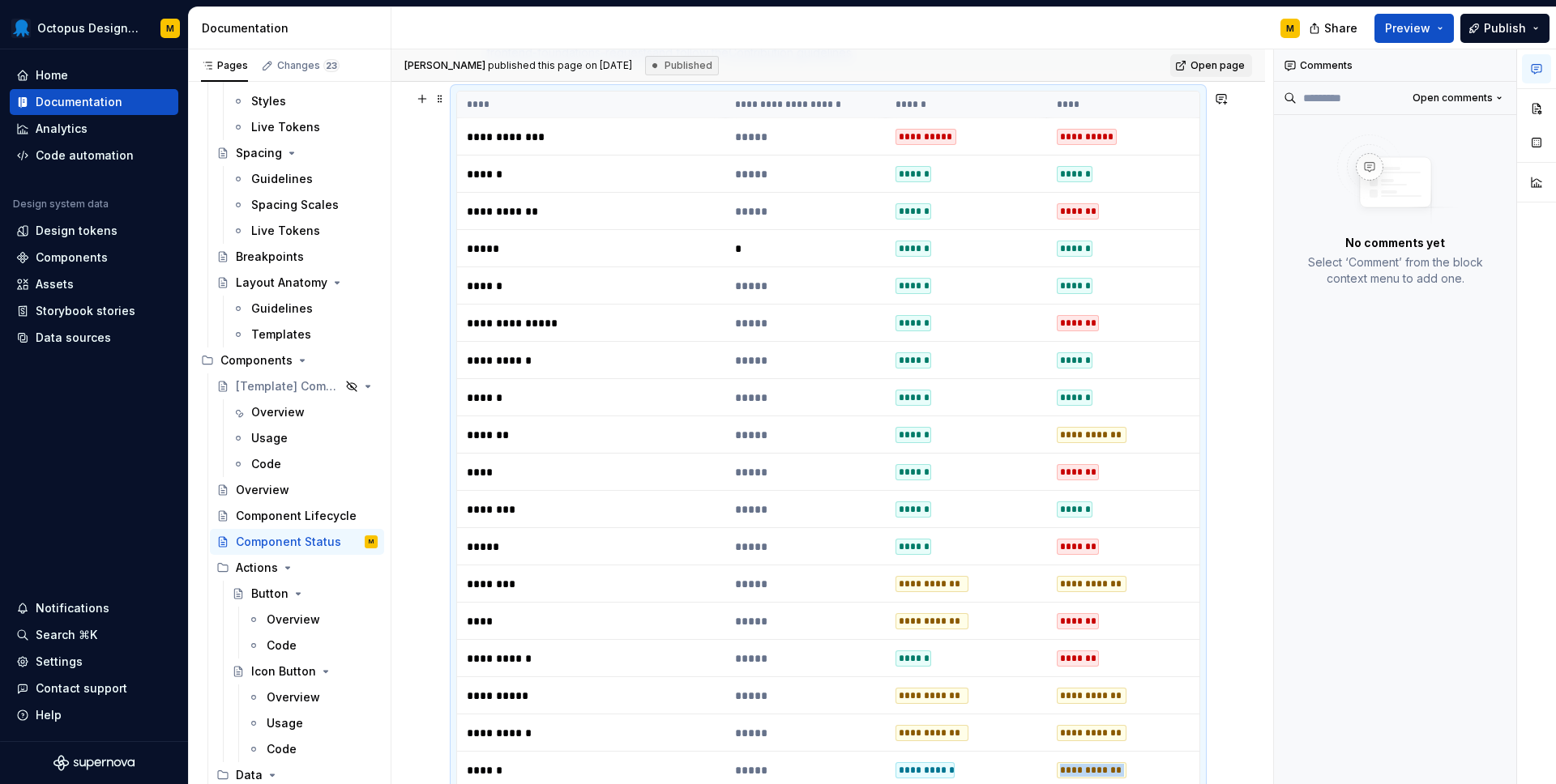
scroll to position [0, 0]
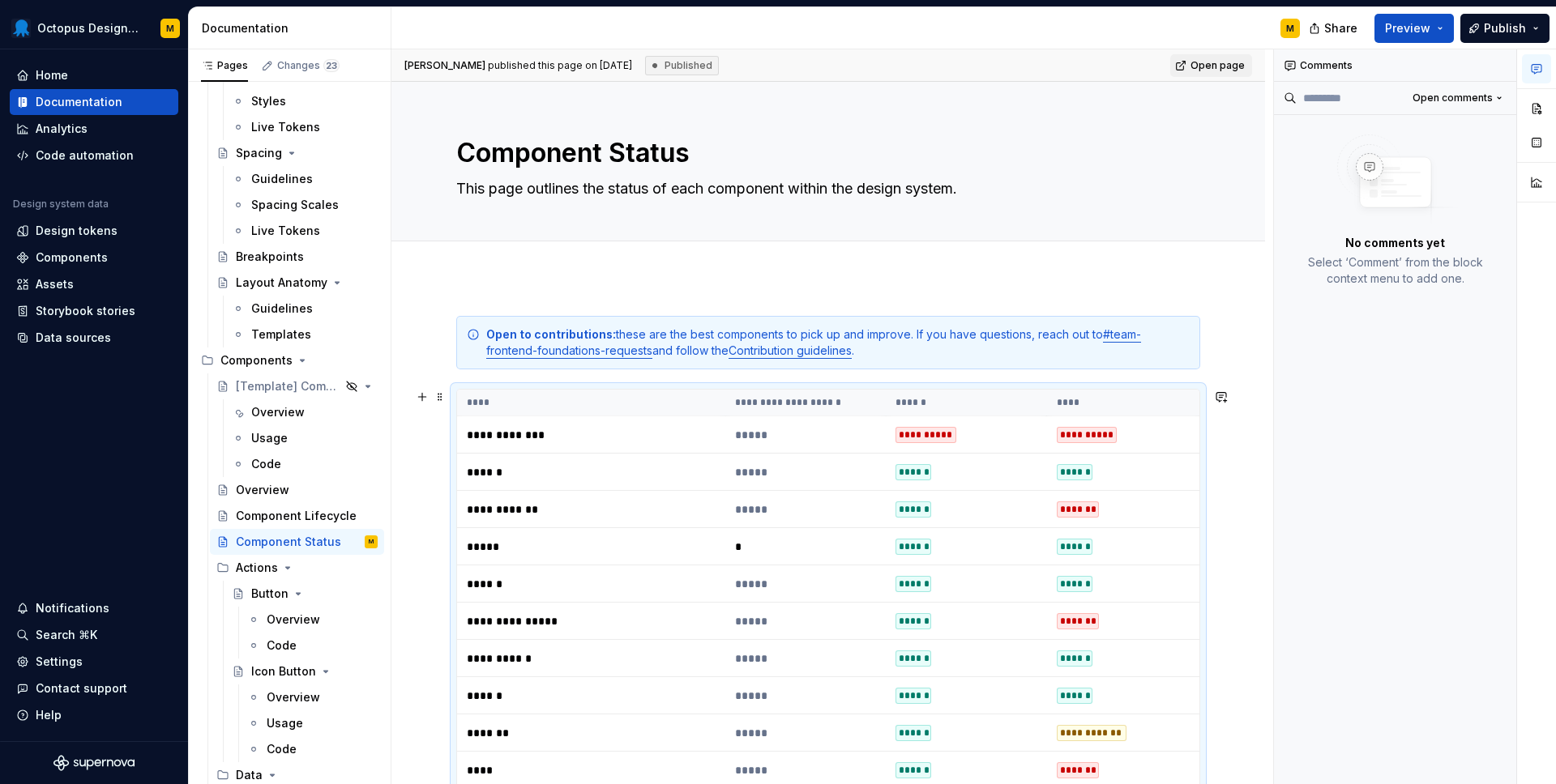
click at [933, 398] on th "******" at bounding box center [966, 403] width 160 height 26
click at [302, 544] on div "Component Status" at bounding box center [282, 542] width 93 height 17
click at [342, 542] on button "Page tree" at bounding box center [343, 541] width 22 height 22
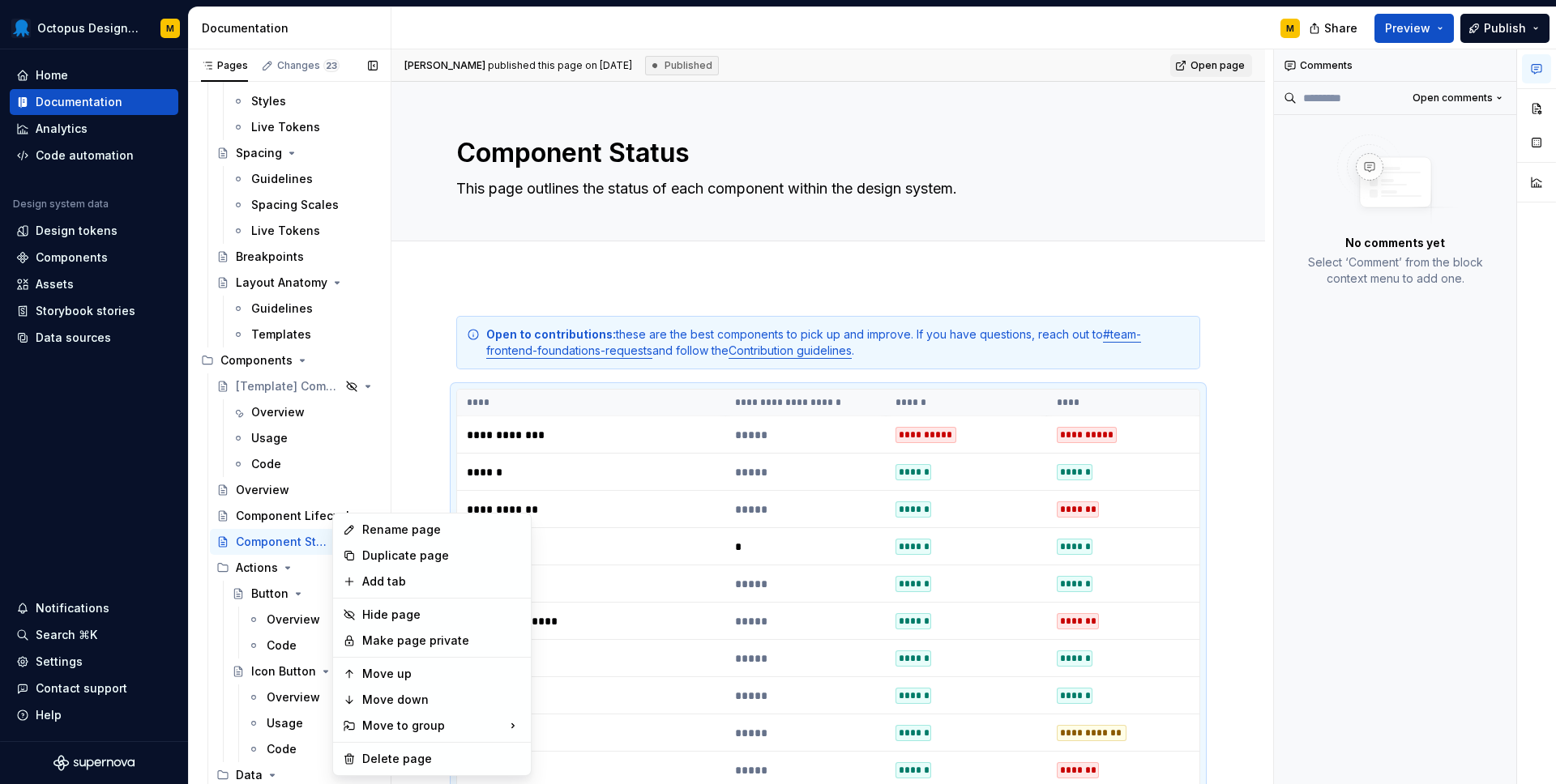
click at [286, 539] on div "Pages Changes 23 Add Accessibility guide for tree Page tree. Navigate the tree …" at bounding box center [289, 420] width 202 height 742
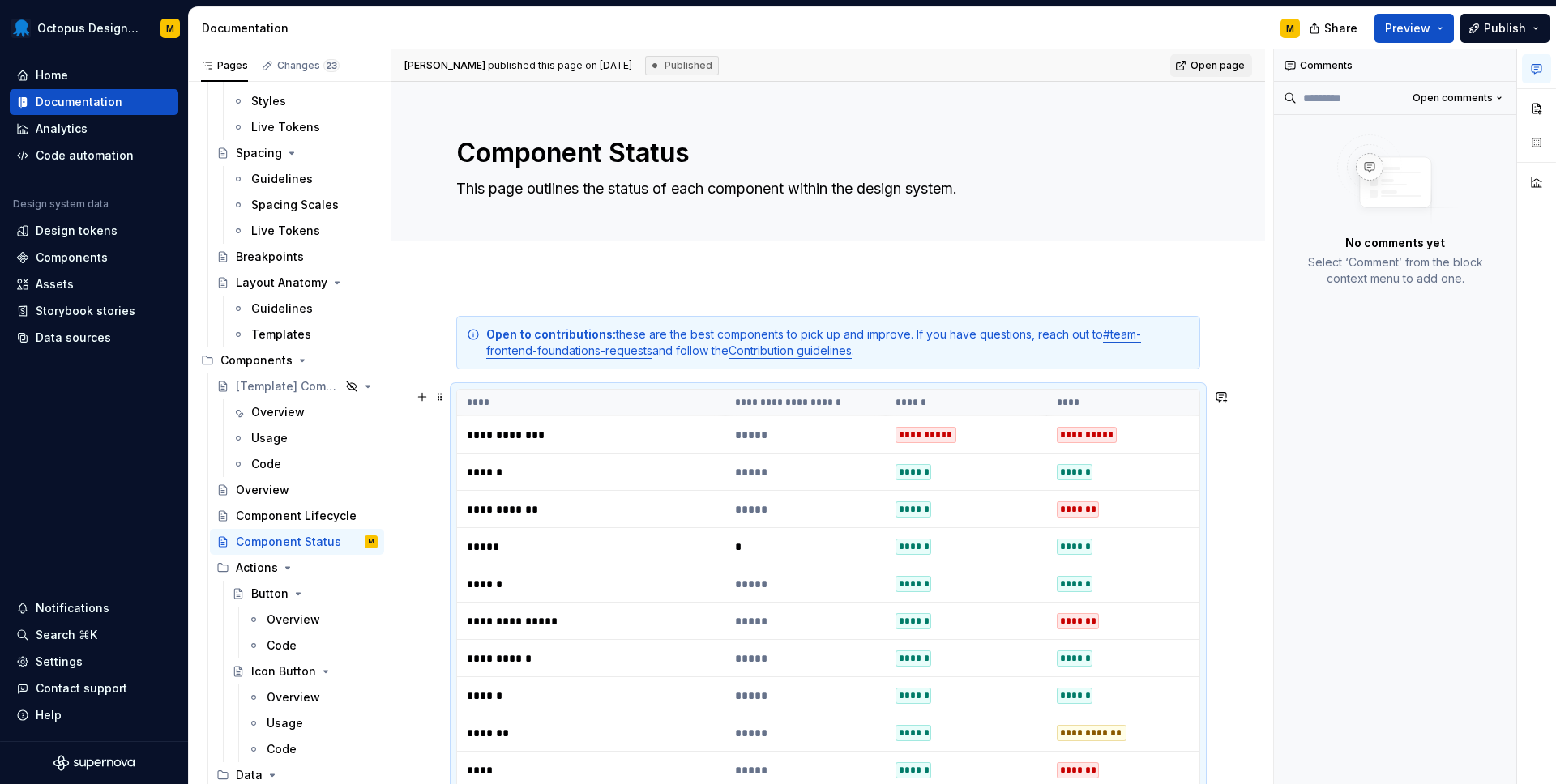
click at [604, 391] on th "****" at bounding box center [591, 403] width 268 height 26
type textarea "*"
